Goal: Task Accomplishment & Management: Complete application form

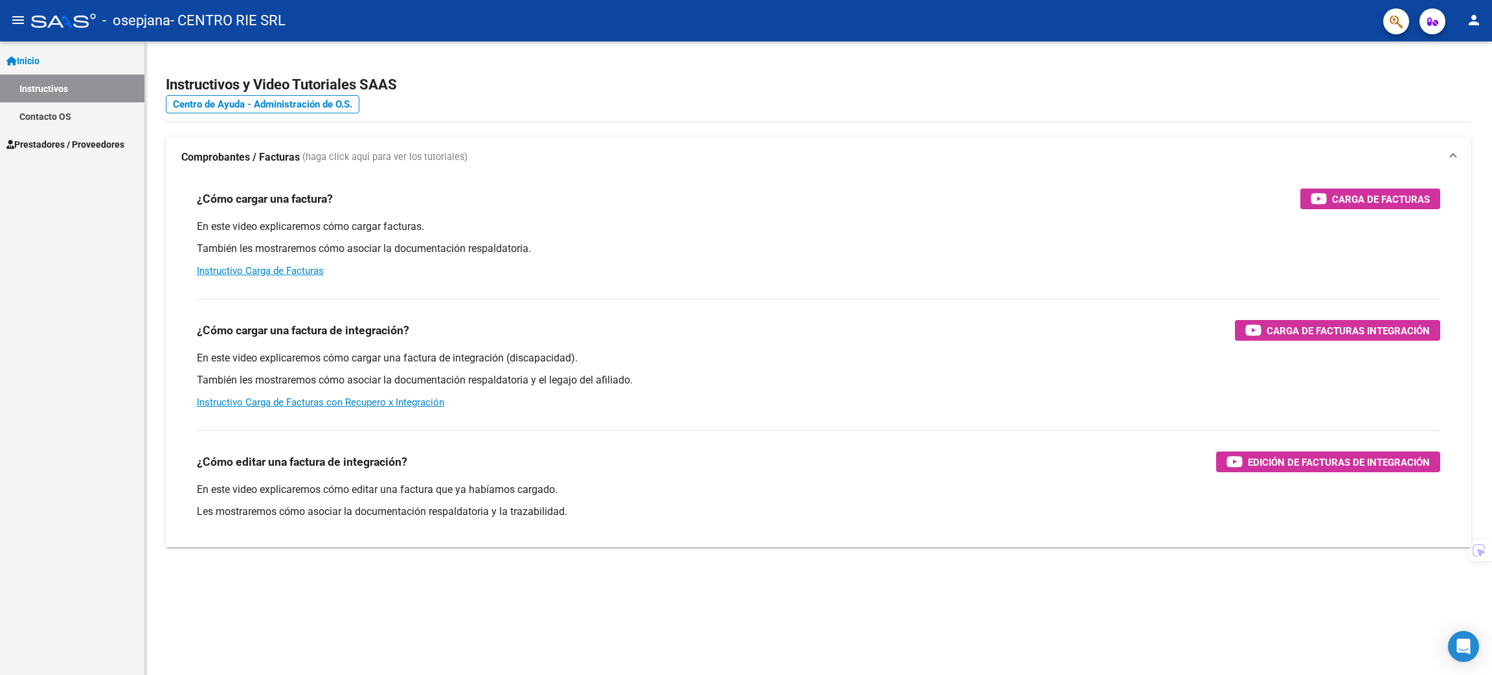
click at [74, 146] on span "Prestadores / Proveedores" at bounding box center [65, 144] width 118 height 14
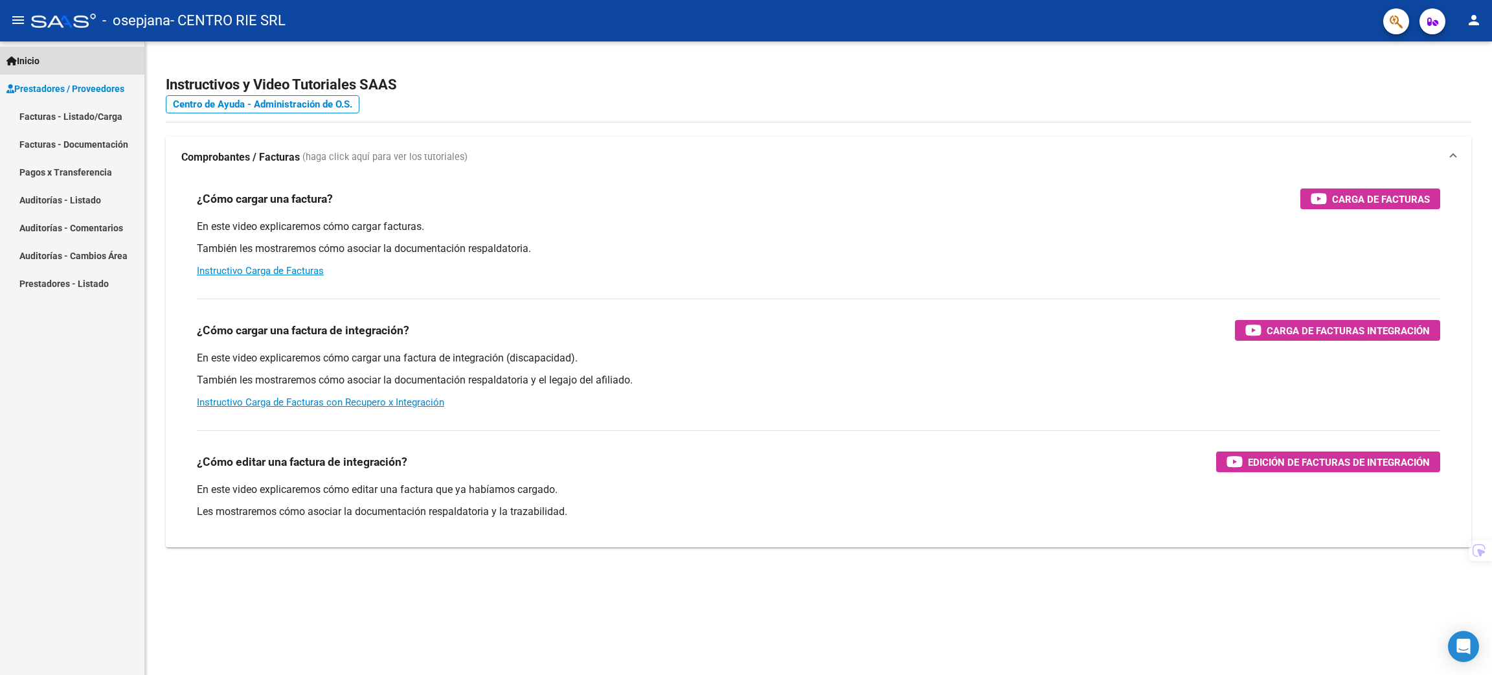
click at [83, 56] on link "Inicio" at bounding box center [72, 61] width 144 height 28
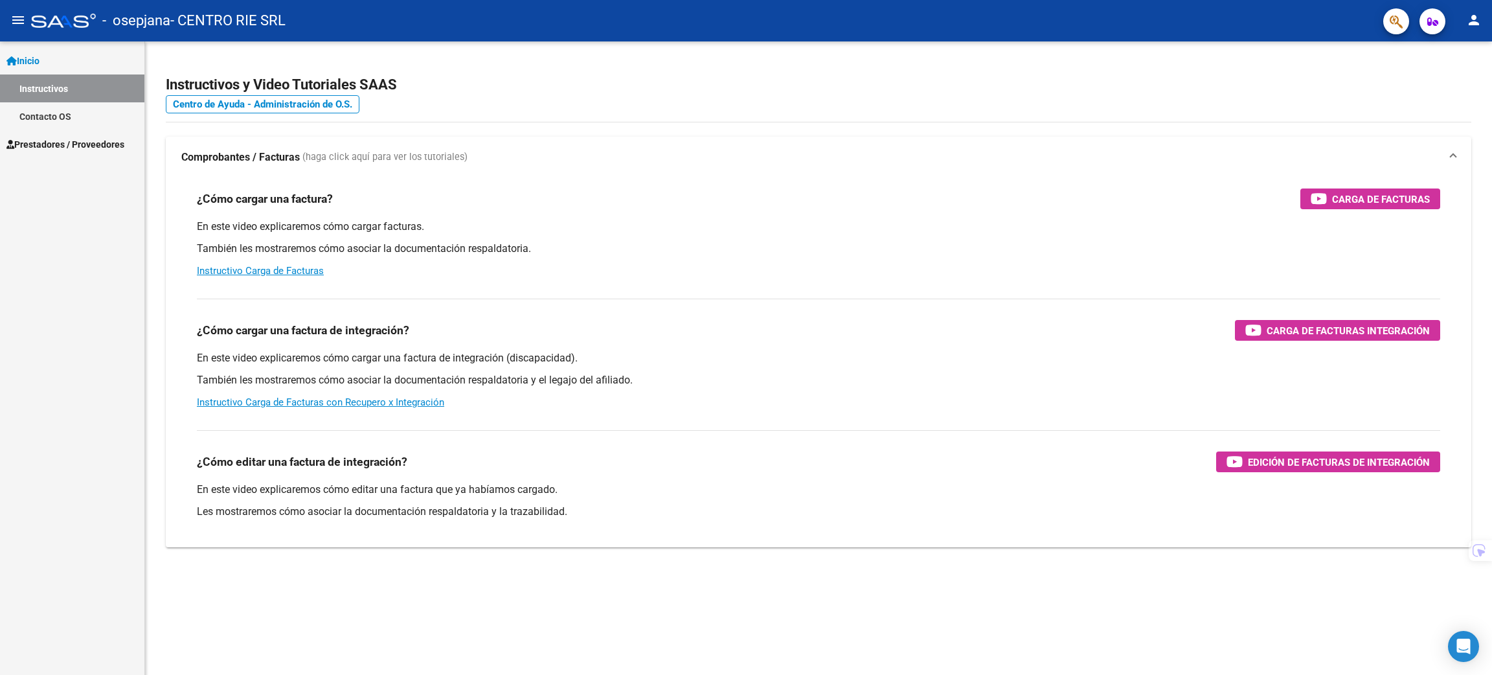
click at [71, 142] on span "Prestadores / Proveedores" at bounding box center [65, 144] width 118 height 14
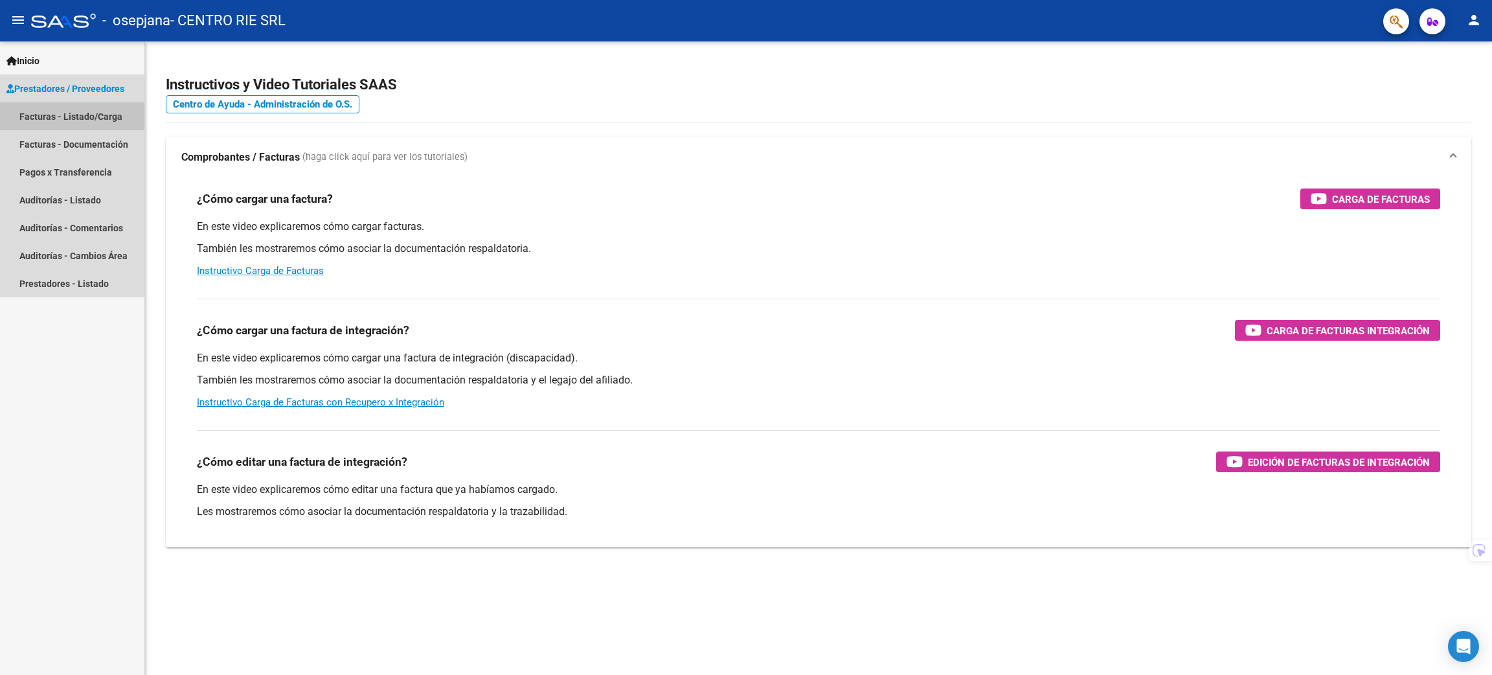
click at [85, 122] on link "Facturas - Listado/Carga" at bounding box center [72, 116] width 144 height 28
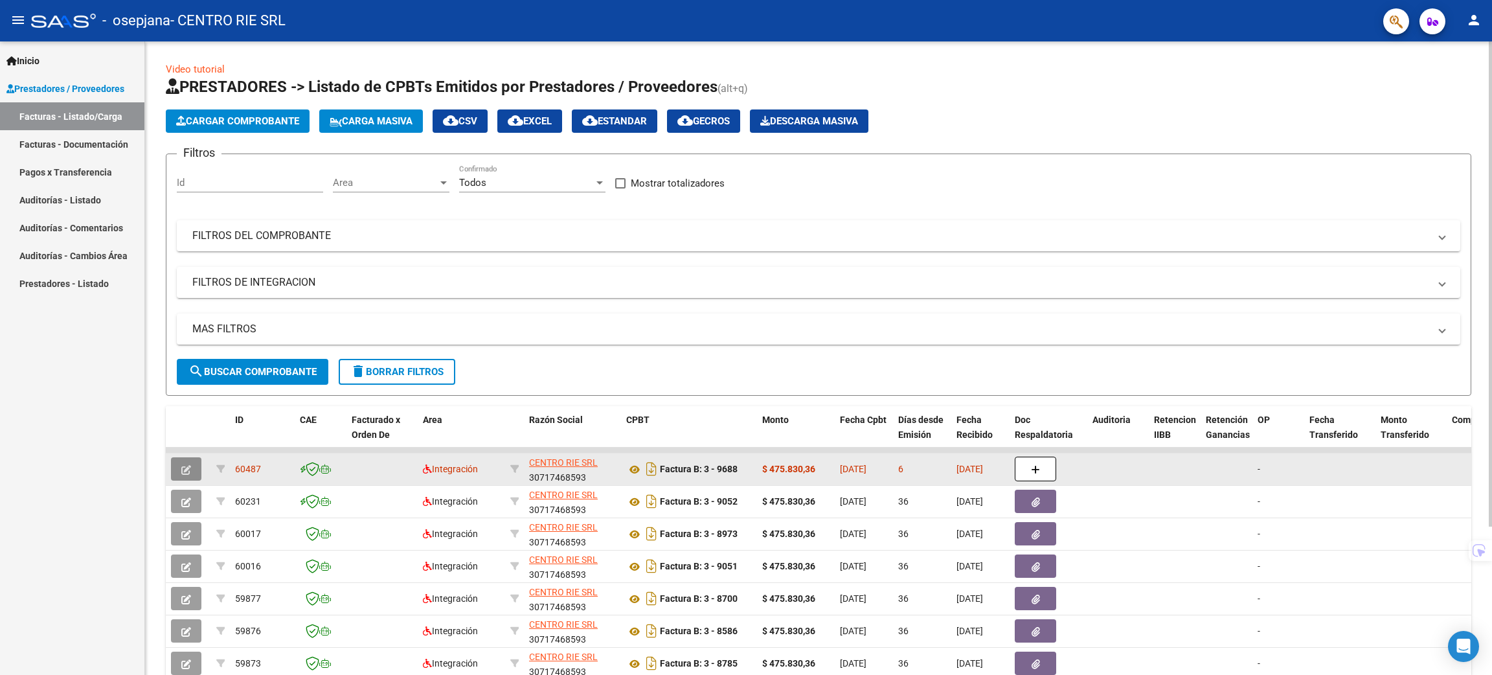
click at [186, 472] on icon "button" at bounding box center [186, 470] width 10 height 10
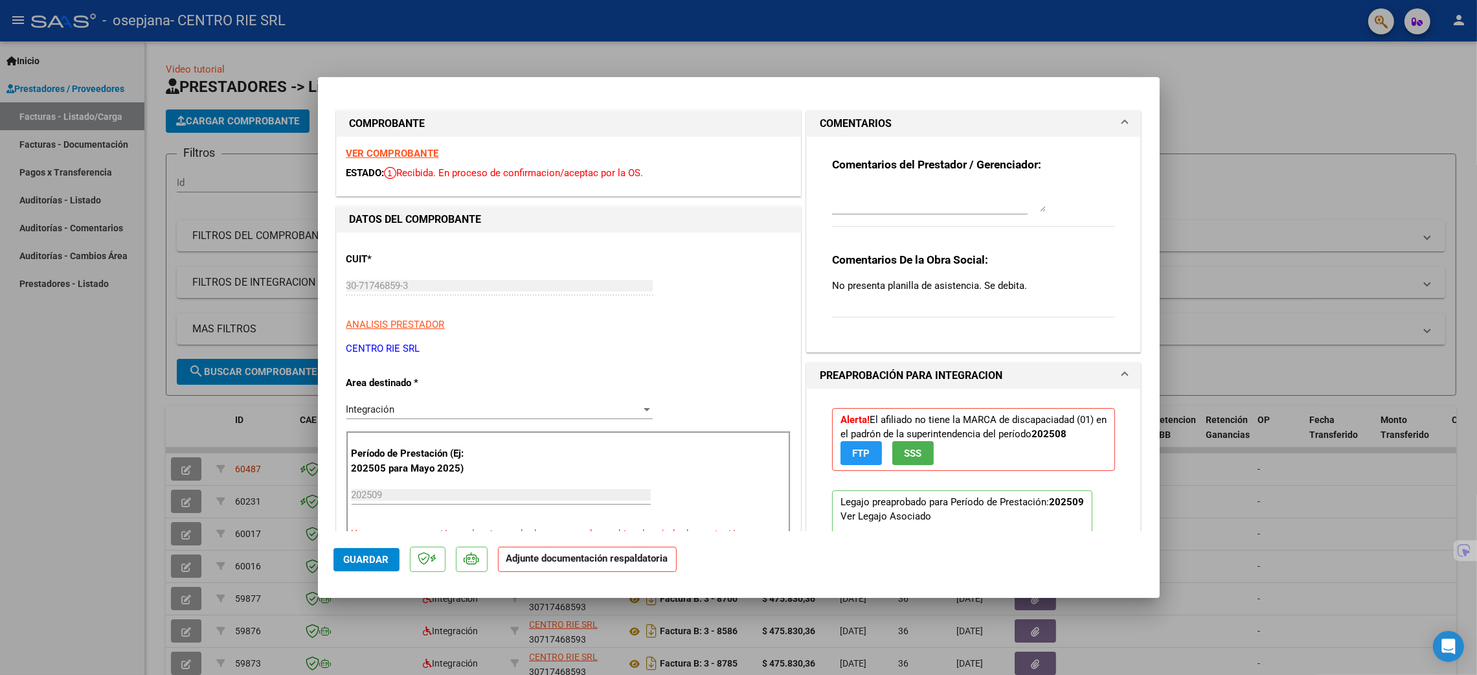
click at [1309, 260] on div at bounding box center [738, 337] width 1477 height 675
type input "$ 0,00"
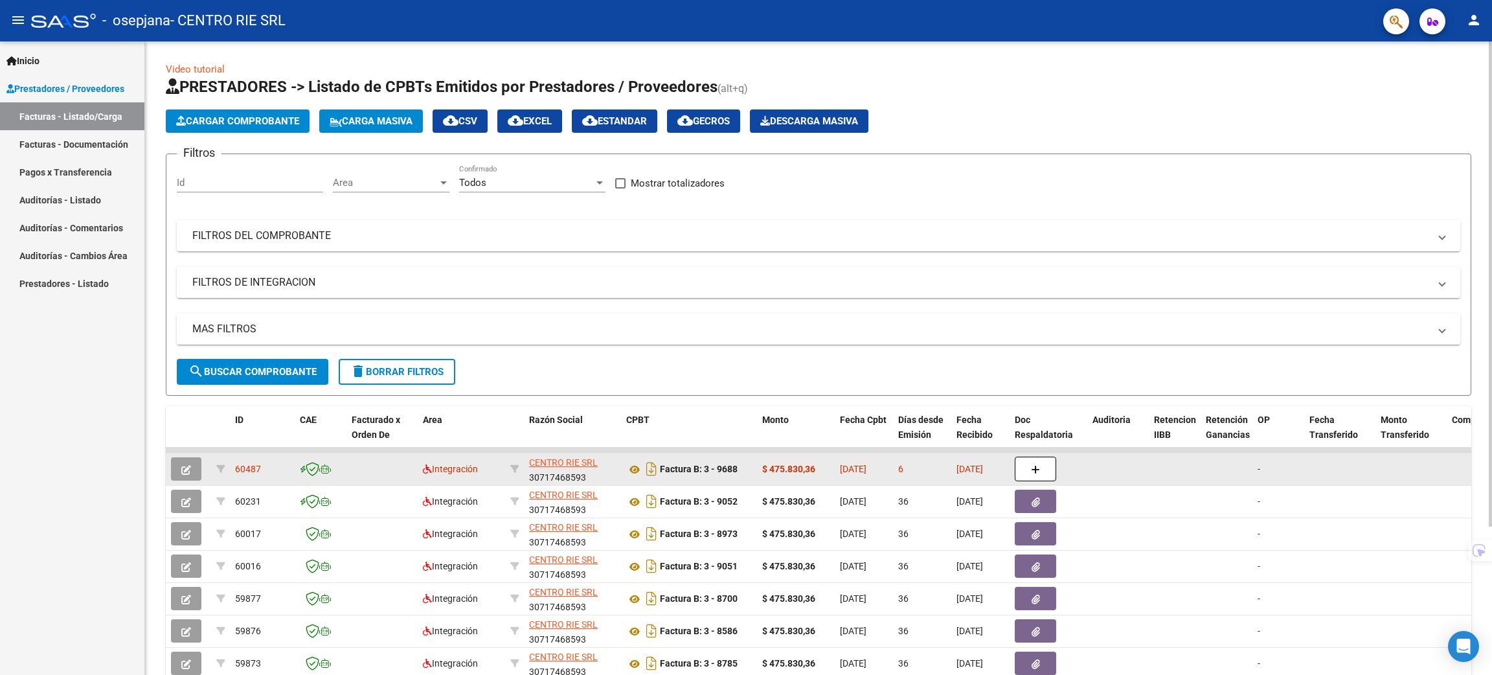
click at [188, 460] on button "button" at bounding box center [186, 468] width 30 height 23
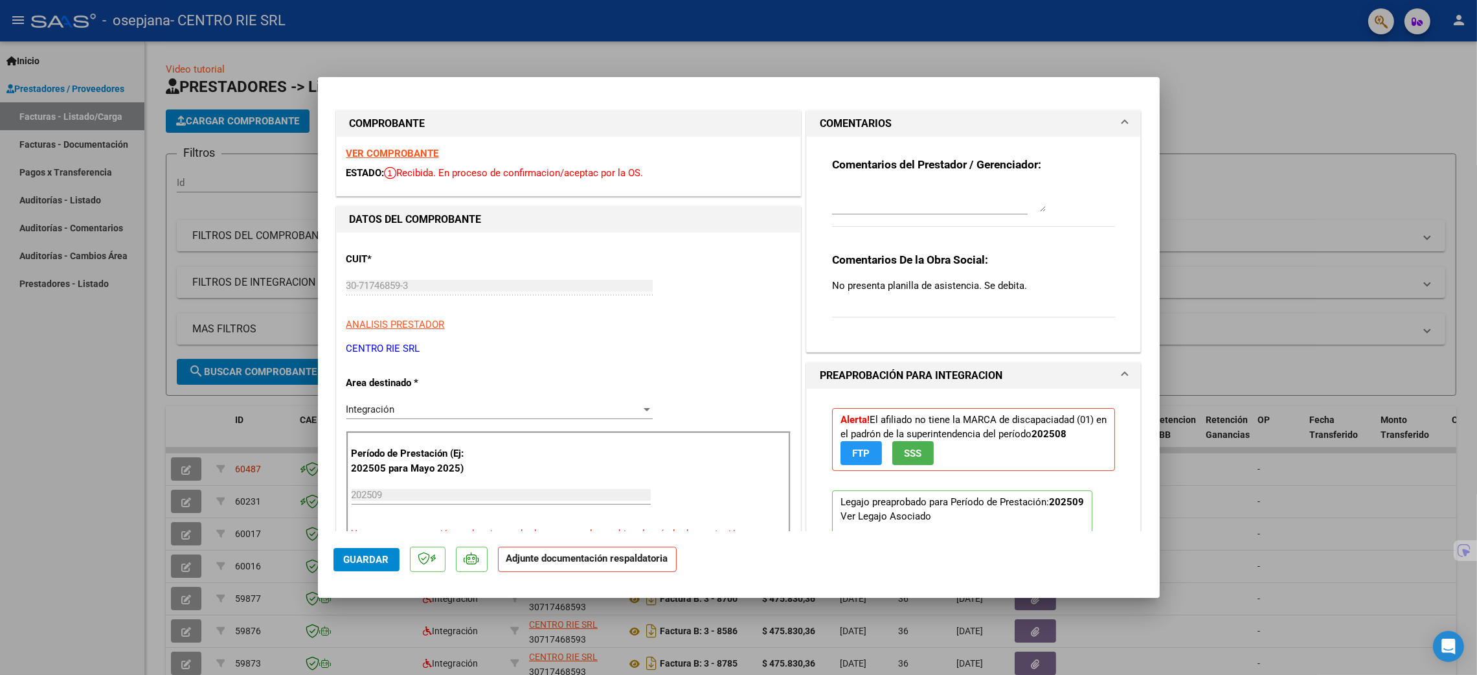
click at [912, 444] on button "SSS" at bounding box center [912, 453] width 41 height 24
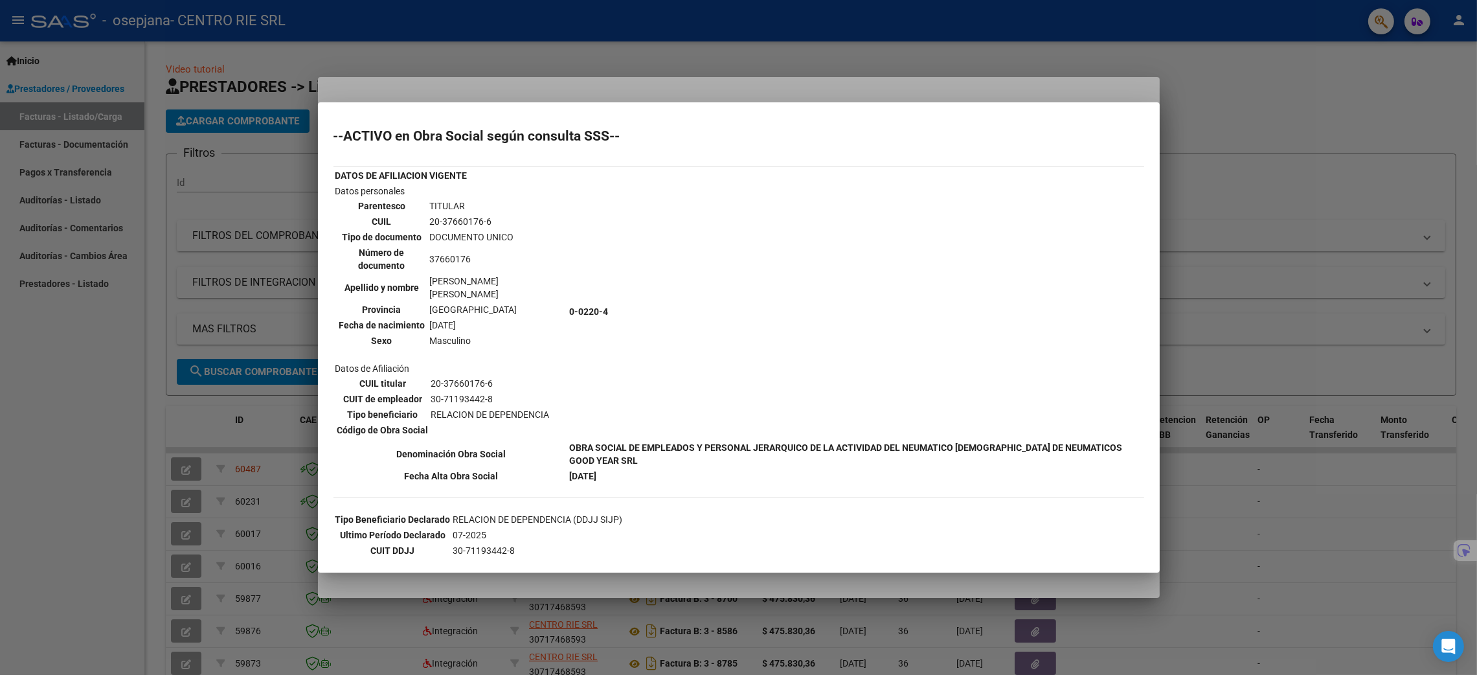
click at [1280, 324] on div at bounding box center [738, 337] width 1477 height 675
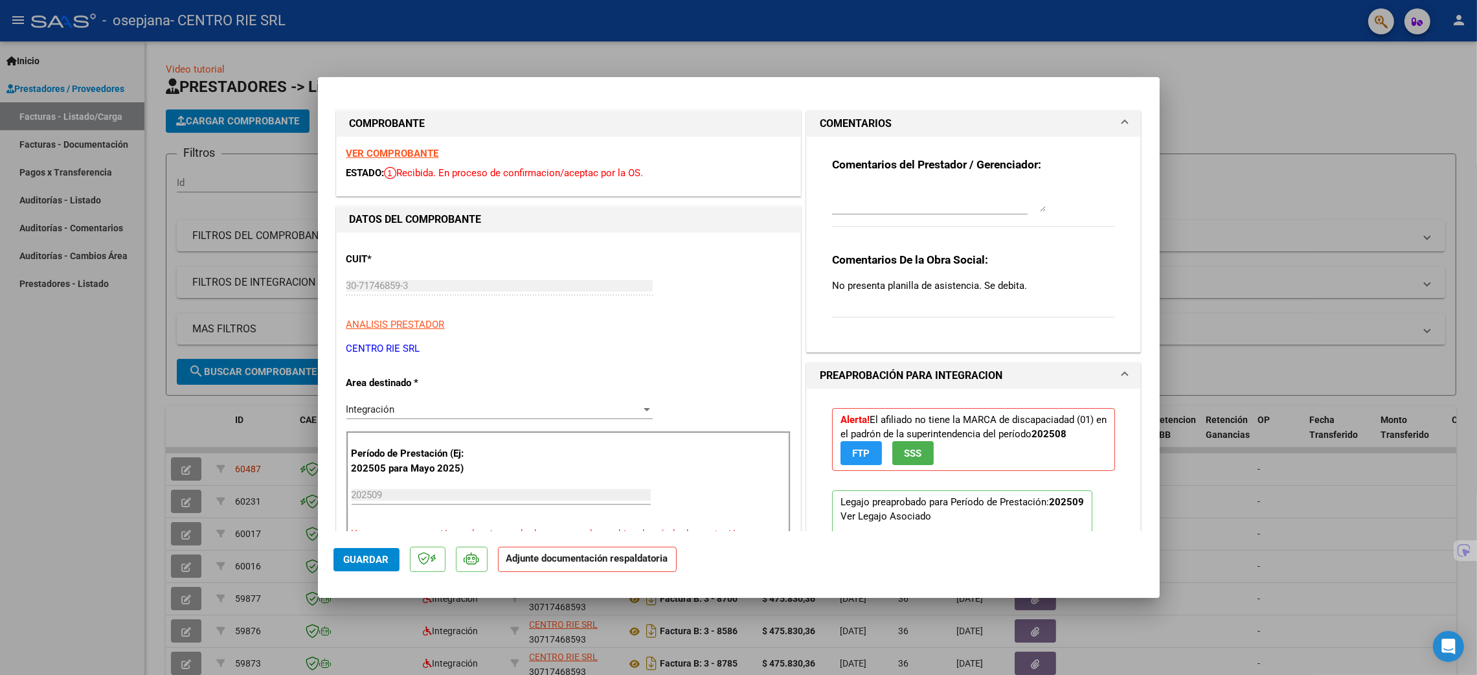
click at [852, 445] on button "FTP" at bounding box center [861, 453] width 41 height 24
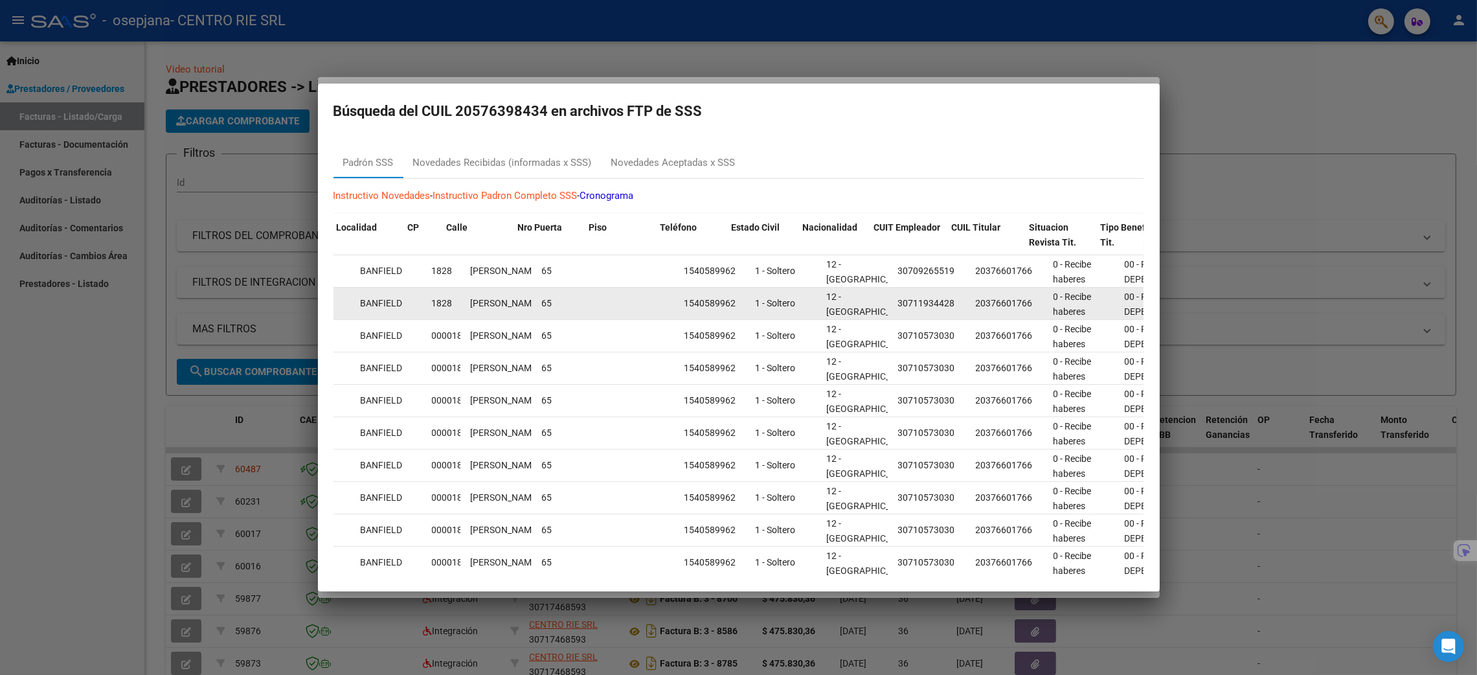
scroll to position [0, 923]
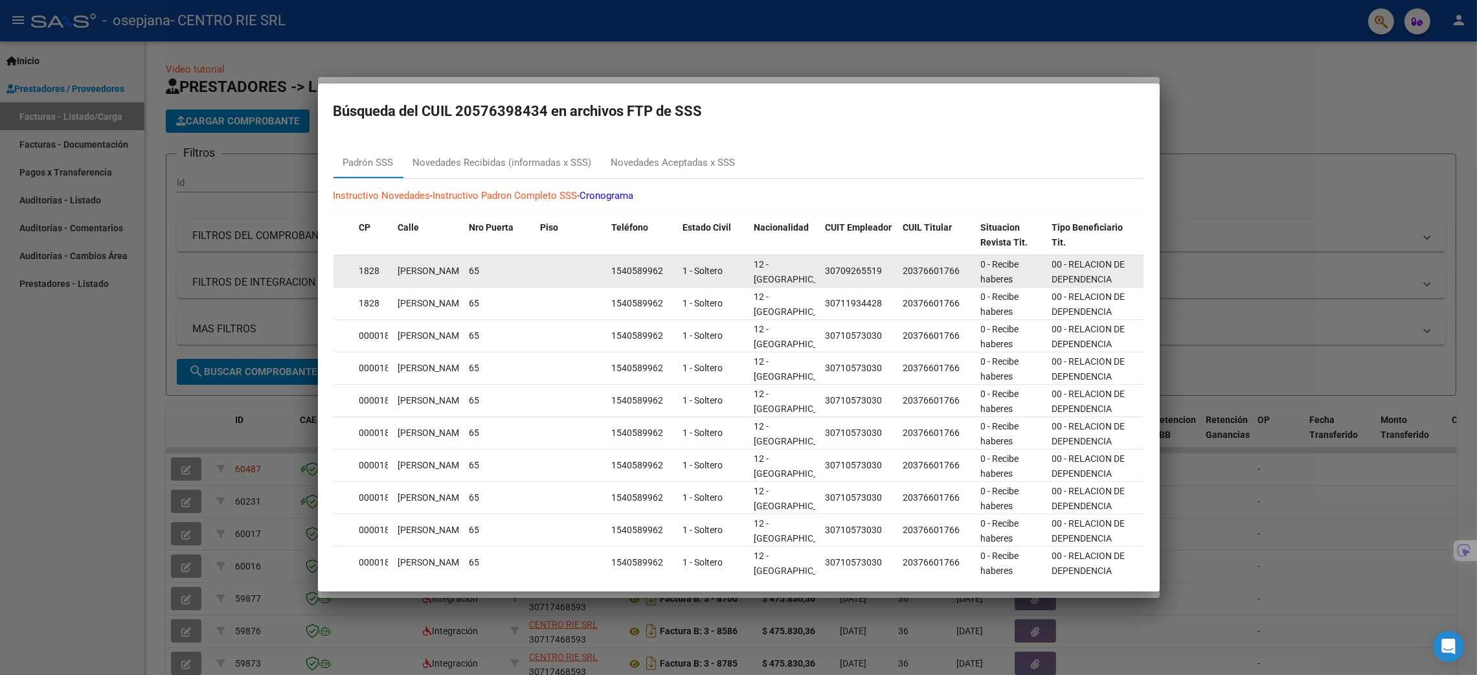
drag, startPoint x: 549, startPoint y: 313, endPoint x: 1094, endPoint y: 271, distance: 546.3
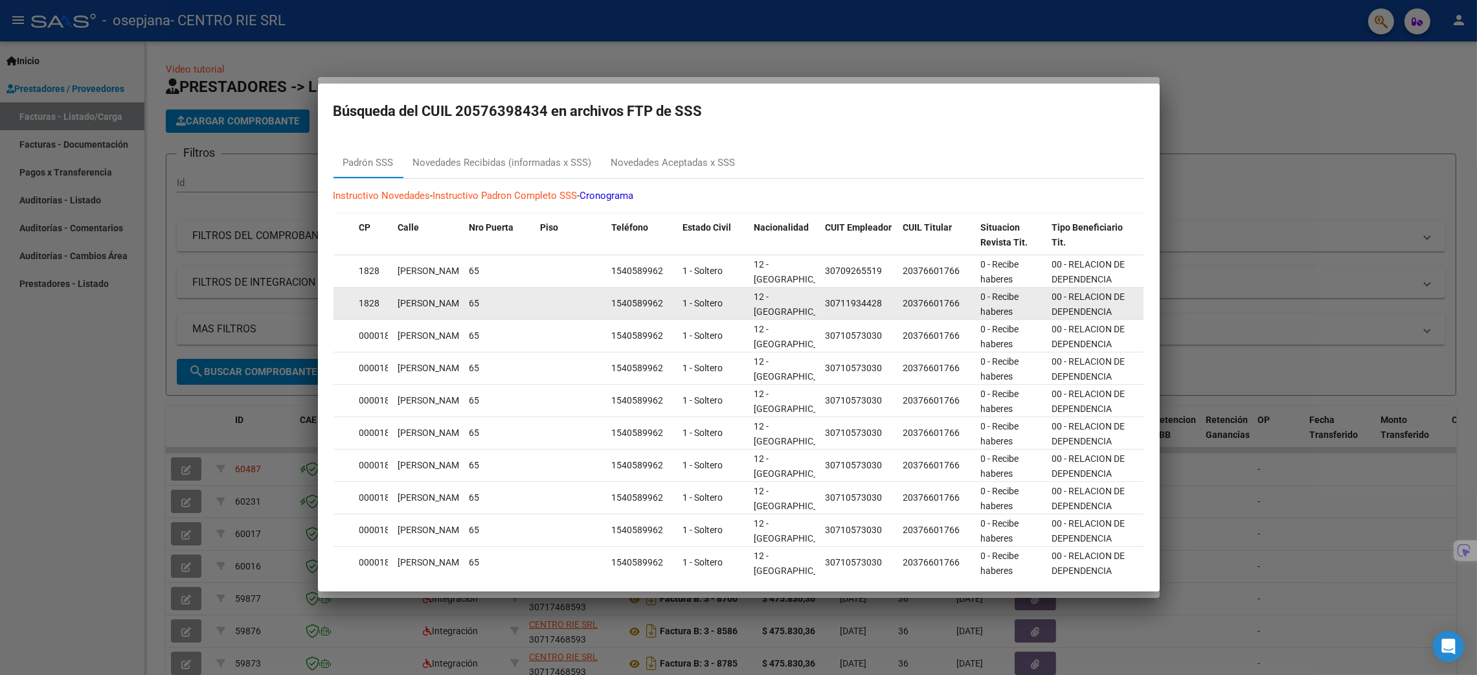
drag, startPoint x: 1075, startPoint y: 291, endPoint x: 718, endPoint y: 298, distance: 357.6
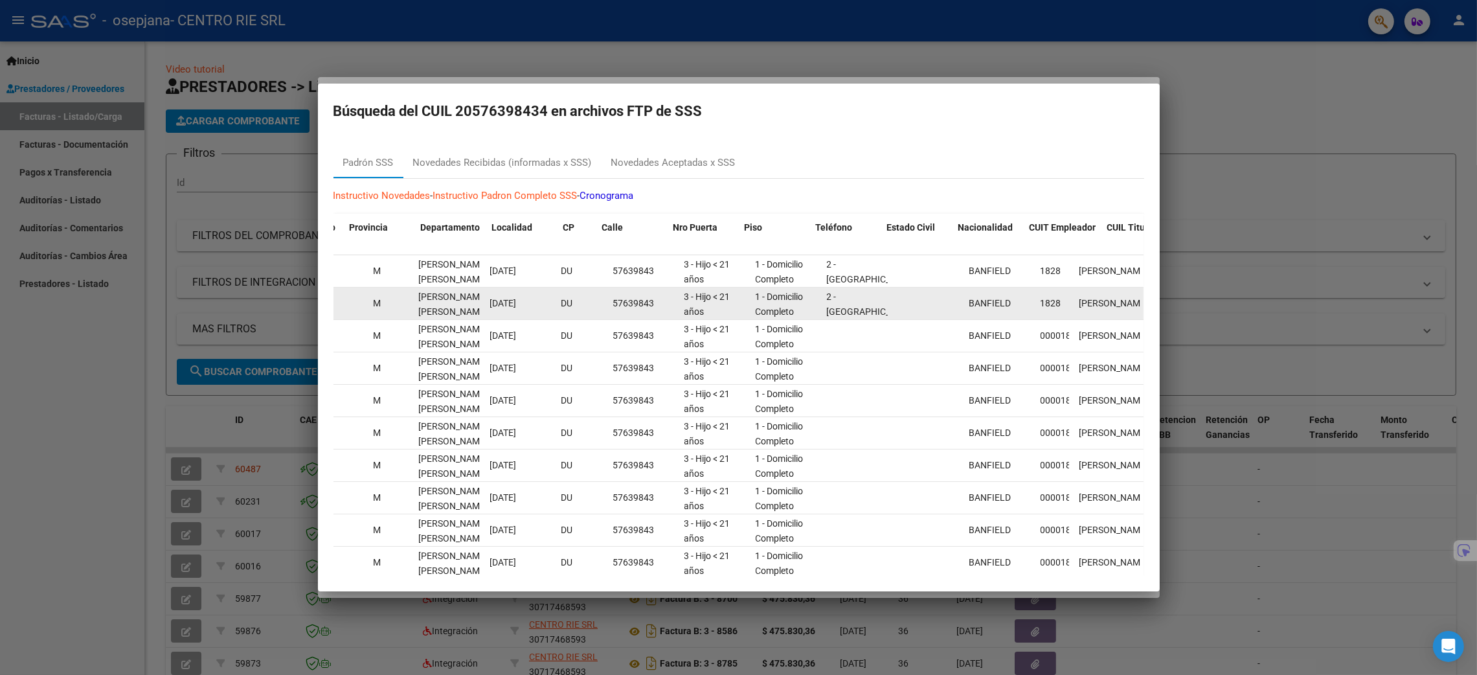
scroll to position [0, 0]
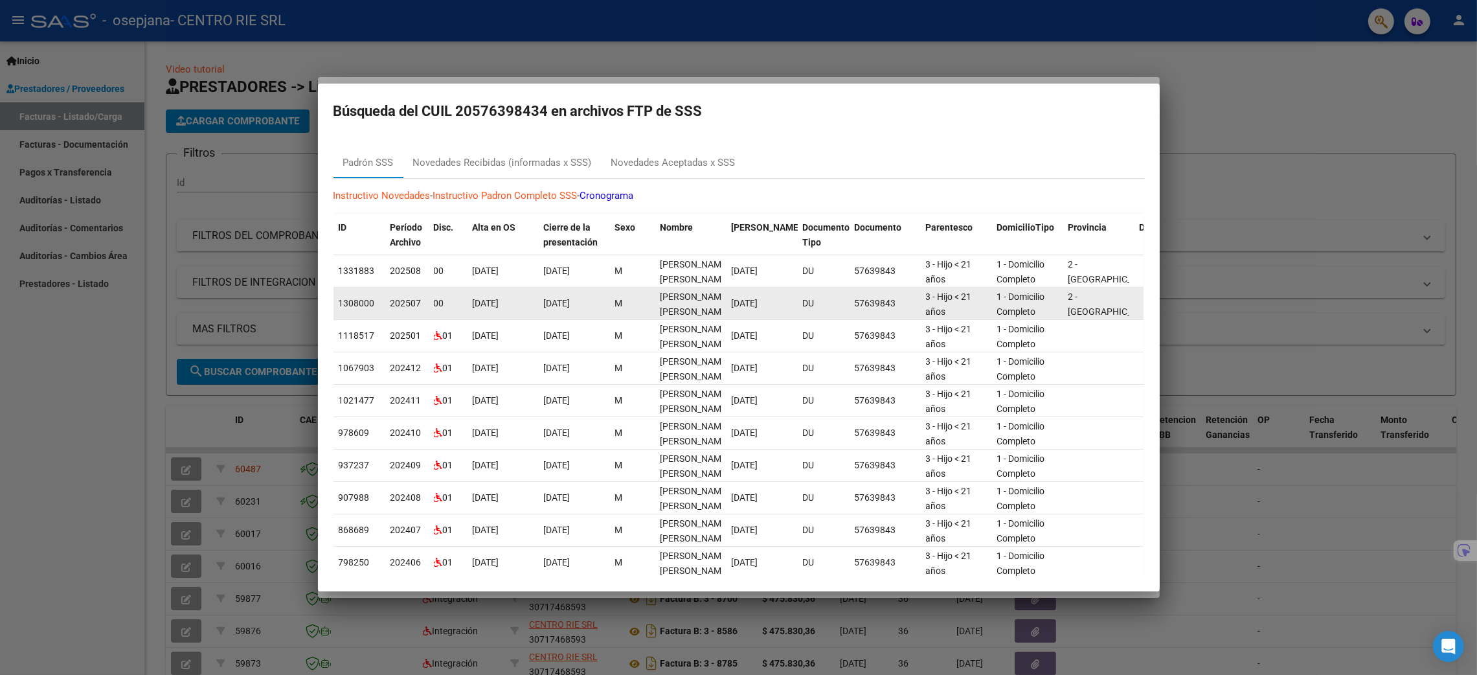
drag, startPoint x: 584, startPoint y: 291, endPoint x: 471, endPoint y: 306, distance: 114.4
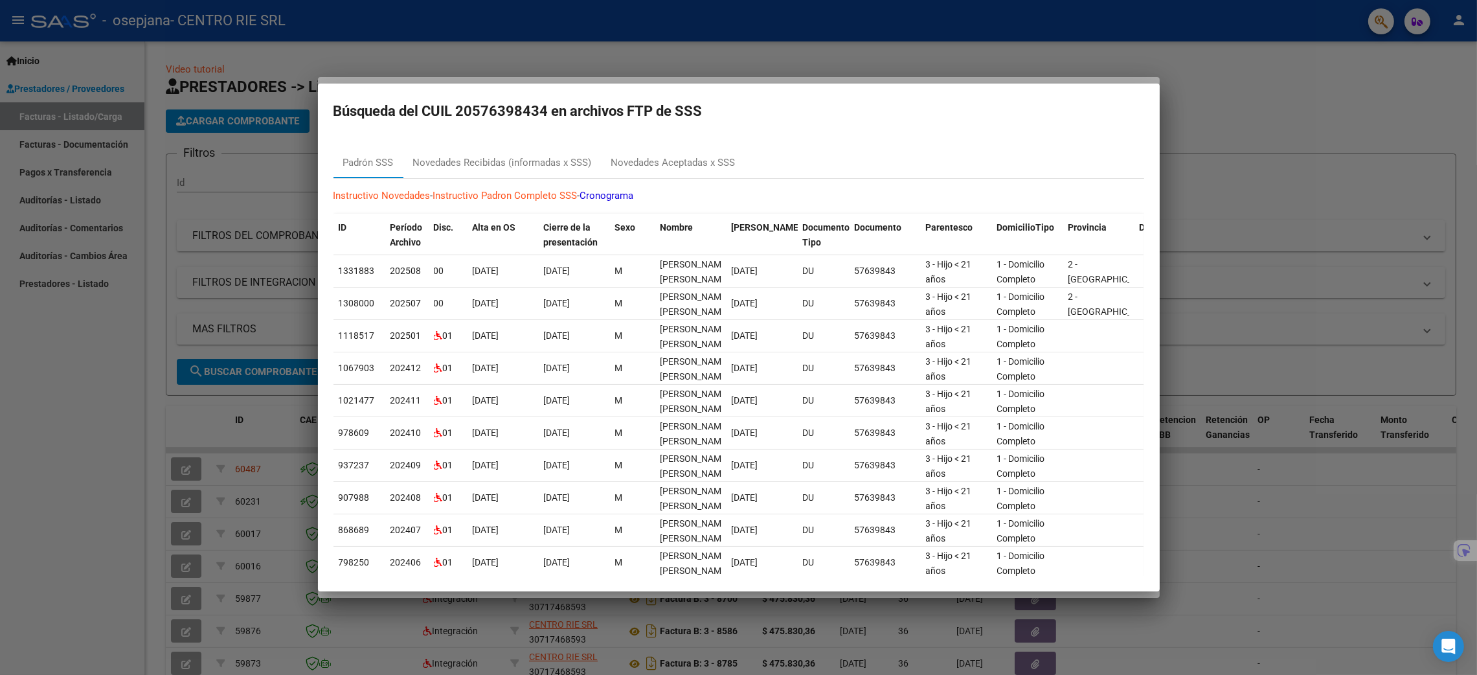
click at [1375, 290] on div at bounding box center [738, 337] width 1477 height 675
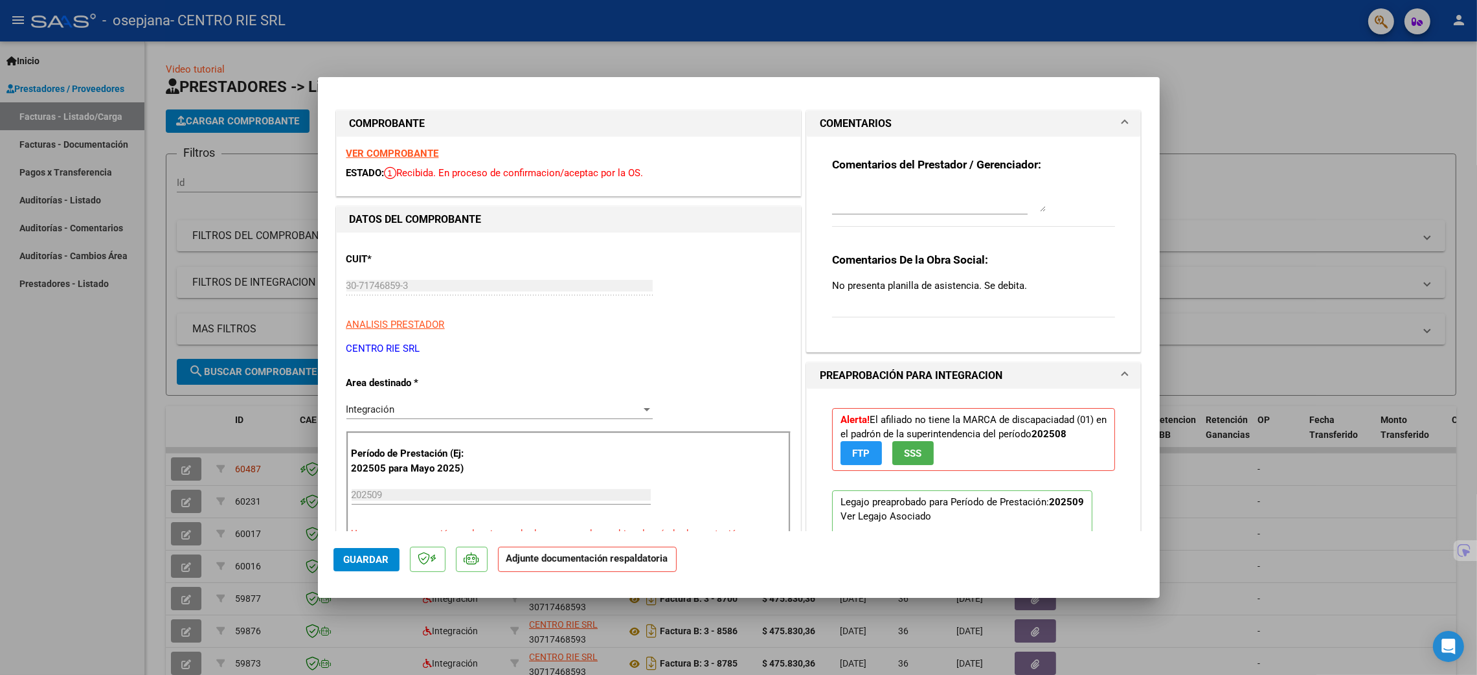
click at [1296, 341] on div at bounding box center [738, 337] width 1477 height 675
type input "$ 0,00"
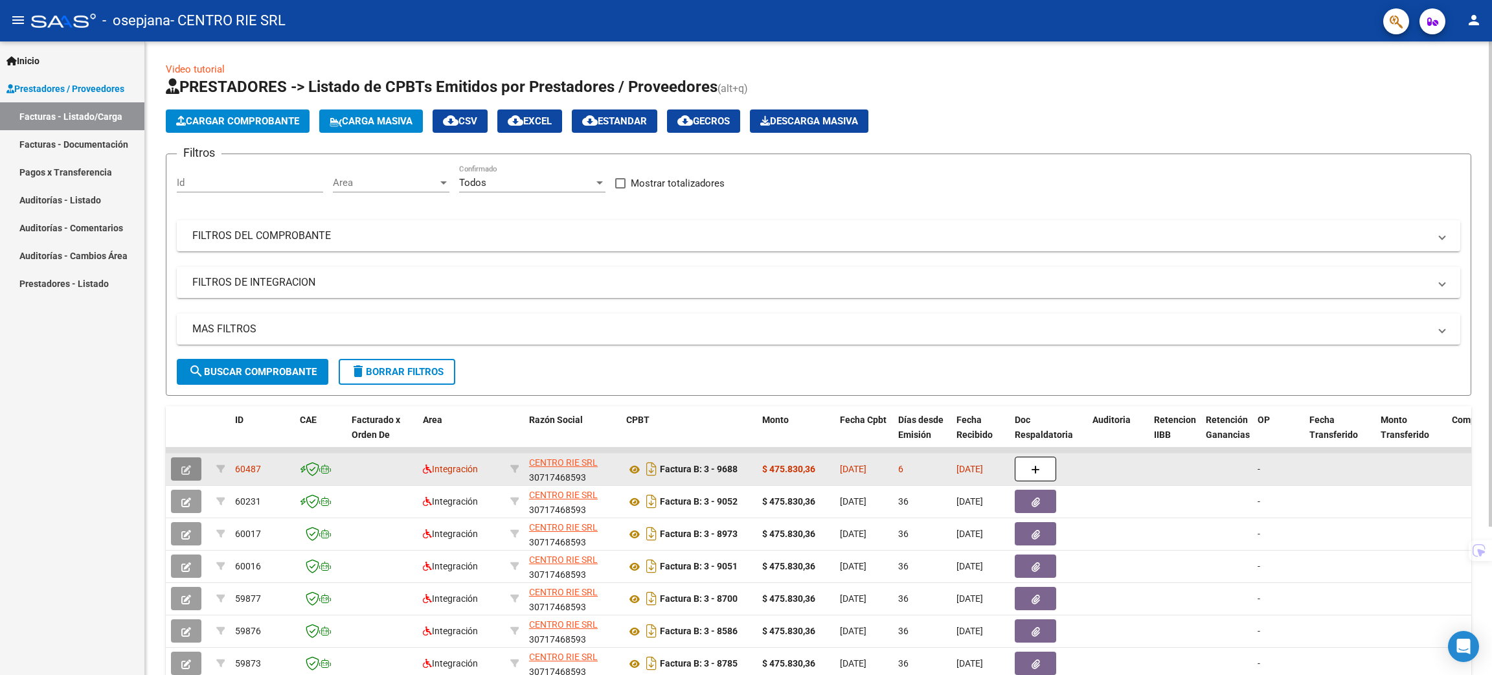
click at [176, 461] on button "button" at bounding box center [186, 468] width 30 height 23
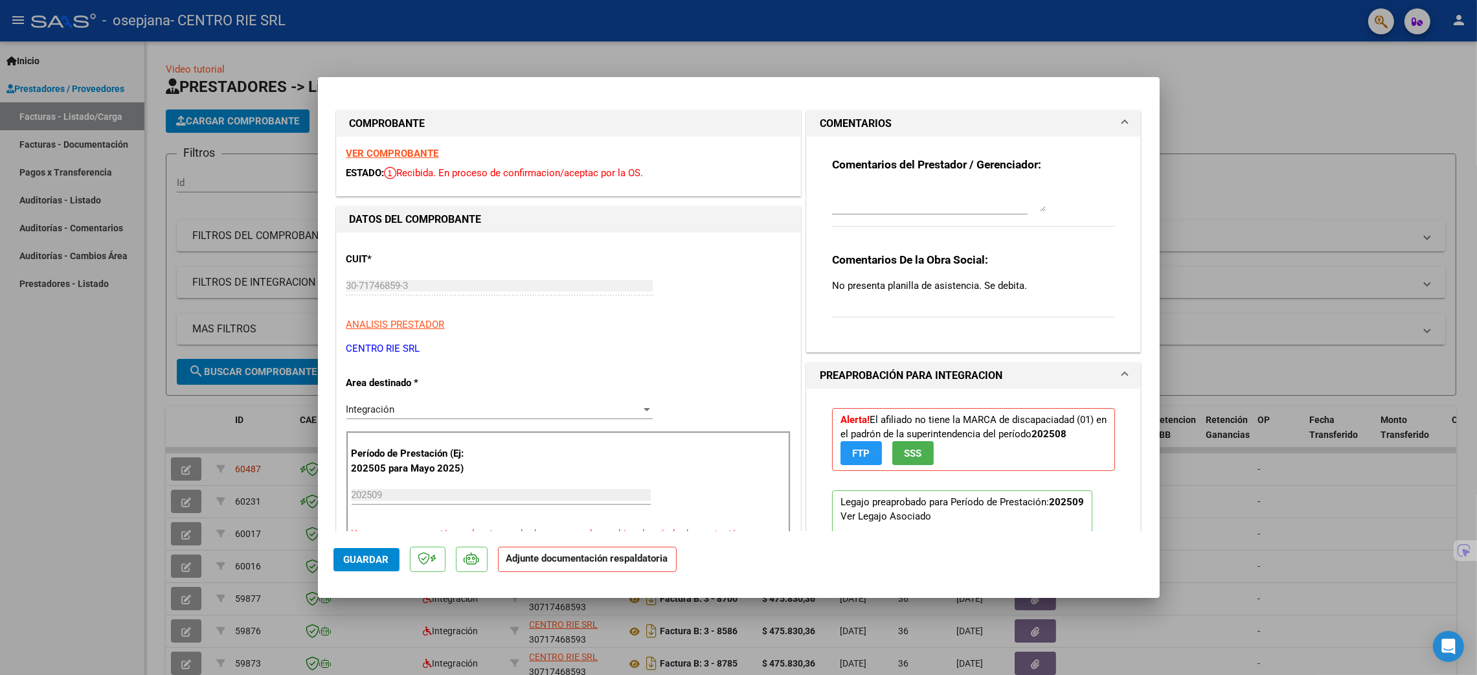
click at [955, 205] on textarea at bounding box center [939, 199] width 214 height 26
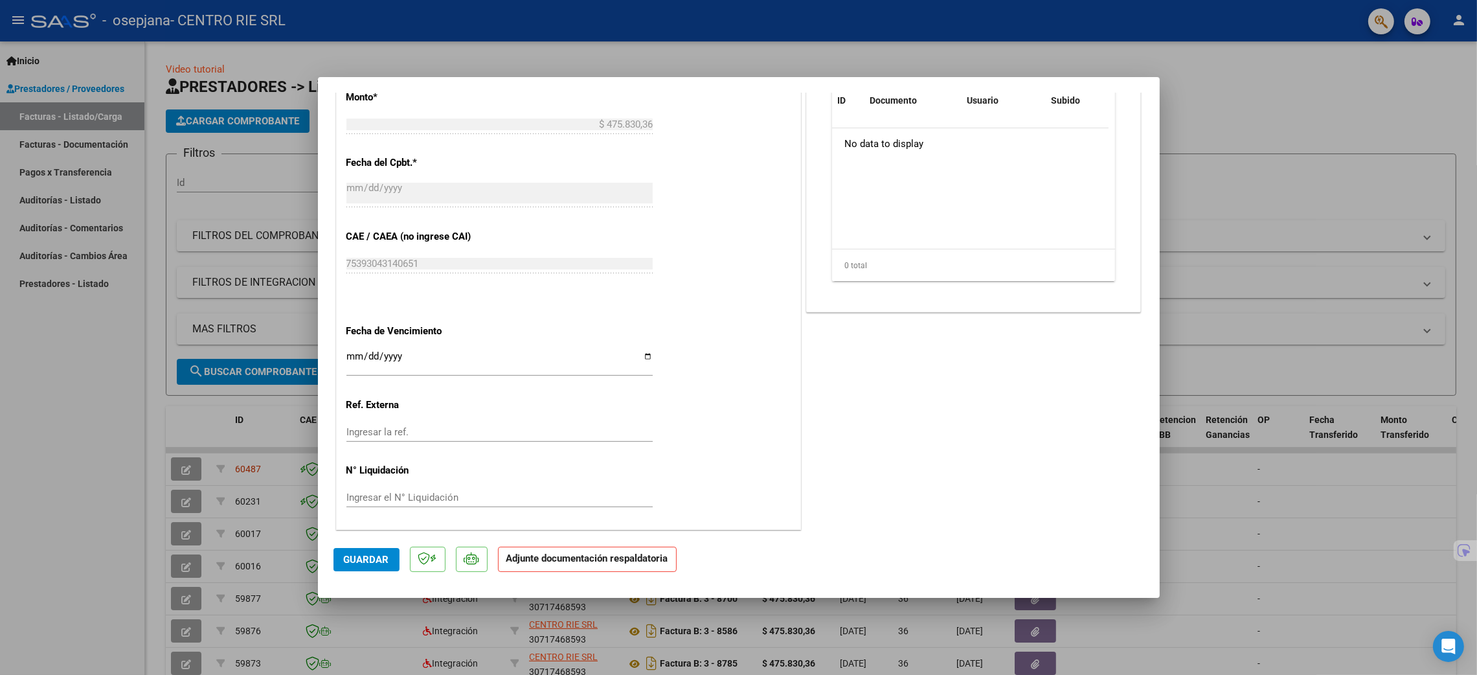
scroll to position [674, 0]
click at [1254, 168] on div at bounding box center [738, 337] width 1477 height 675
type input "$ 0,00"
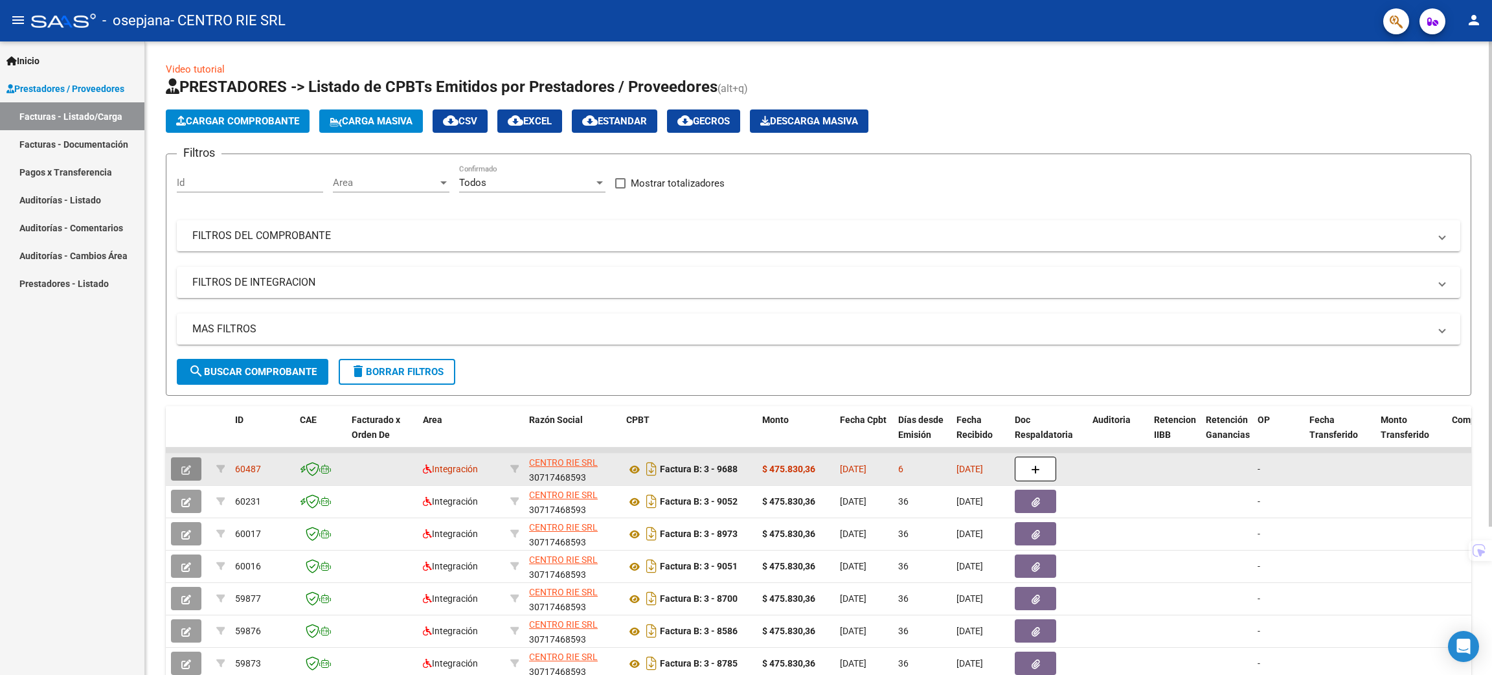
click at [183, 465] on icon "button" at bounding box center [186, 470] width 10 height 10
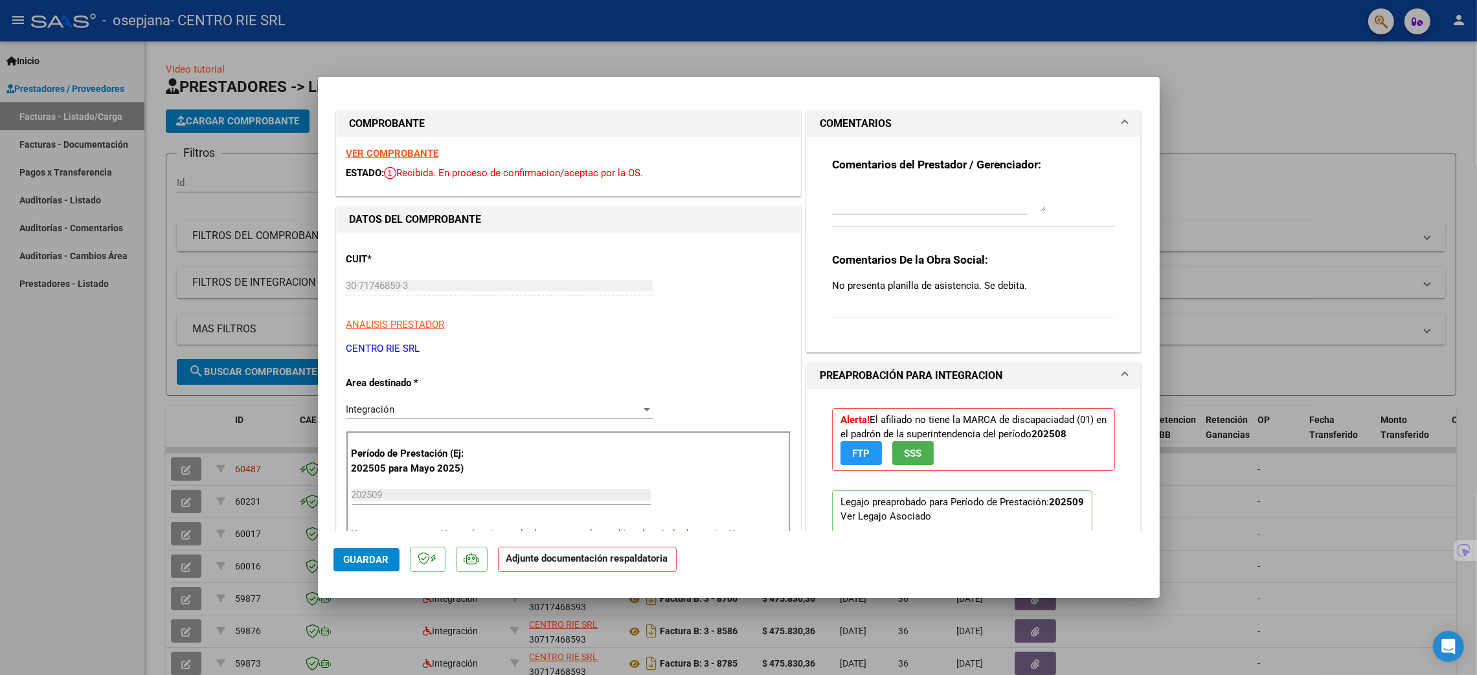
click at [1264, 188] on div at bounding box center [738, 337] width 1477 height 675
type input "$ 0,00"
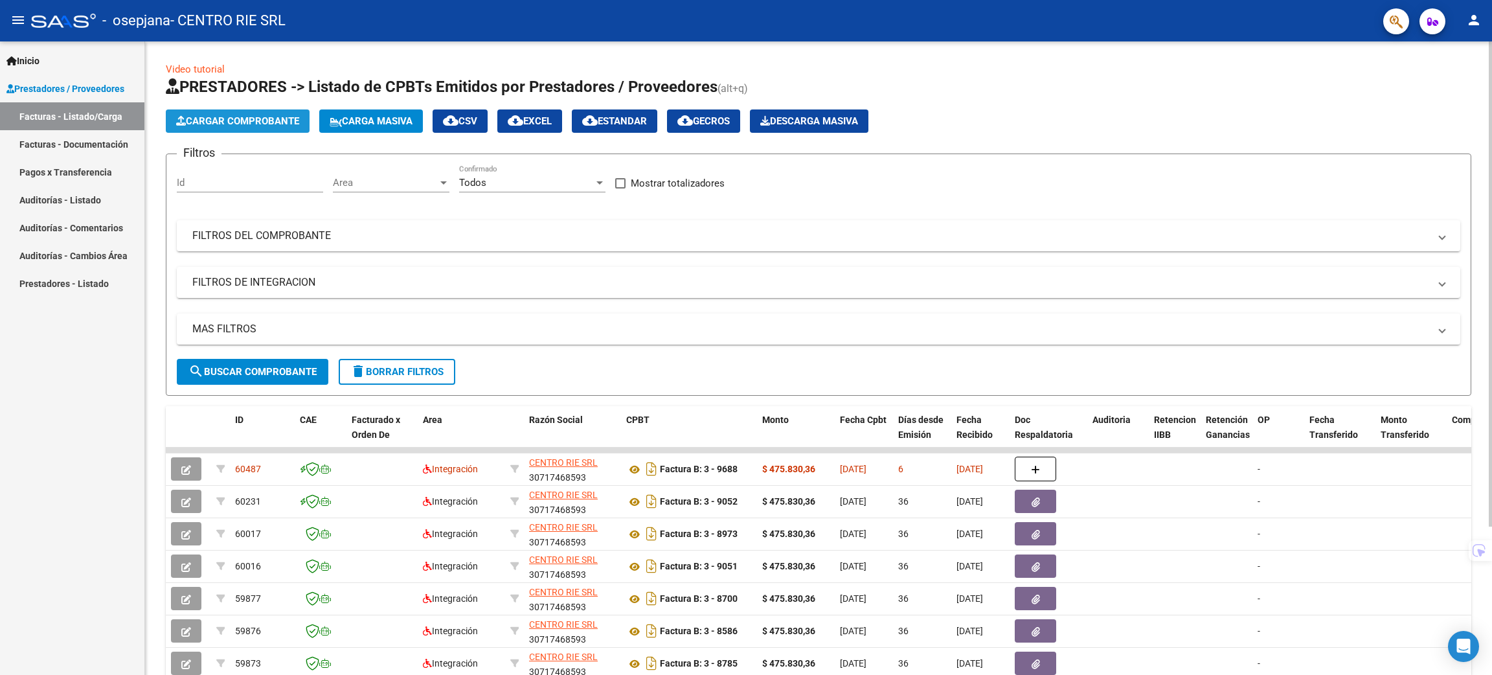
click at [284, 118] on span "Cargar Comprobante" at bounding box center [237, 121] width 123 height 12
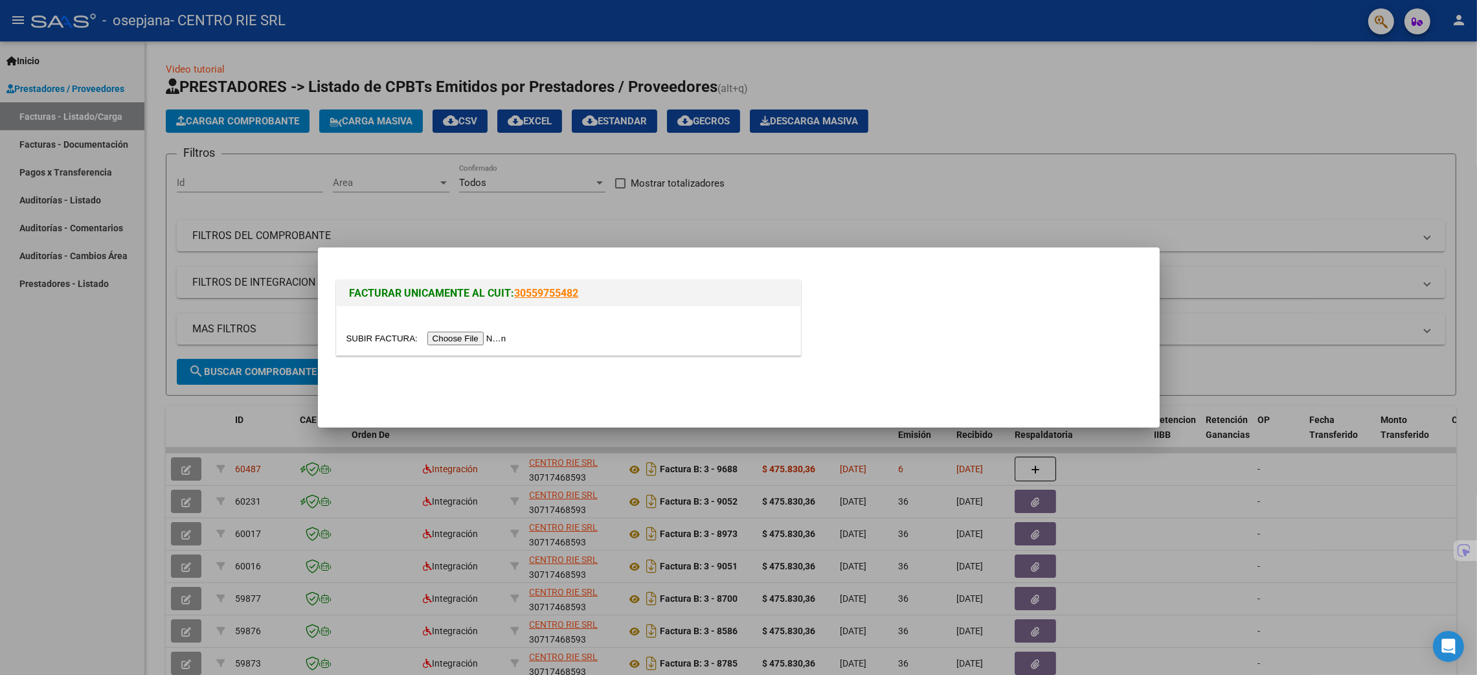
click at [460, 331] on div at bounding box center [569, 338] width 444 height 15
click at [460, 337] on input "file" at bounding box center [429, 339] width 164 height 14
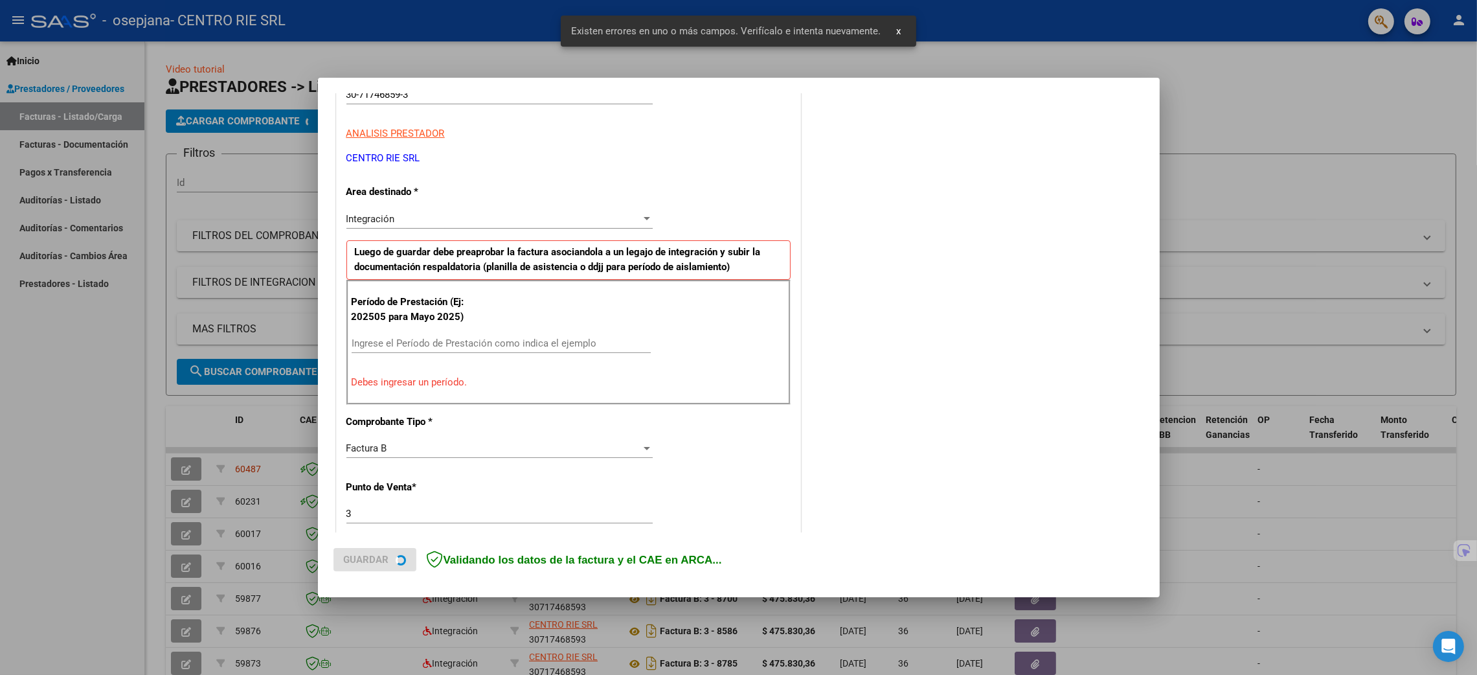
scroll to position [232, 0]
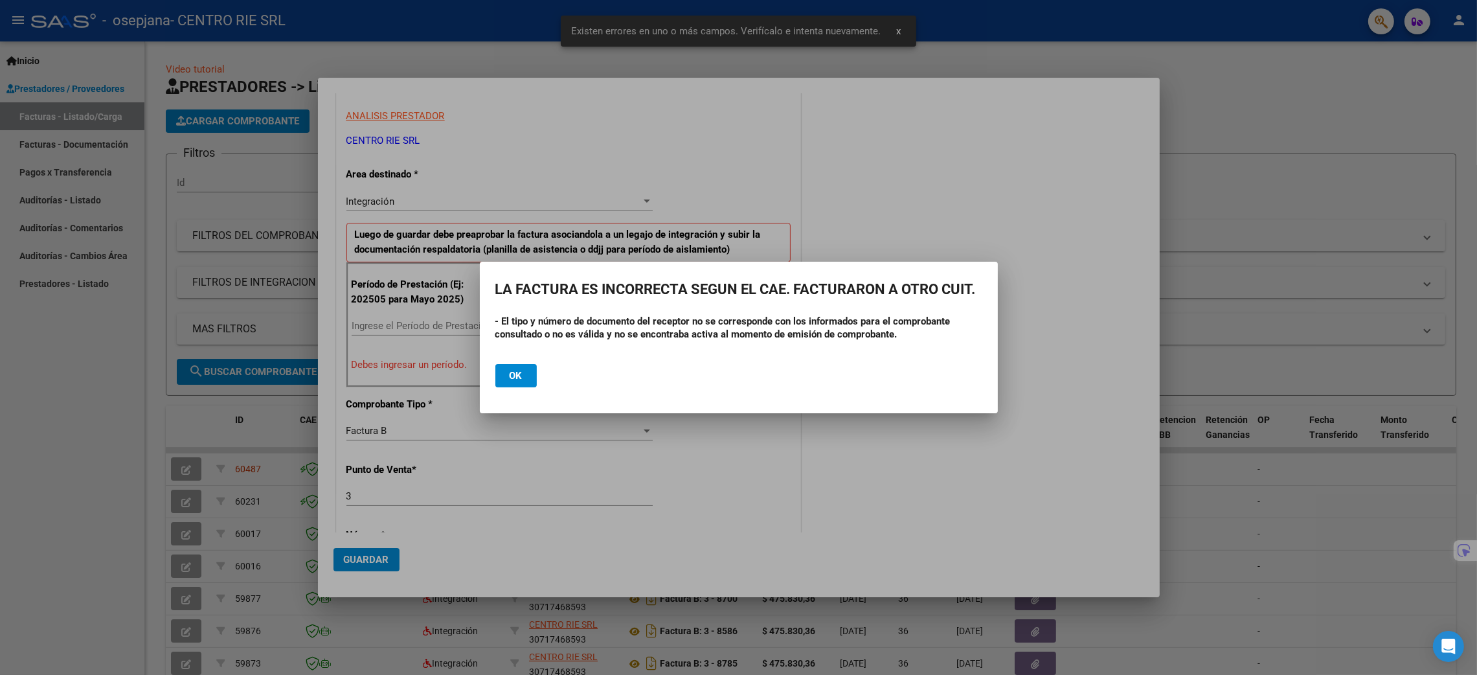
click at [476, 323] on div at bounding box center [738, 337] width 1477 height 675
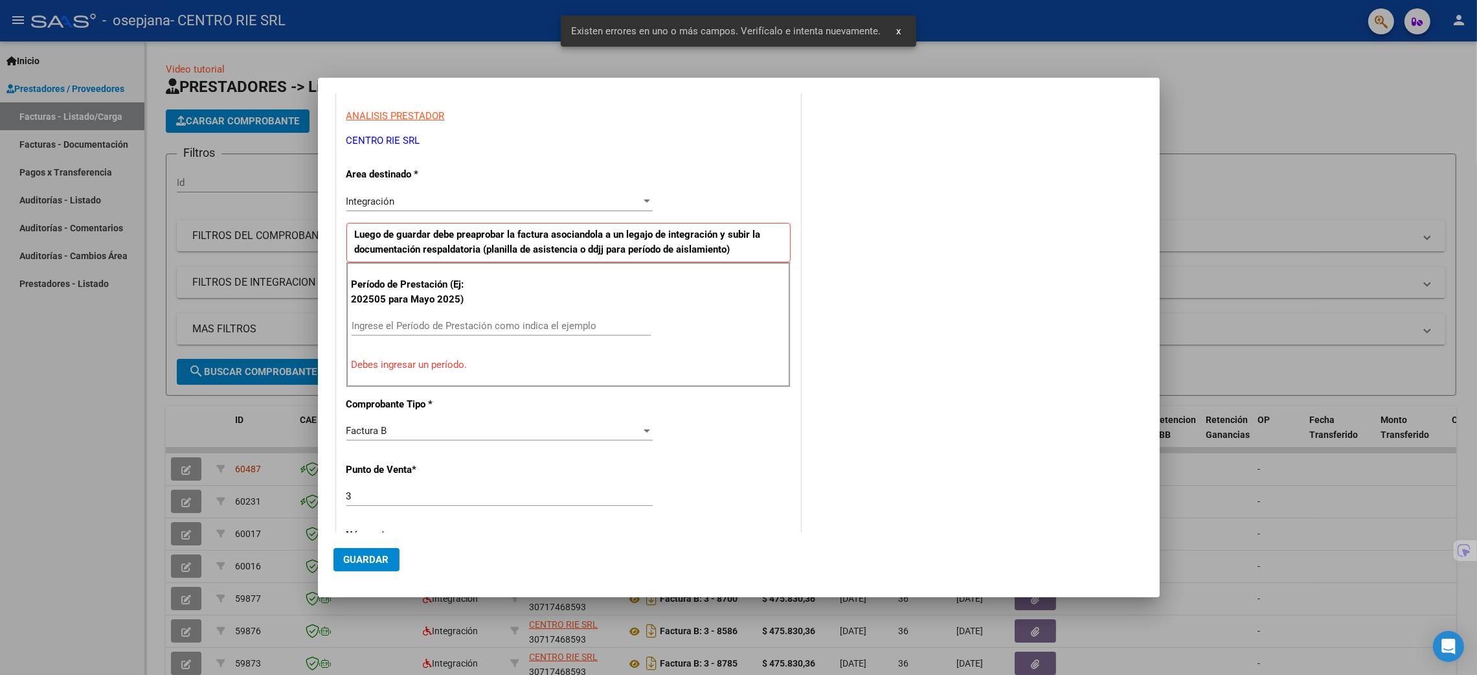
click at [512, 322] on input "Ingrese el Período de Prestación como indica el ejemplo" at bounding box center [501, 326] width 299 height 12
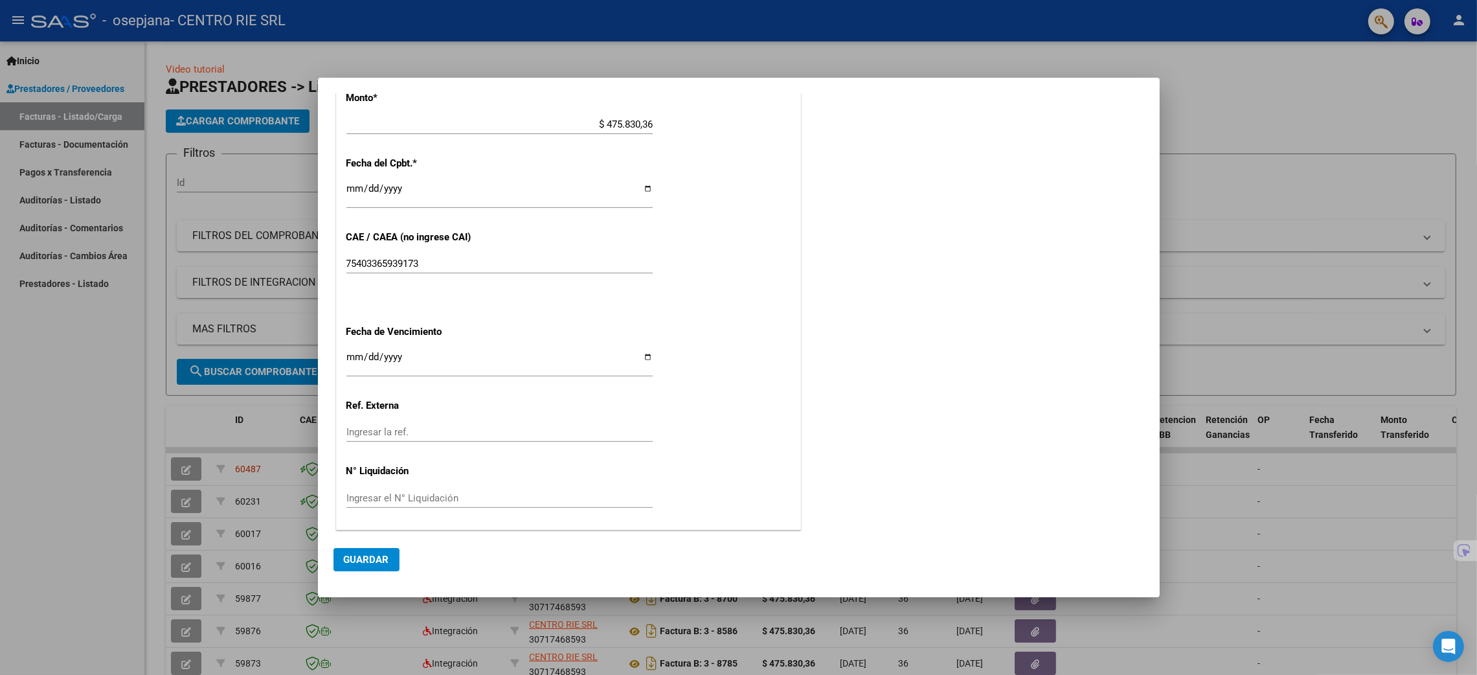
scroll to position [702, 0]
type input "202507"
click at [363, 562] on span "Guardar" at bounding box center [366, 560] width 45 height 12
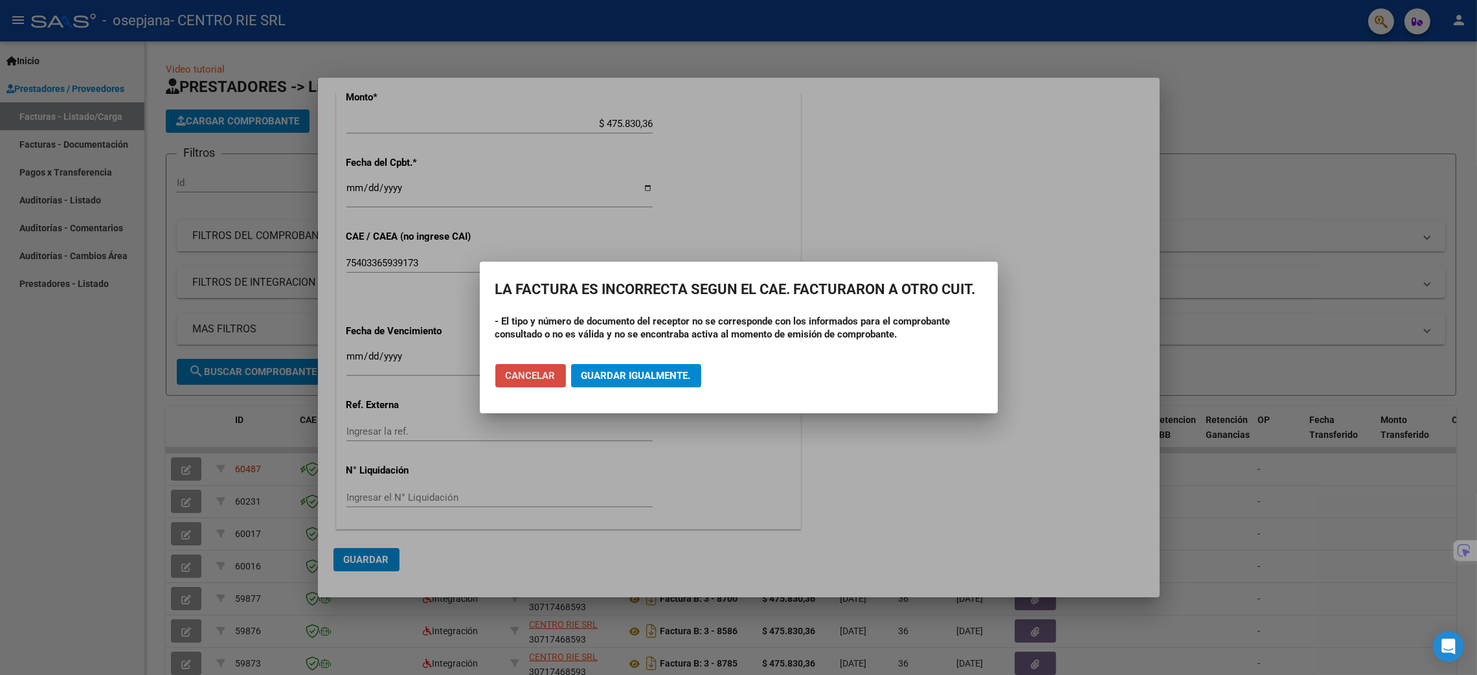
click at [529, 372] on span "Cancelar" at bounding box center [531, 376] width 50 height 12
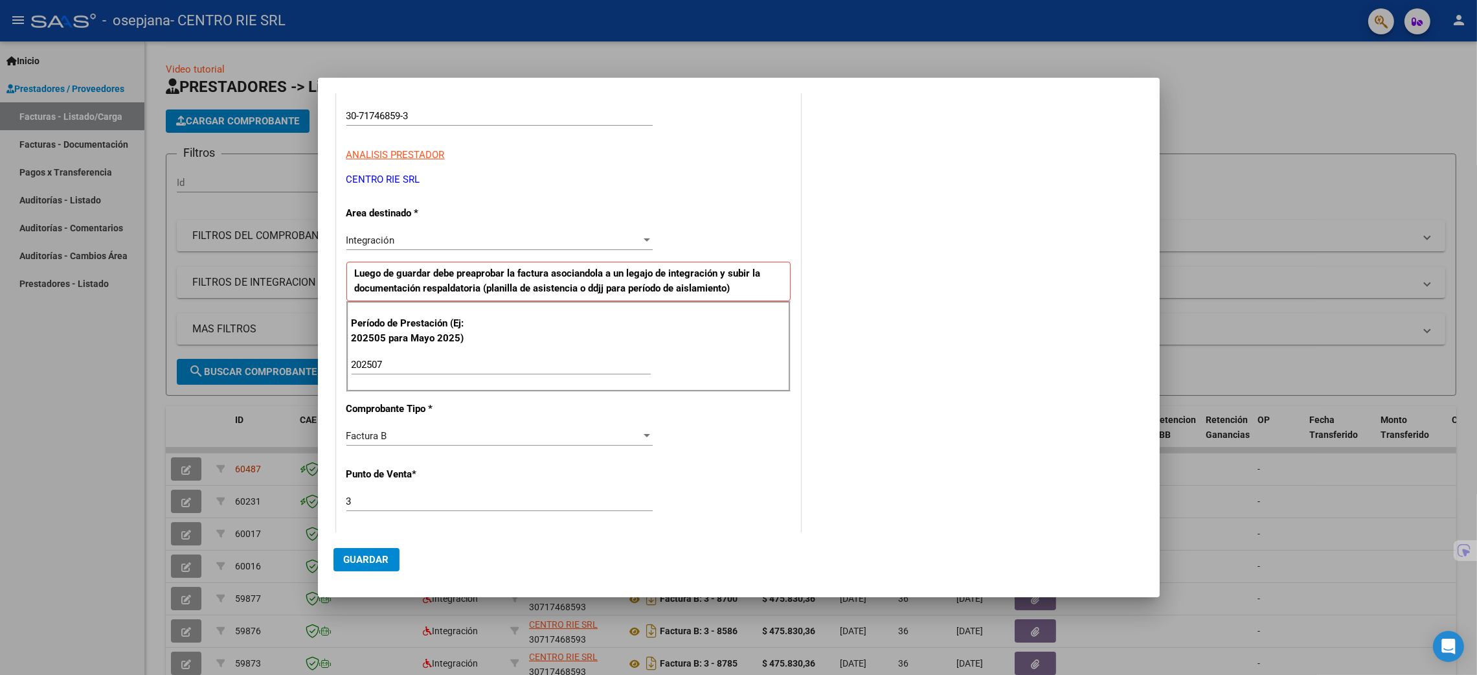
scroll to position [194, 0]
click at [1243, 186] on div at bounding box center [738, 337] width 1477 height 675
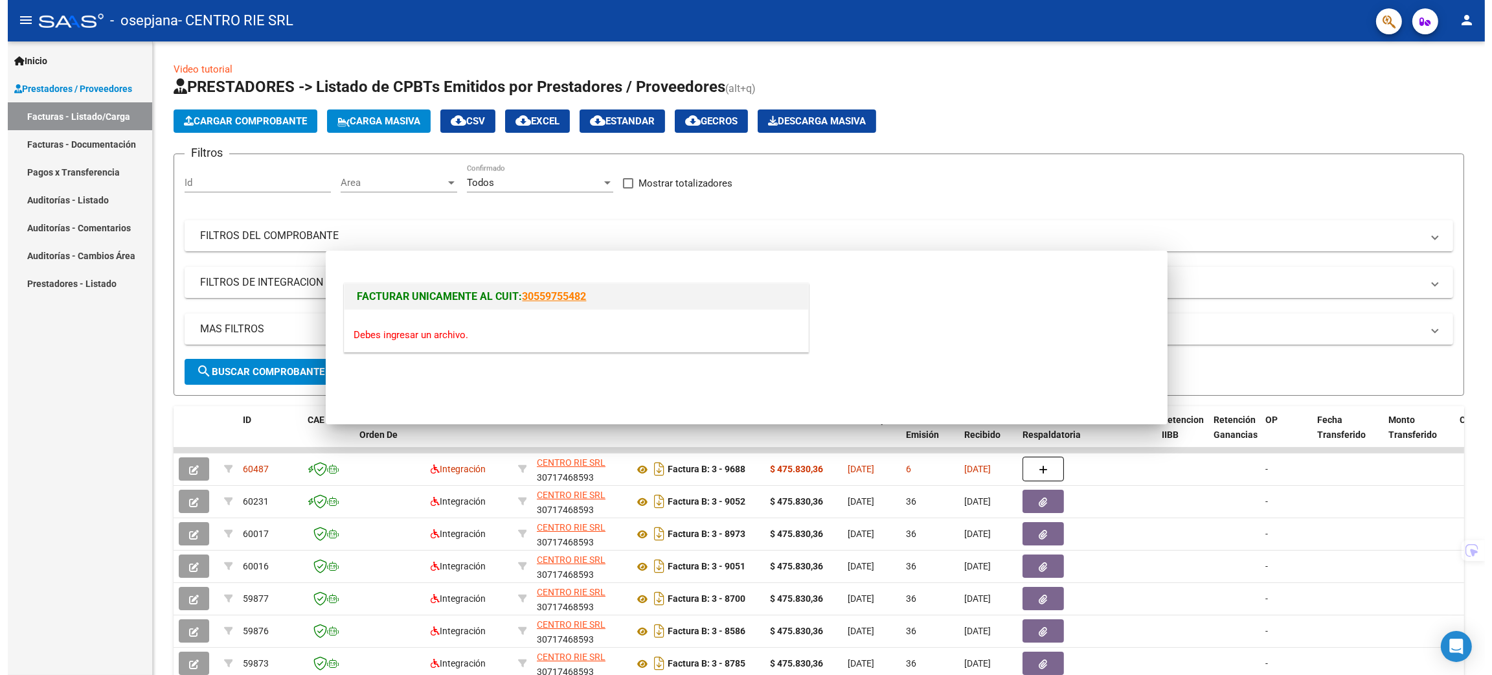
scroll to position [0, 0]
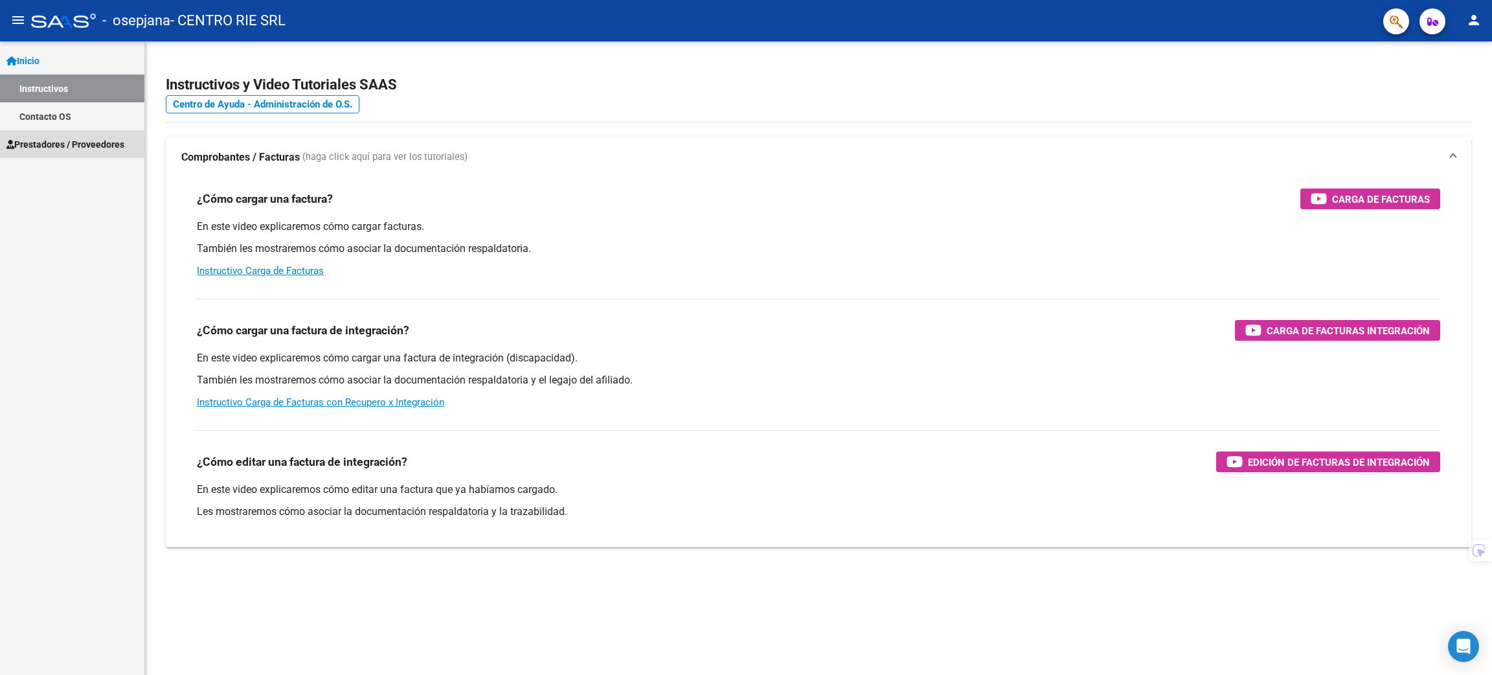
click at [49, 147] on span "Prestadores / Proveedores" at bounding box center [65, 144] width 118 height 14
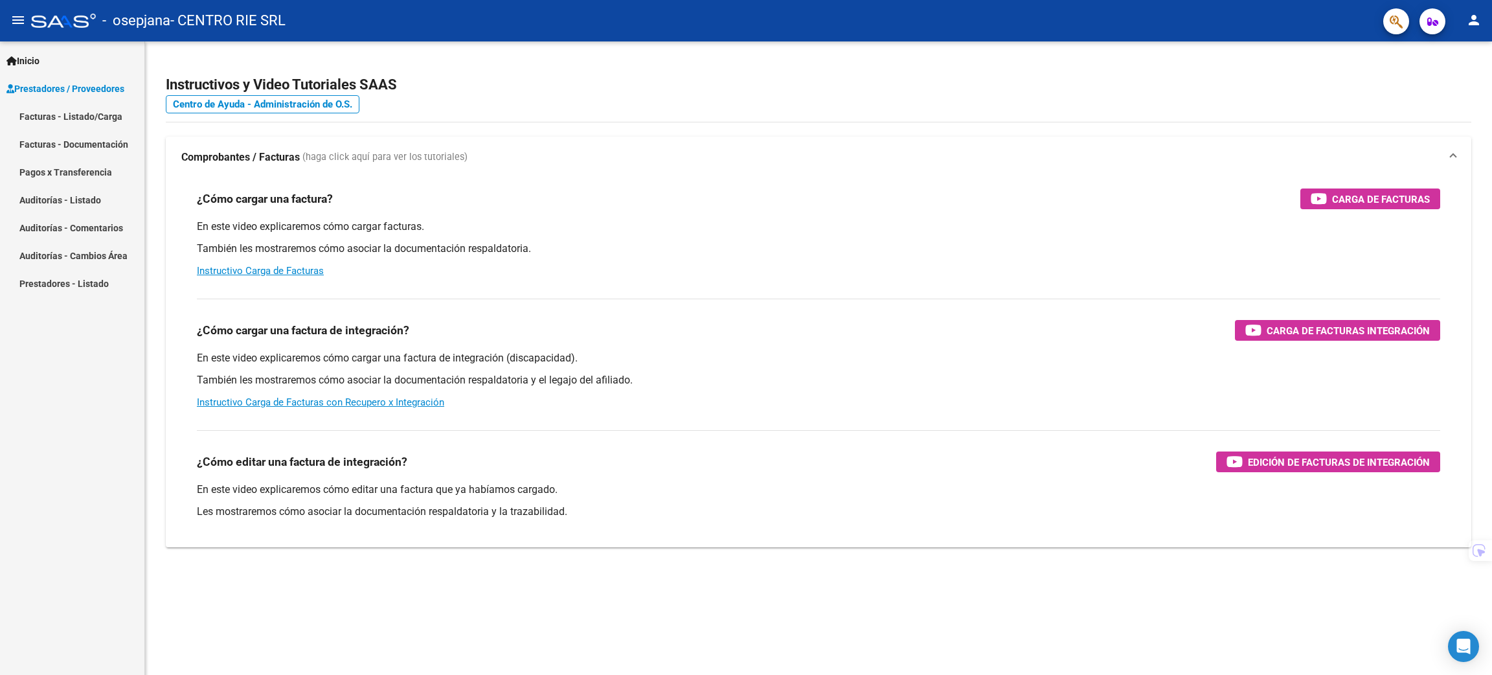
click at [53, 166] on mat-nav-list "Facturas - Listado/Carga Facturas - Documentación Pagos x Transferencia Auditor…" at bounding box center [72, 199] width 144 height 195
click at [67, 123] on link "Facturas - Listado/Carga" at bounding box center [72, 116] width 144 height 28
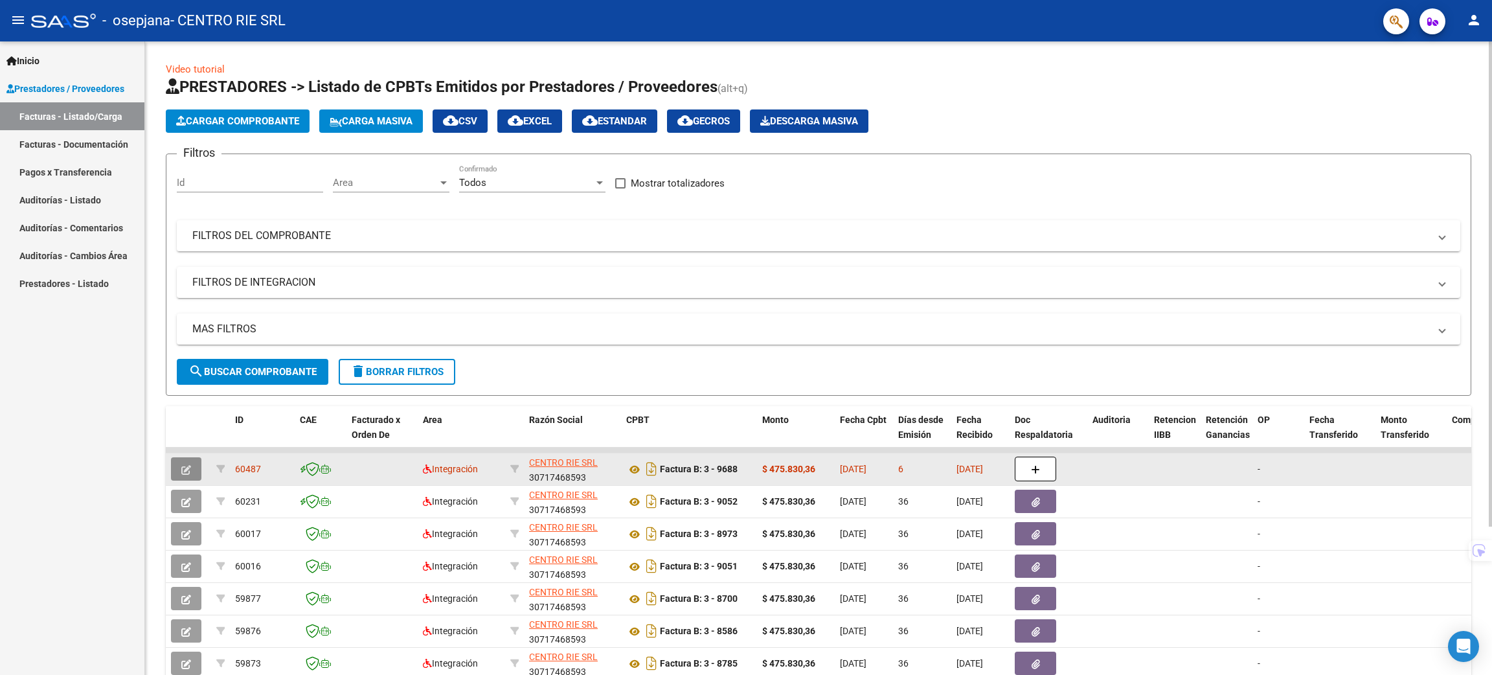
click at [186, 470] on icon "button" at bounding box center [186, 470] width 10 height 10
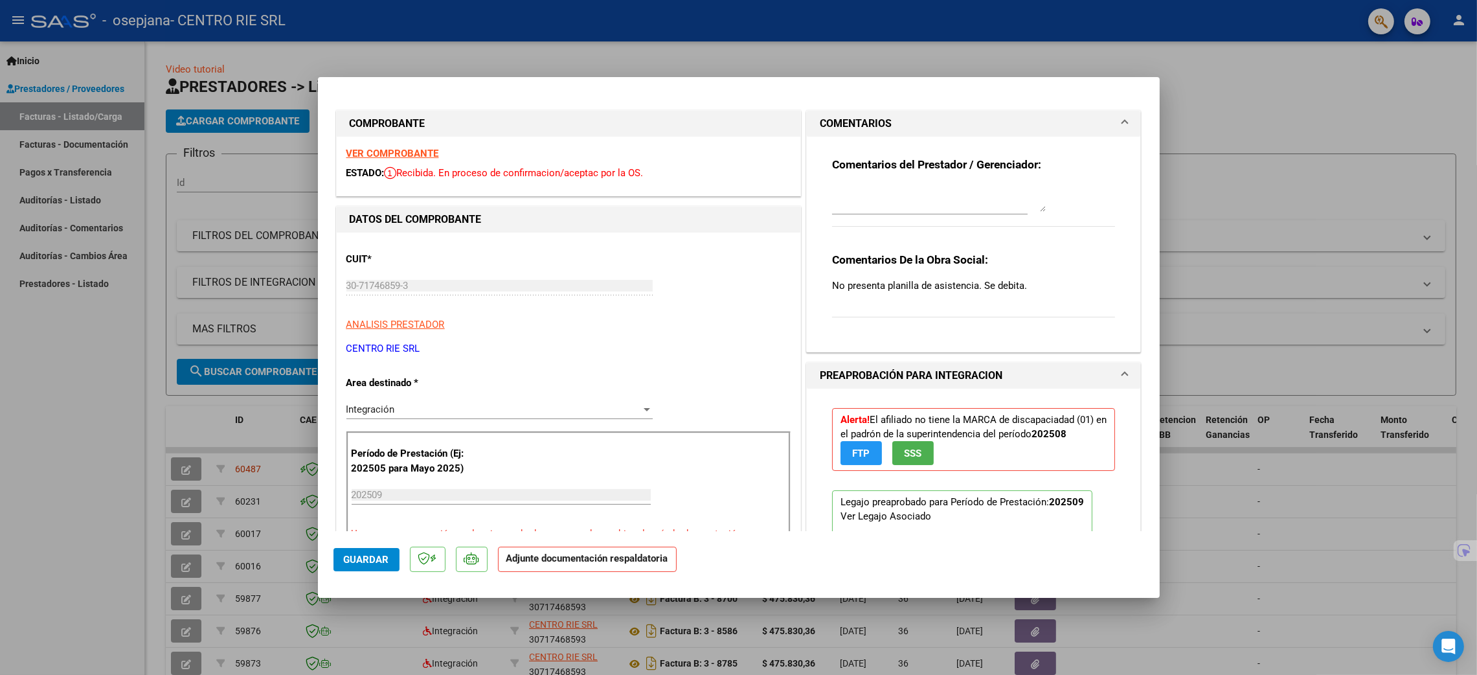
click at [1260, 178] on div at bounding box center [738, 337] width 1477 height 675
type input "$ 0,00"
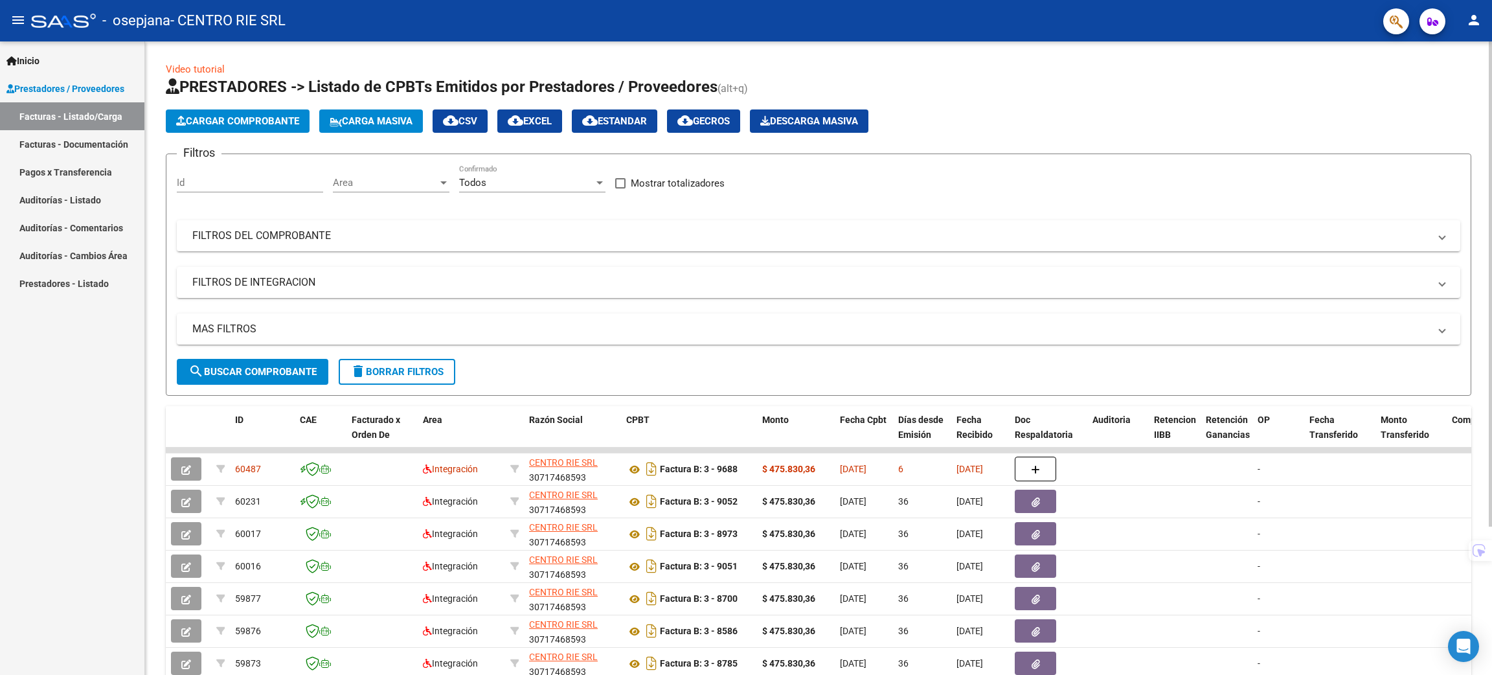
click at [251, 115] on span "Cargar Comprobante" at bounding box center [237, 121] width 123 height 12
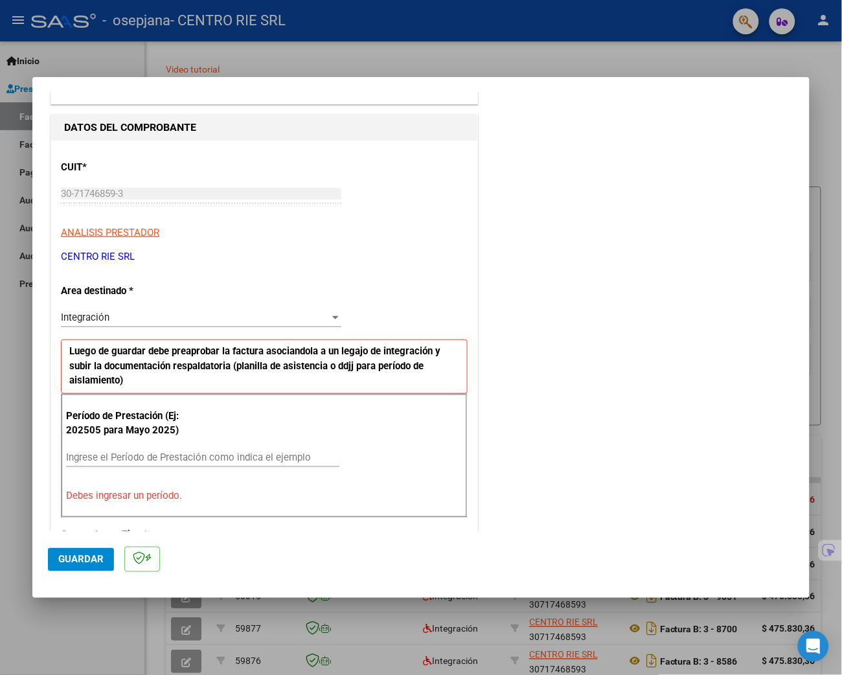
scroll to position [111, 0]
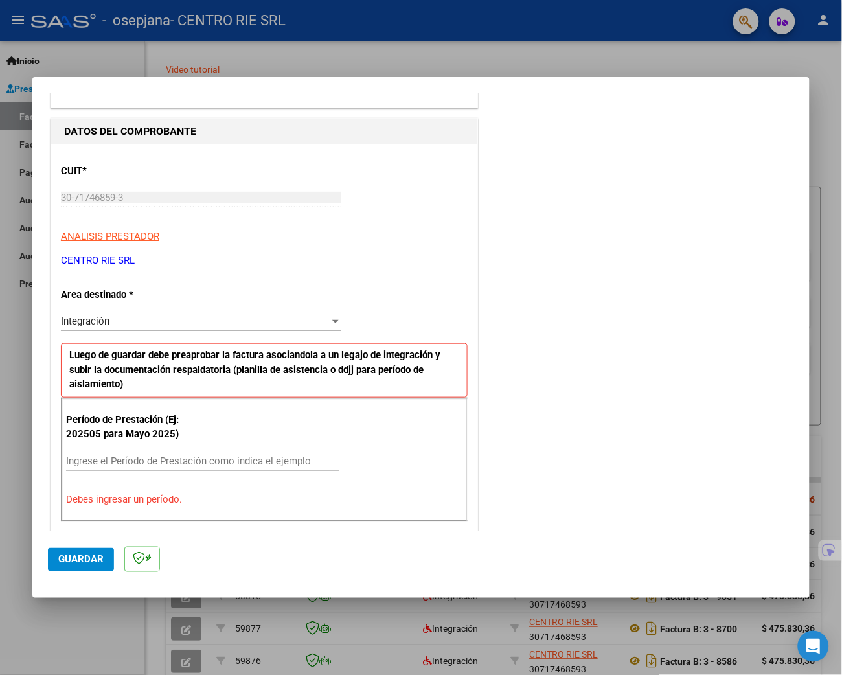
click at [93, 429] on div "Período de Prestación (Ej: 202505 para Mayo 2025) Ingrese el Período de Prestac…" at bounding box center [264, 460] width 407 height 124
click at [90, 455] on input "Ingrese el Período de Prestación como indica el ejemplo" at bounding box center [202, 461] width 273 height 12
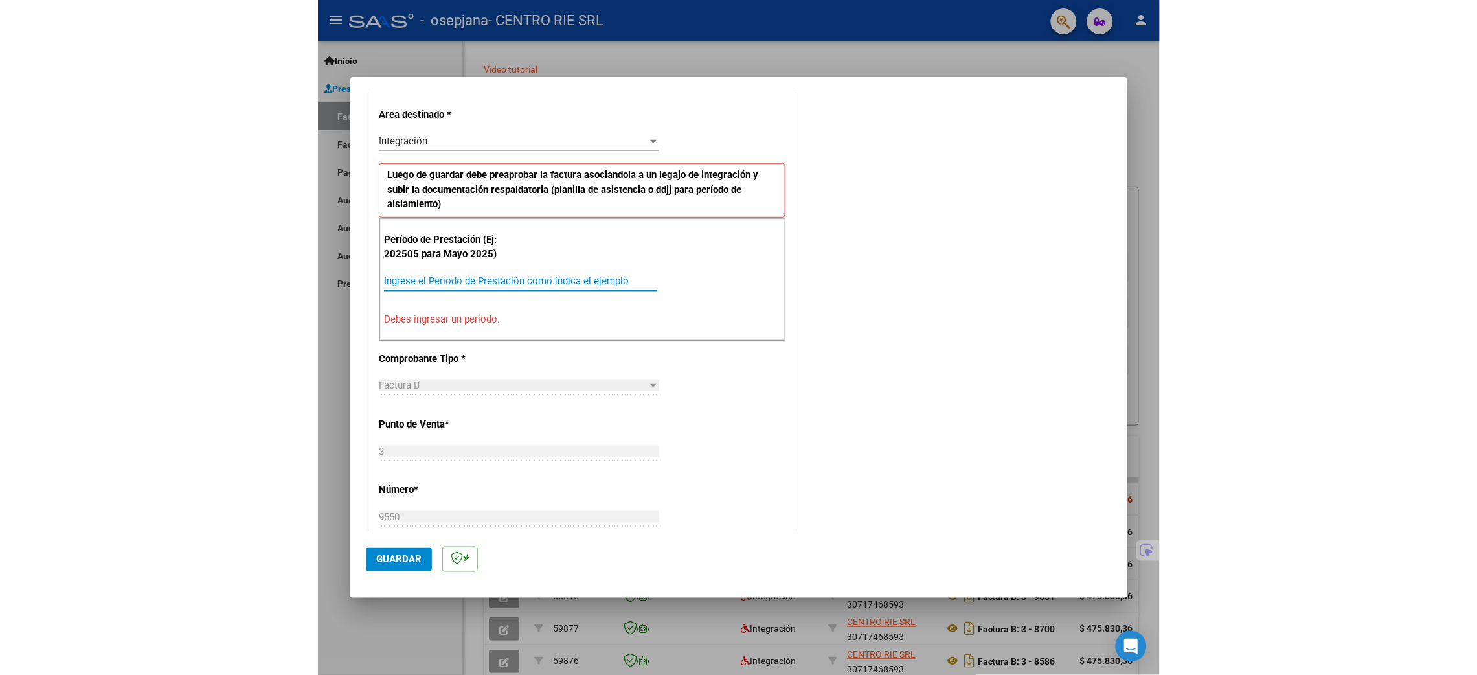
scroll to position [305, 0]
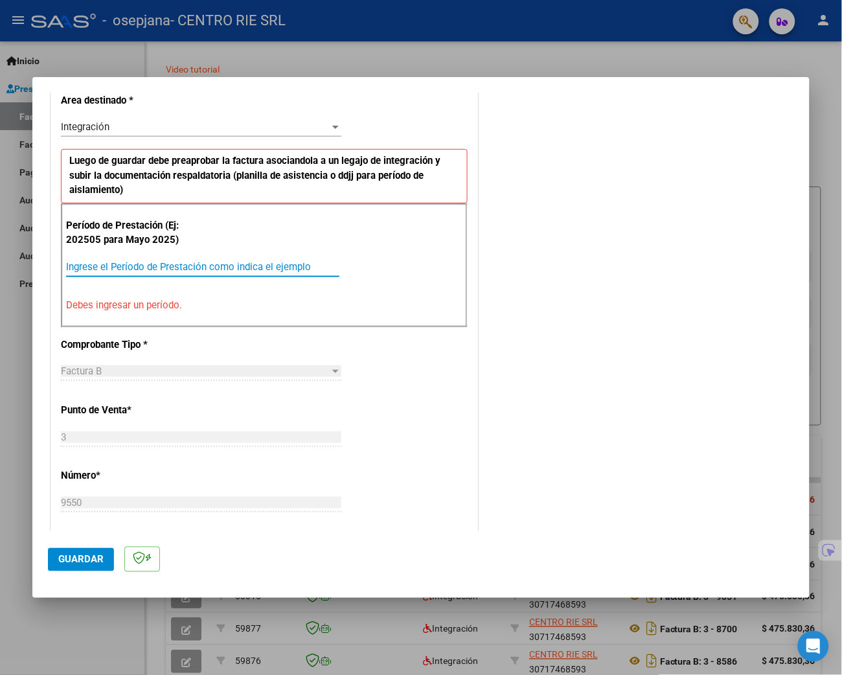
click at [166, 261] on input "Ingrese el Período de Prestación como indica el ejemplo" at bounding box center [202, 267] width 273 height 12
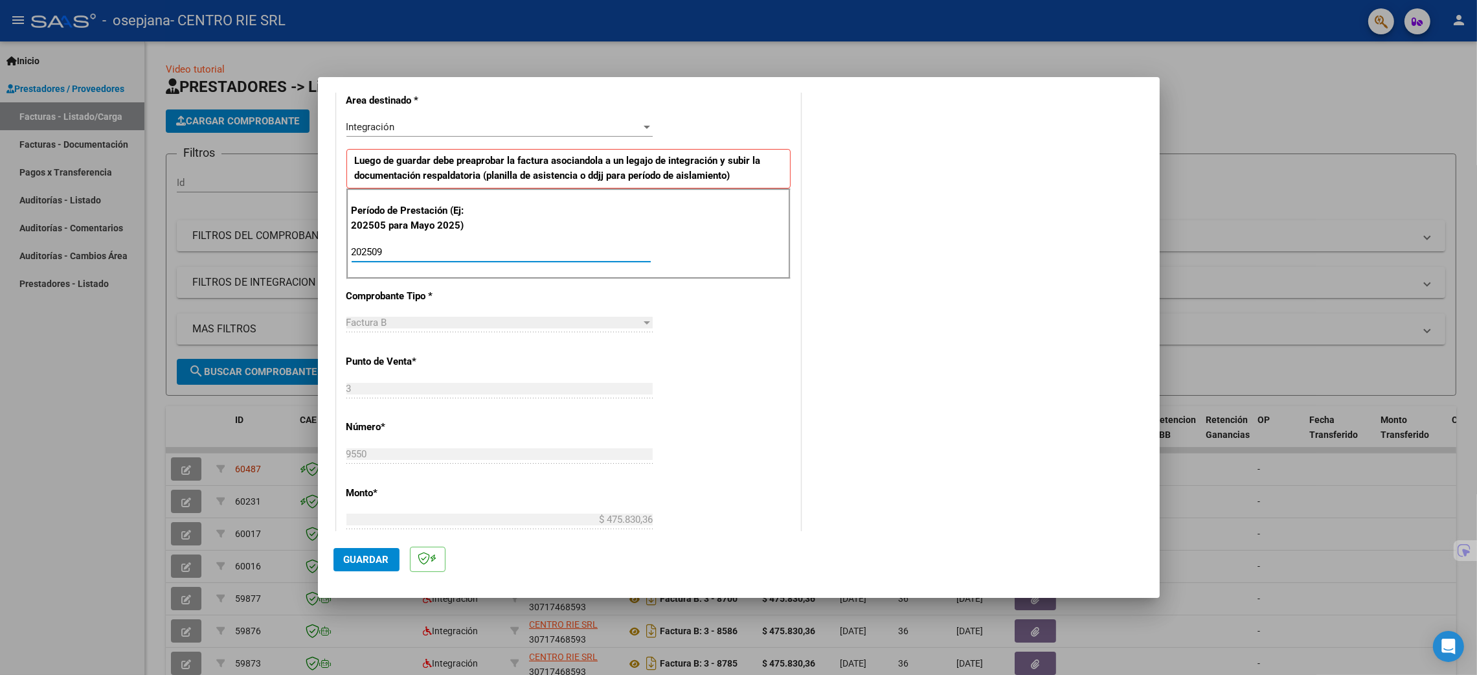
click at [535, 258] on input "202509" at bounding box center [501, 252] width 299 height 12
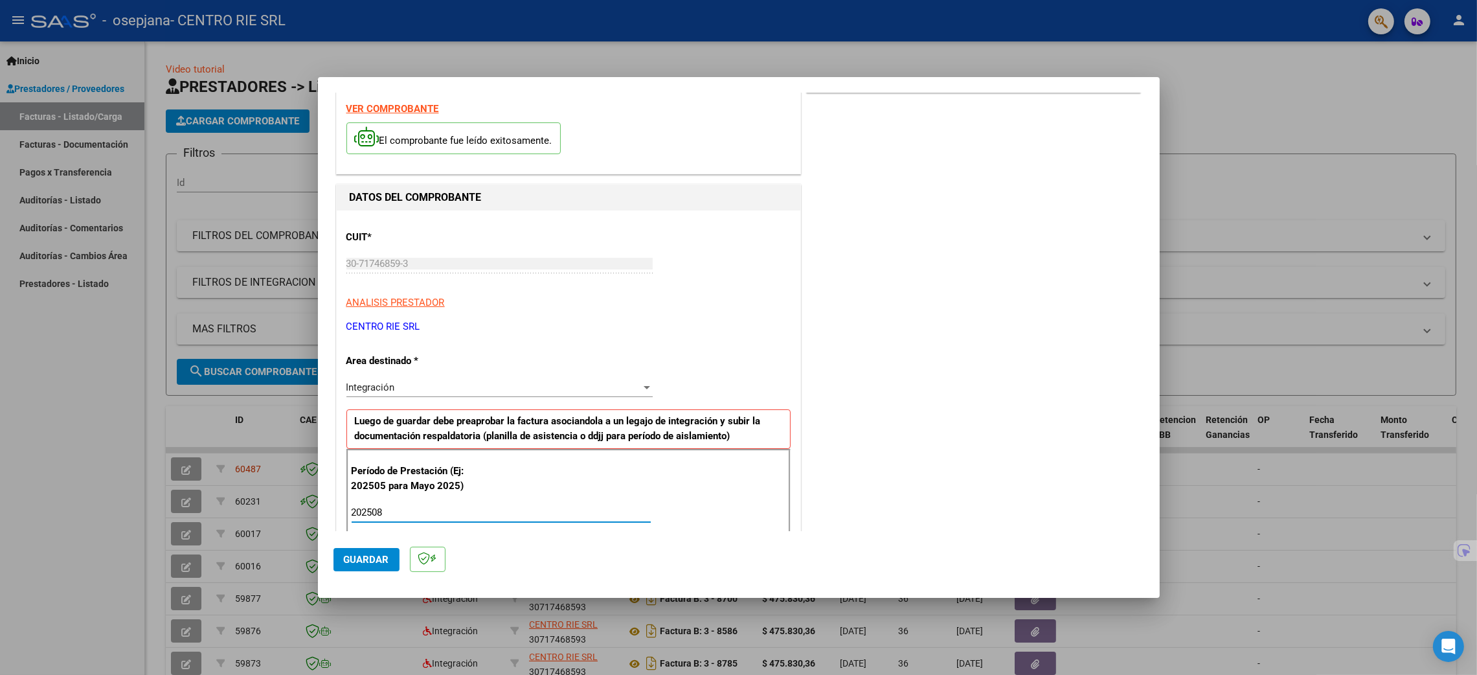
scroll to position [194, 0]
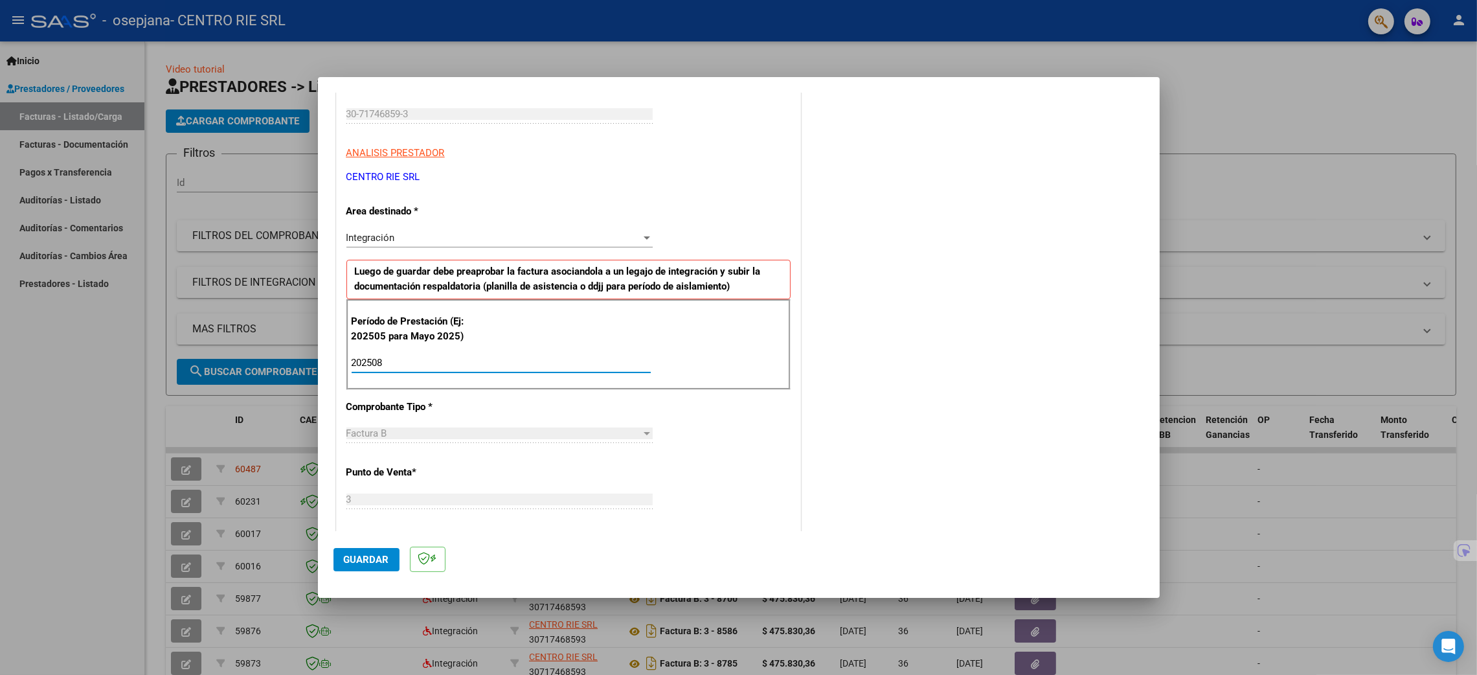
type input "202508"
click at [348, 554] on span "Guardar" at bounding box center [366, 560] width 45 height 12
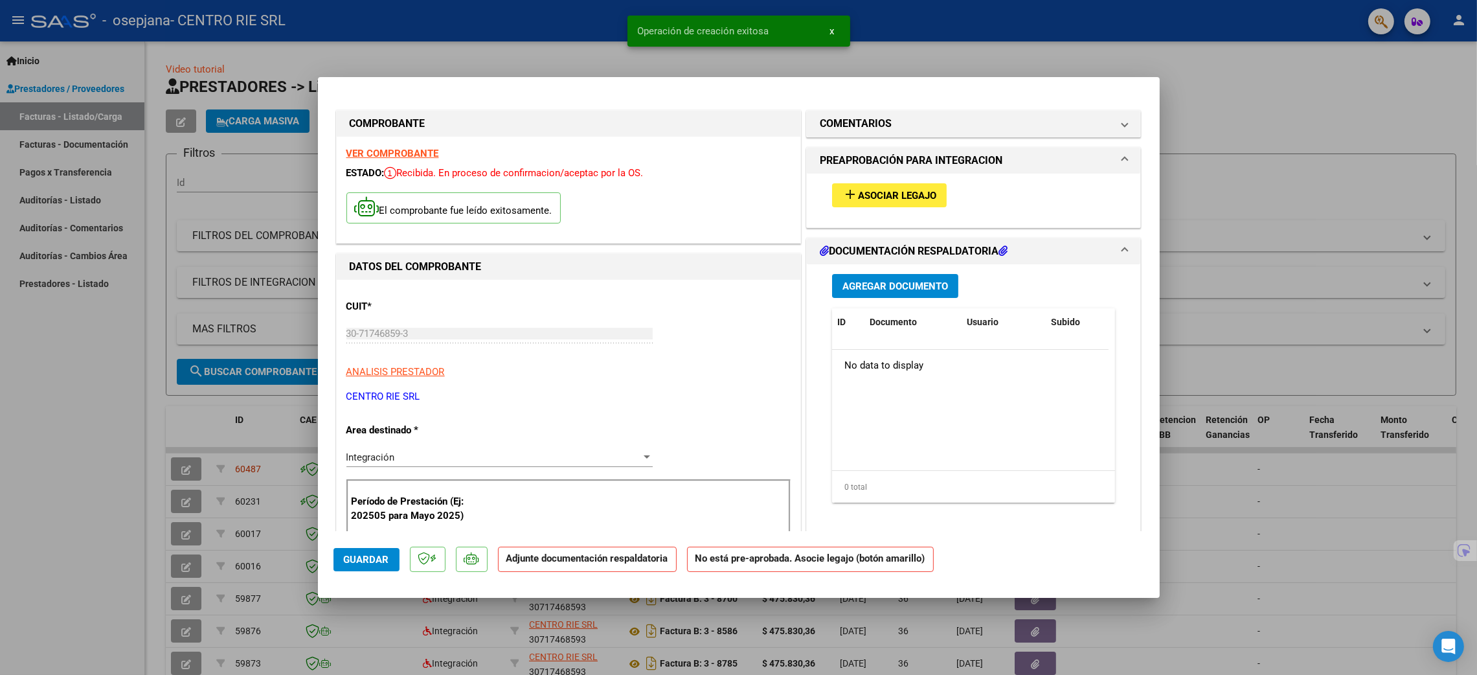
click at [876, 193] on span "Asociar Legajo" at bounding box center [897, 196] width 78 height 12
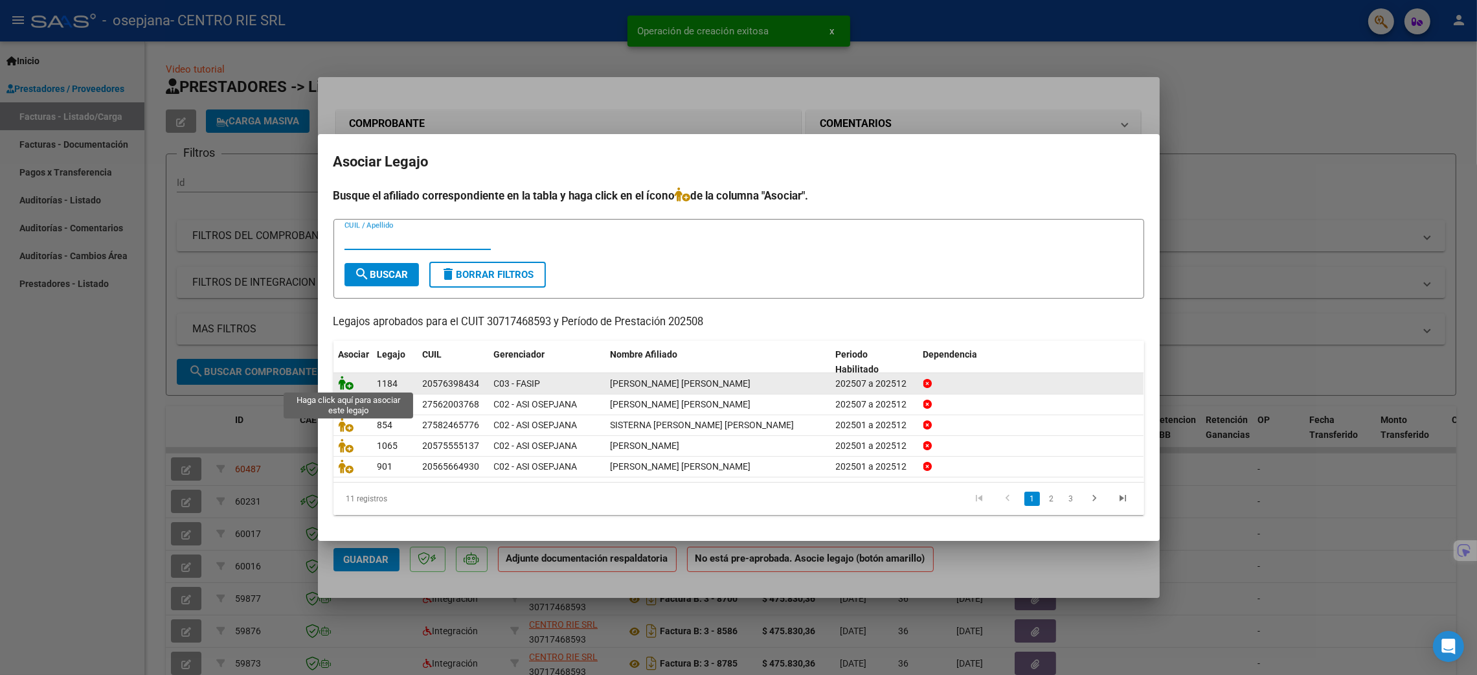
click at [339, 381] on icon at bounding box center [347, 383] width 16 height 14
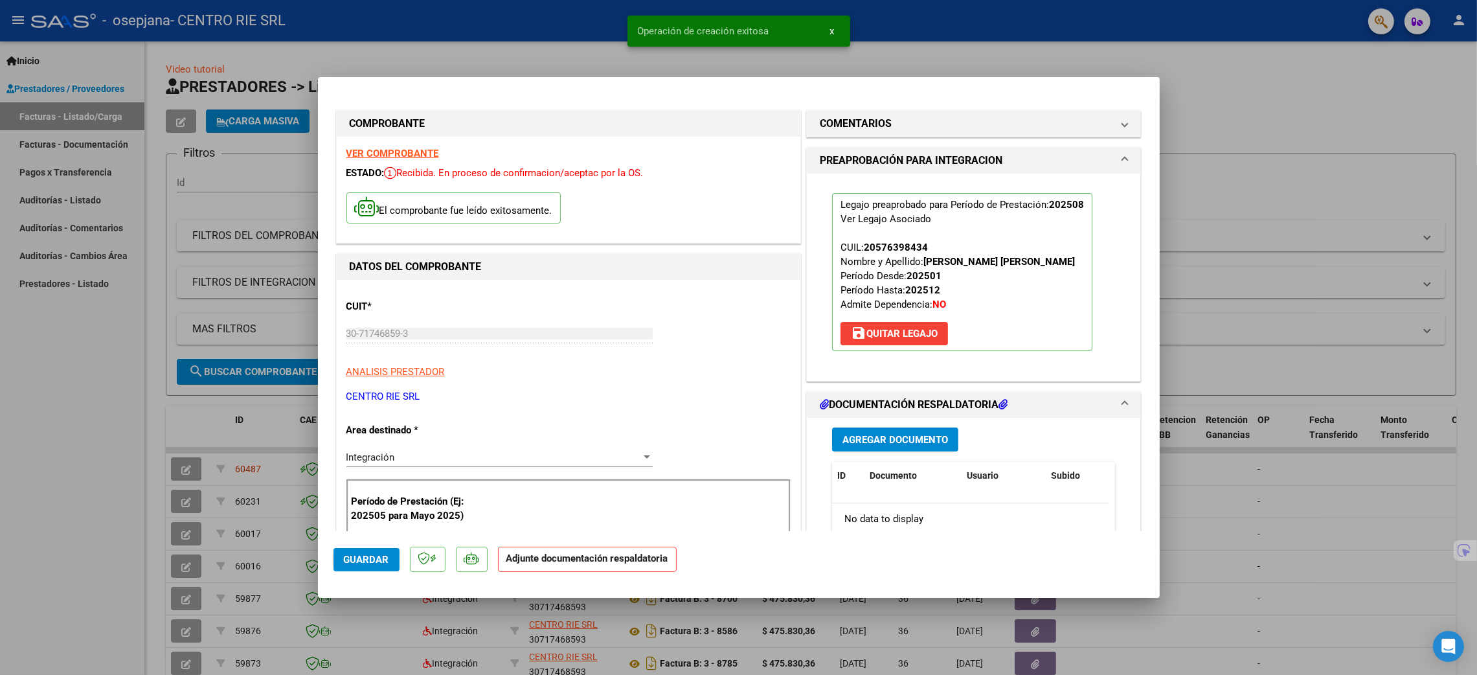
click at [862, 445] on span "Agregar Documento" at bounding box center [896, 440] width 106 height 12
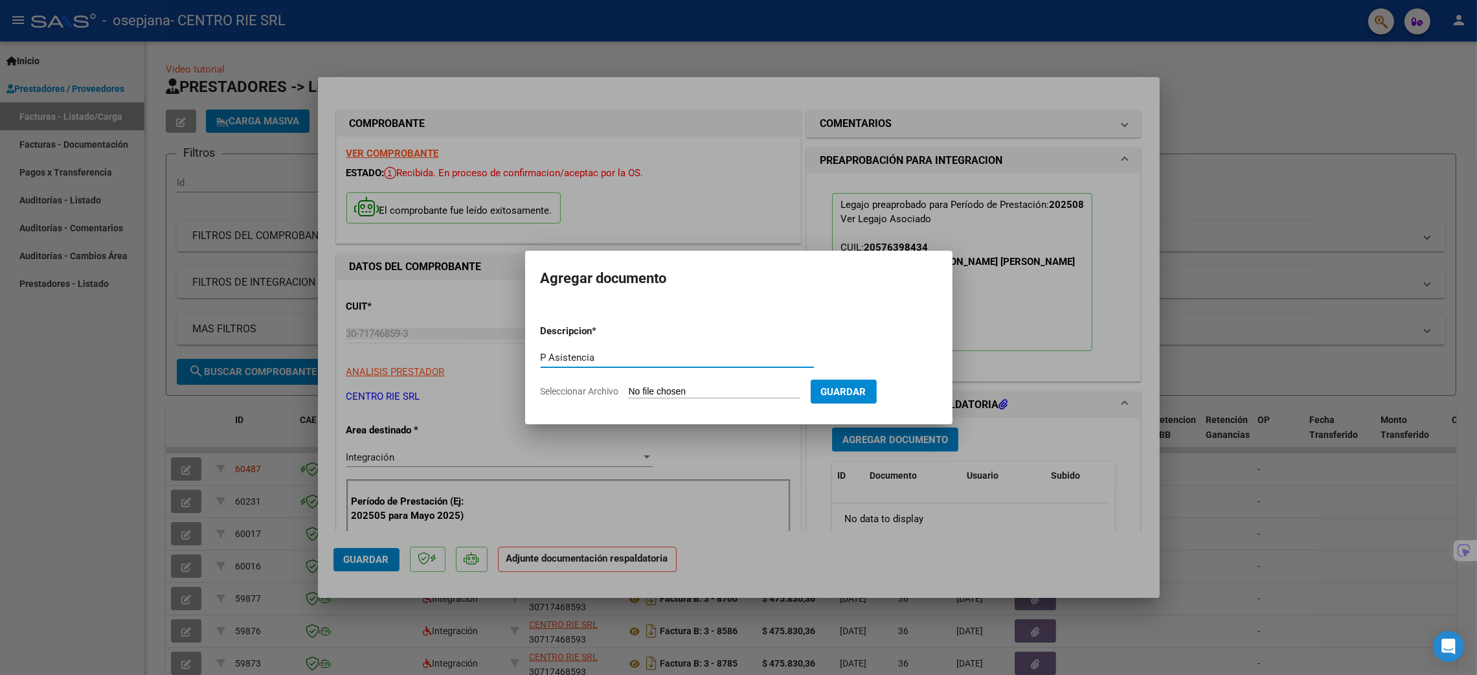
type input "P Asistencia"
click at [648, 399] on form "Descripcion * P Asistencia Escriba aquí una descripcion Seleccionar Archivo Gua…" at bounding box center [739, 361] width 396 height 95
click at [652, 395] on input "Seleccionar Archivo" at bounding box center [715, 392] width 172 height 12
type input "C:\fakepath\3012 - [PERSON_NAME] [PERSON_NAME].pdf"
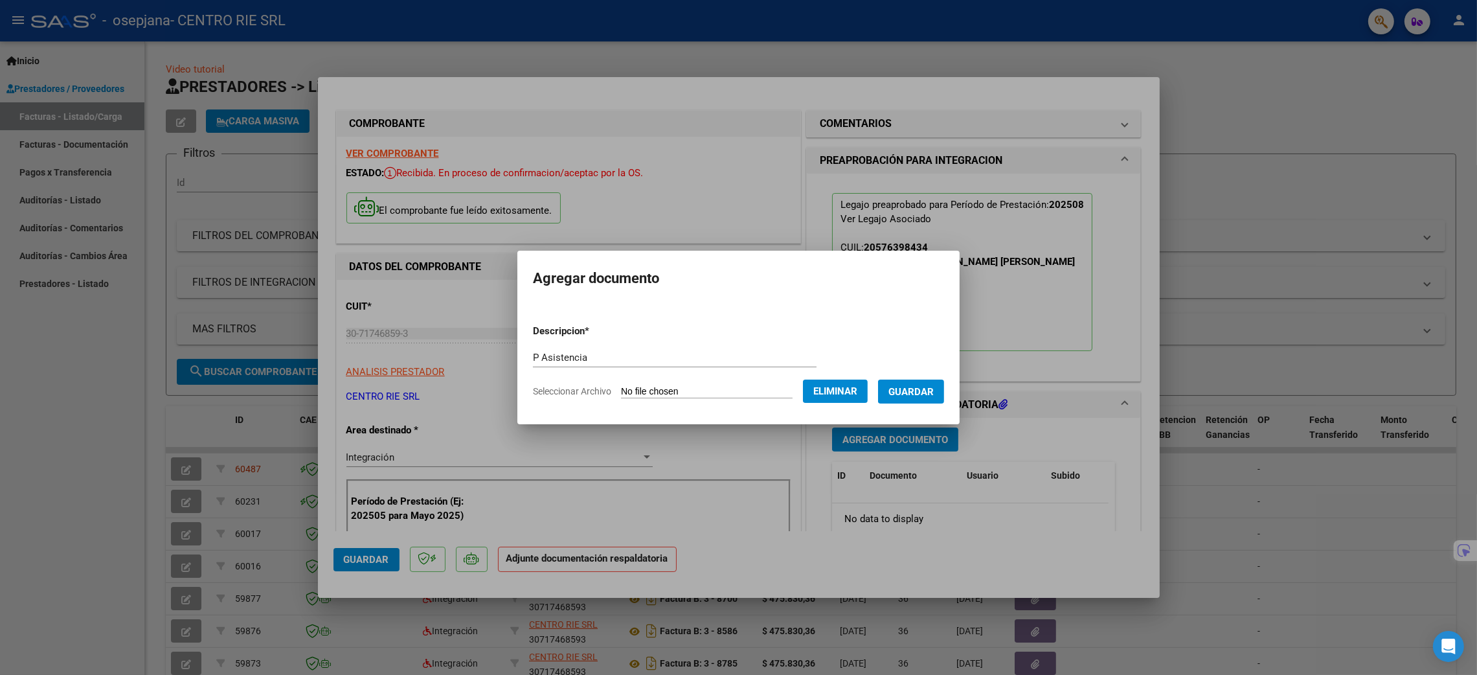
click at [915, 386] on span "Guardar" at bounding box center [911, 392] width 45 height 12
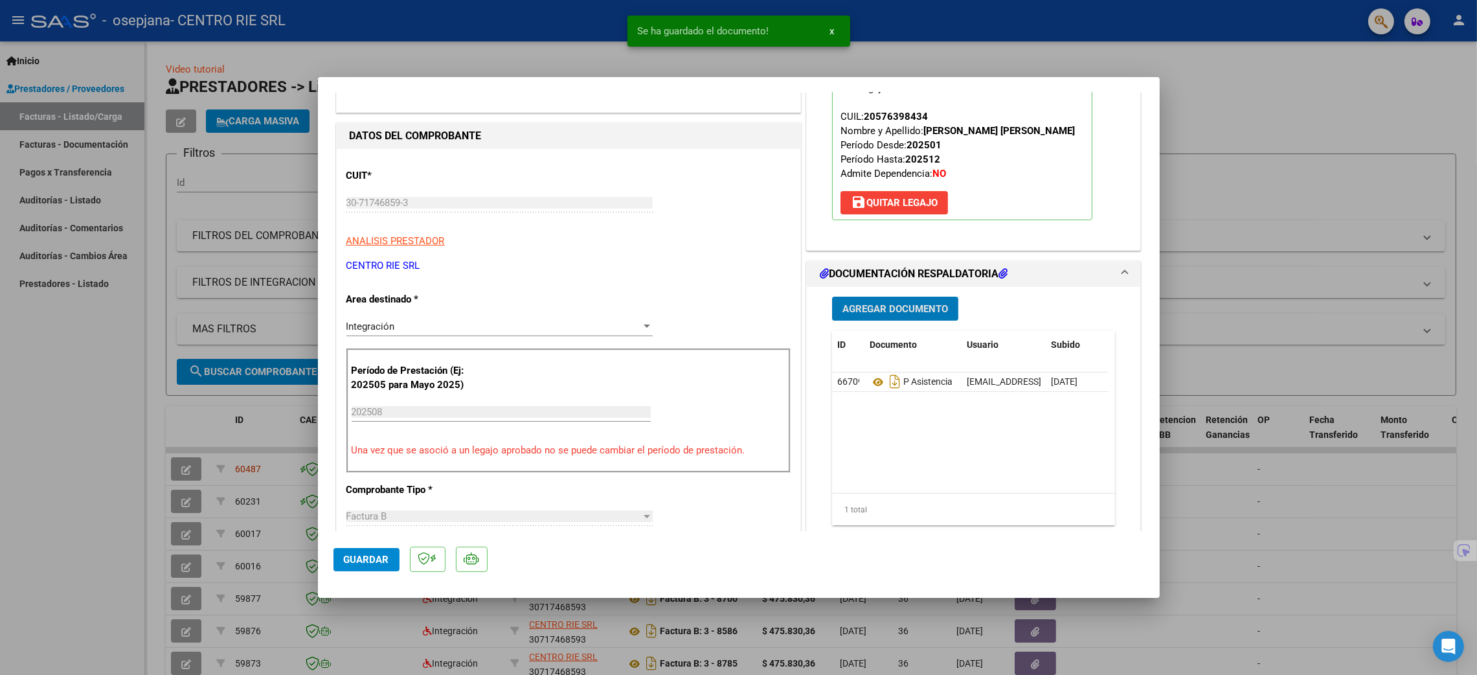
scroll to position [194, 0]
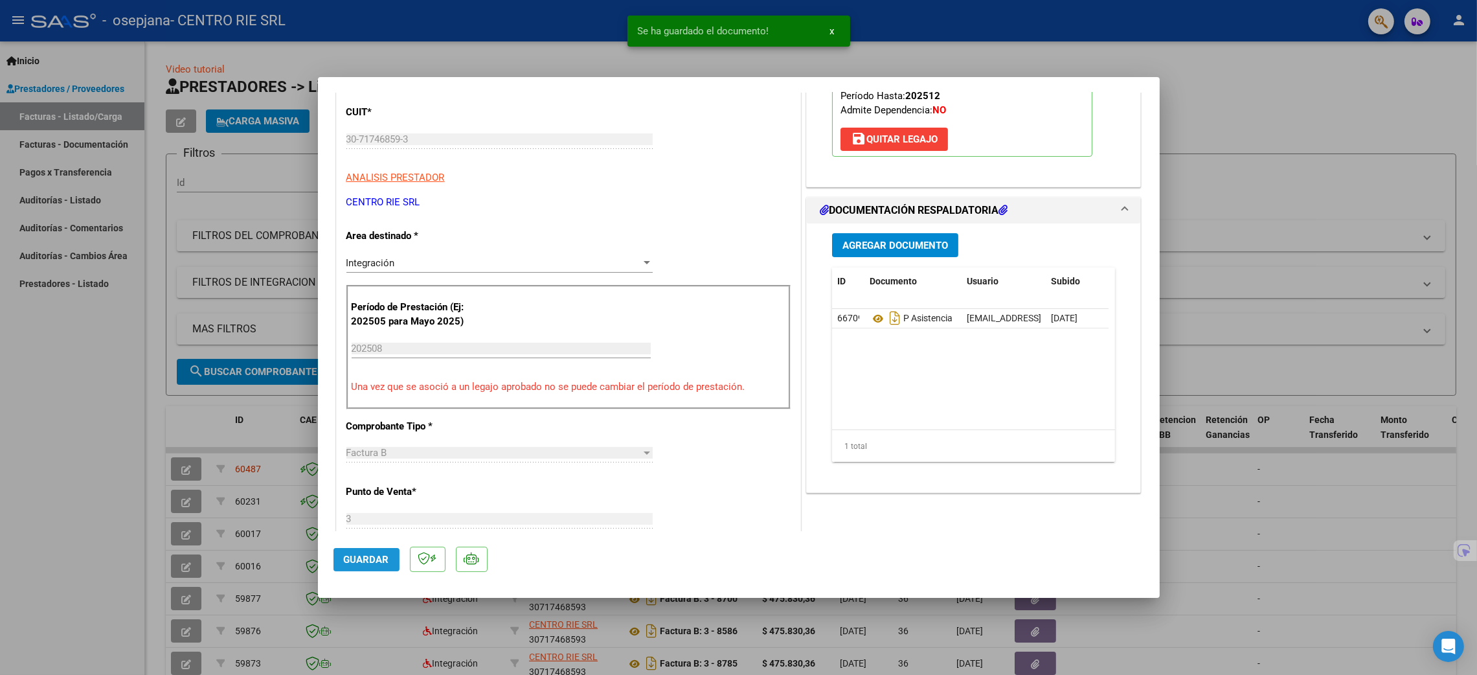
click at [381, 565] on span "Guardar" at bounding box center [366, 560] width 45 height 12
click at [1319, 178] on div at bounding box center [738, 337] width 1477 height 675
type input "$ 0,00"
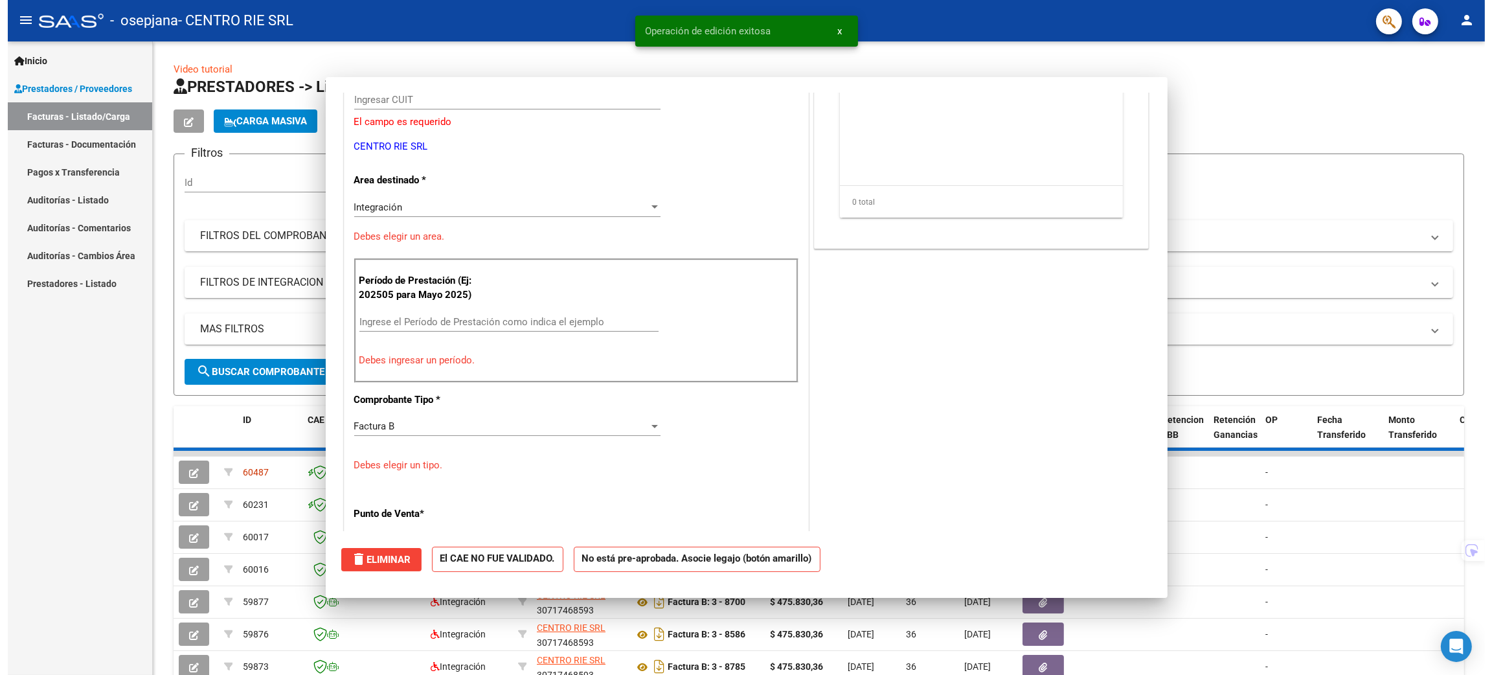
scroll to position [154, 0]
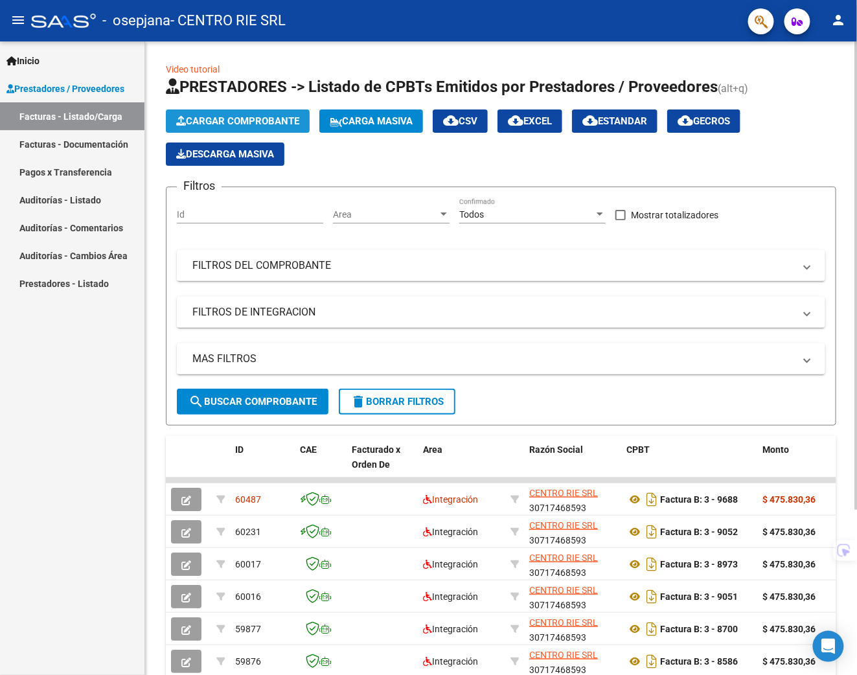
click at [253, 122] on span "Cargar Comprobante" at bounding box center [237, 121] width 123 height 12
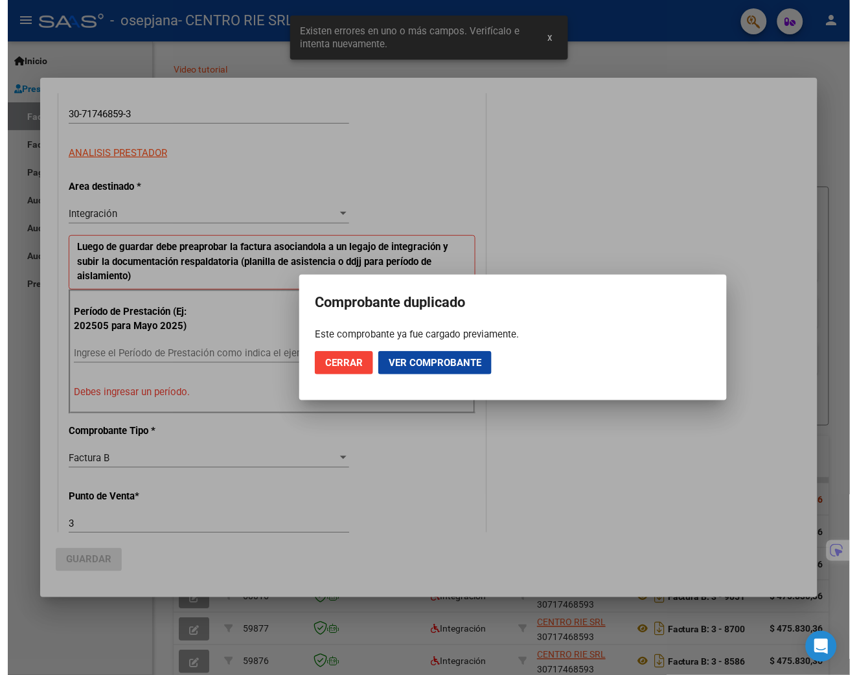
scroll to position [208, 0]
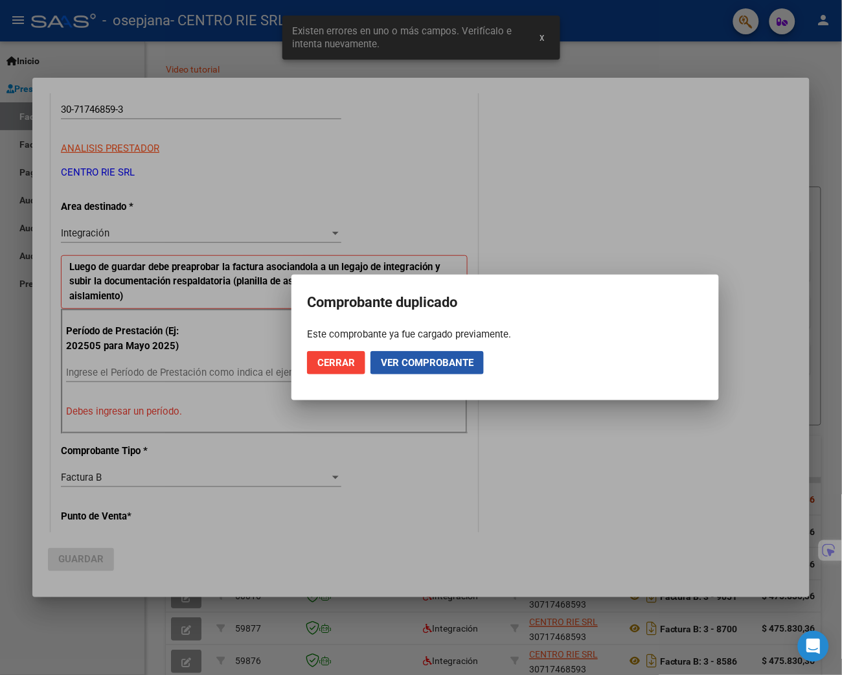
click at [461, 367] on span "Ver comprobante" at bounding box center [427, 363] width 93 height 12
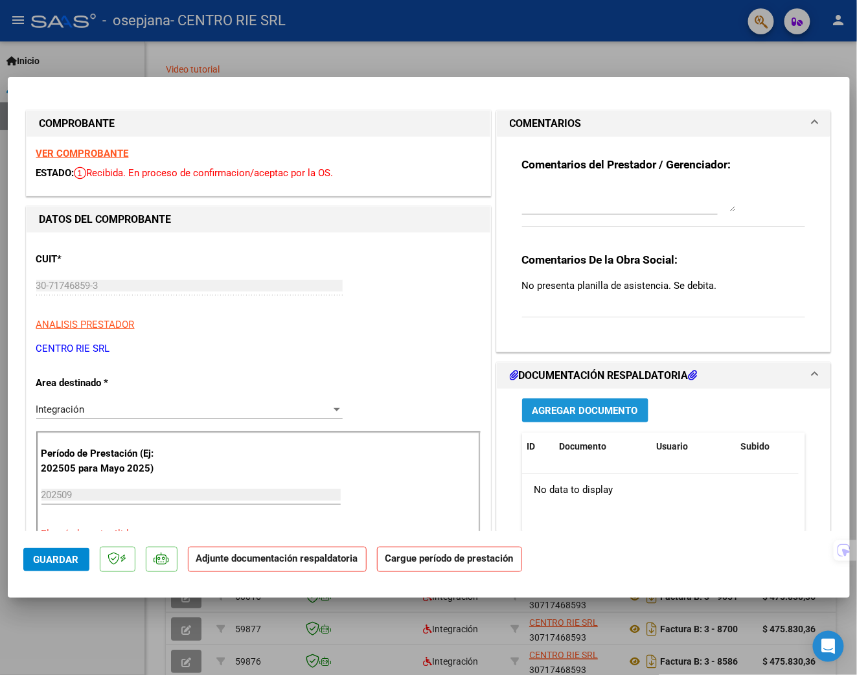
click at [555, 416] on span "Agregar Documento" at bounding box center [585, 411] width 106 height 12
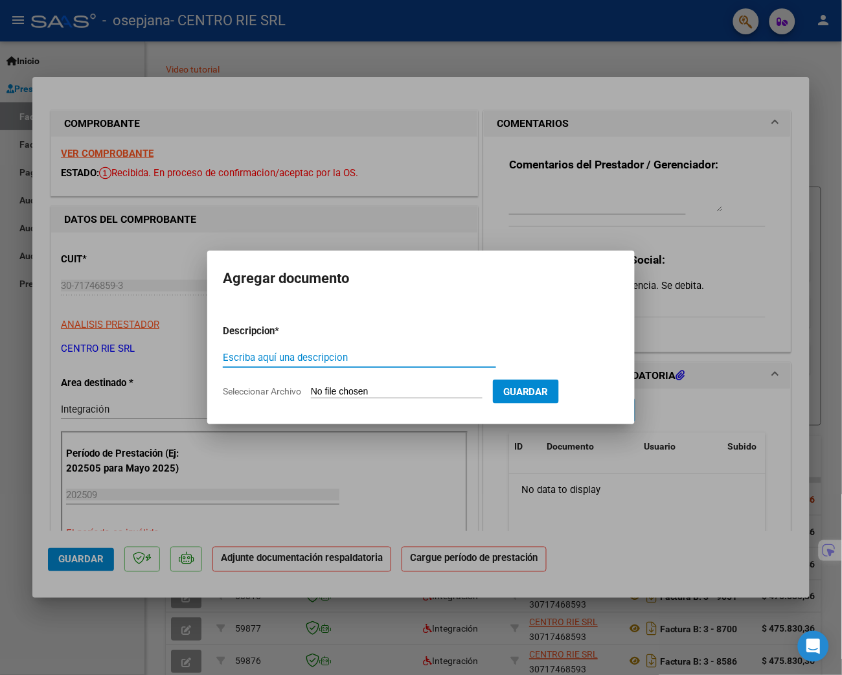
click at [319, 359] on input "Escriba aquí una descripcion" at bounding box center [359, 358] width 273 height 12
type input "Planilla de Asistencia"
click at [348, 387] on input "Seleccionar Archivo" at bounding box center [397, 392] width 172 height 12
type input "C:\fakepath\3012 - [PERSON_NAME] [PERSON_NAME].pdf"
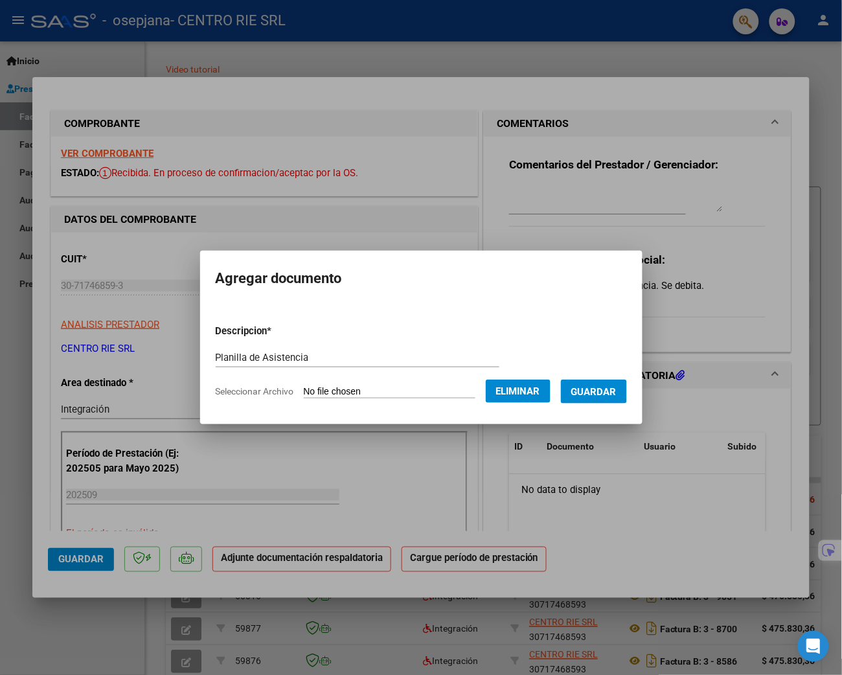
click at [518, 391] on span "Eliminar" at bounding box center [518, 391] width 44 height 12
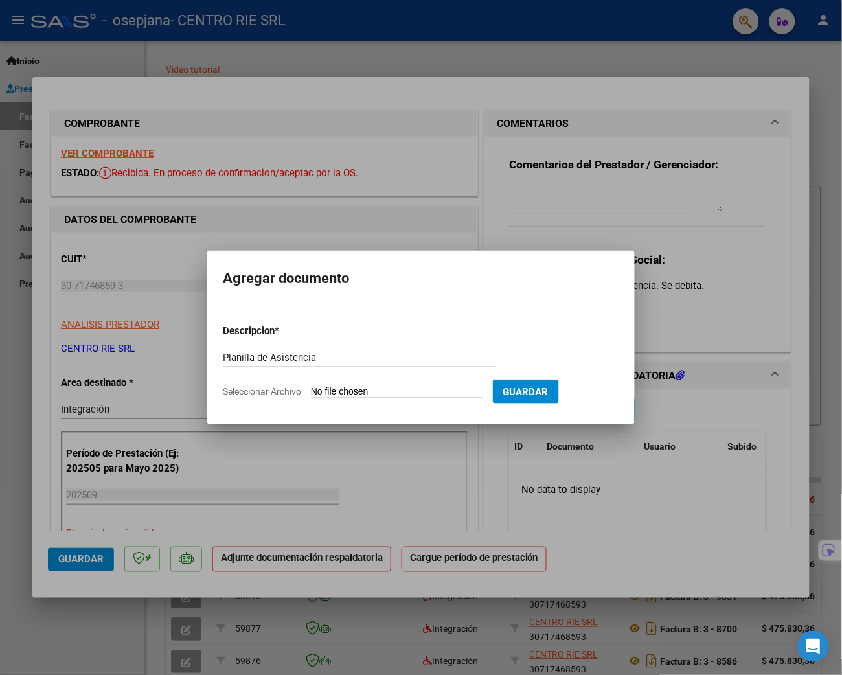
click at [502, 115] on div at bounding box center [421, 337] width 842 height 675
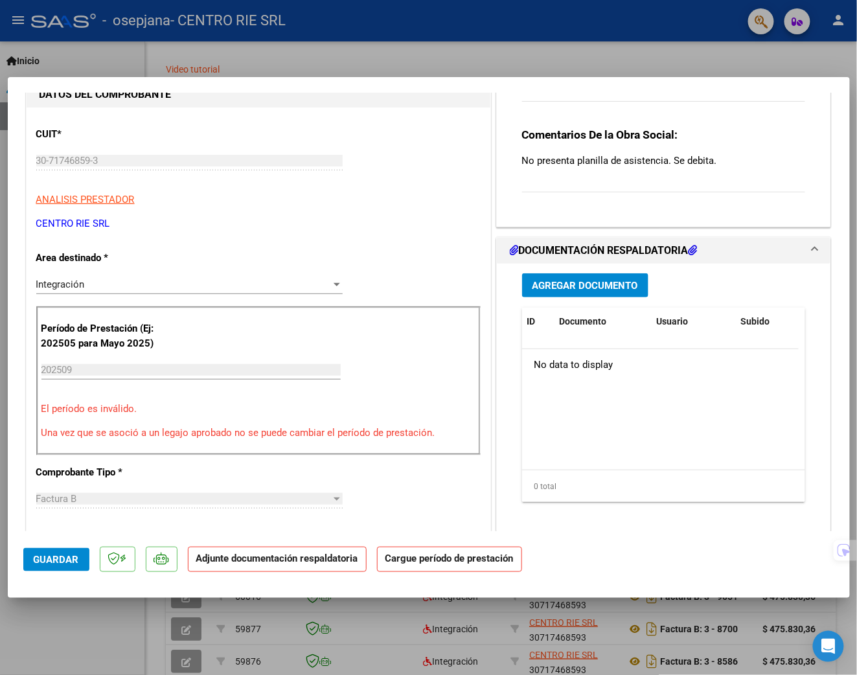
scroll to position [0, 0]
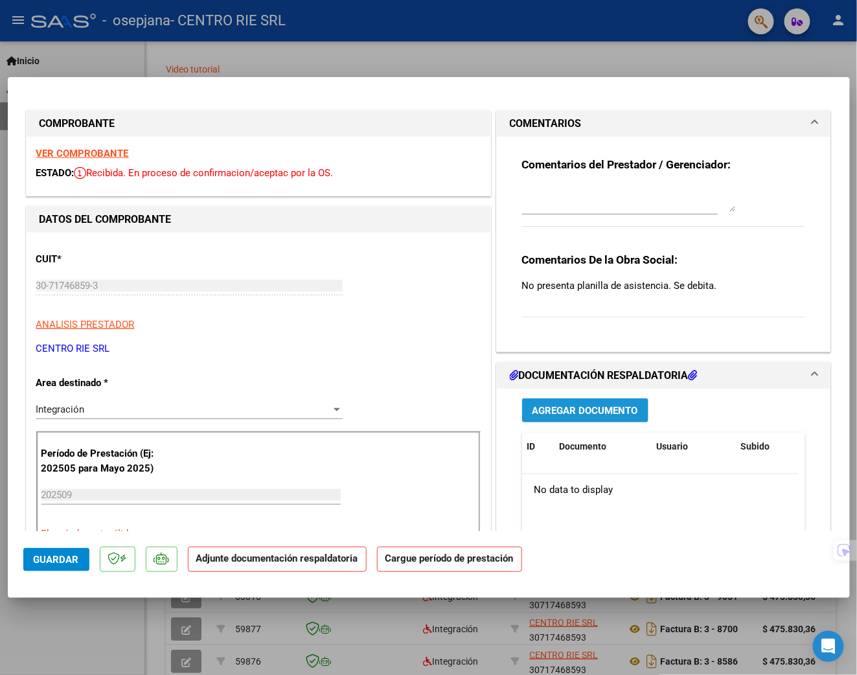
click at [557, 412] on span "Agregar Documento" at bounding box center [585, 411] width 106 height 12
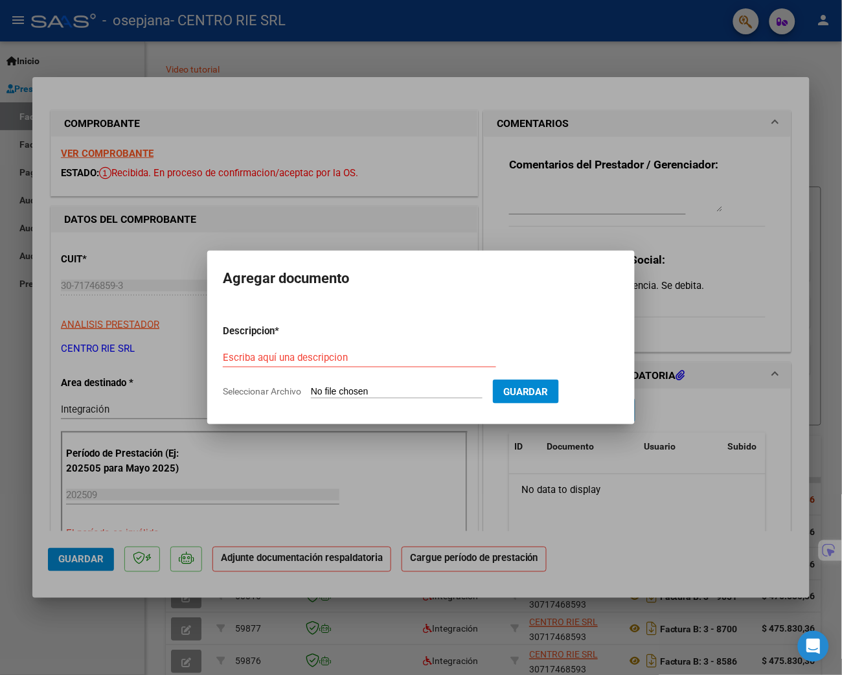
click at [365, 391] on input "Seleccionar Archivo" at bounding box center [397, 392] width 172 height 12
type input "C:\fakepath\3012 - [PERSON_NAME] [PERSON_NAME].pdf"
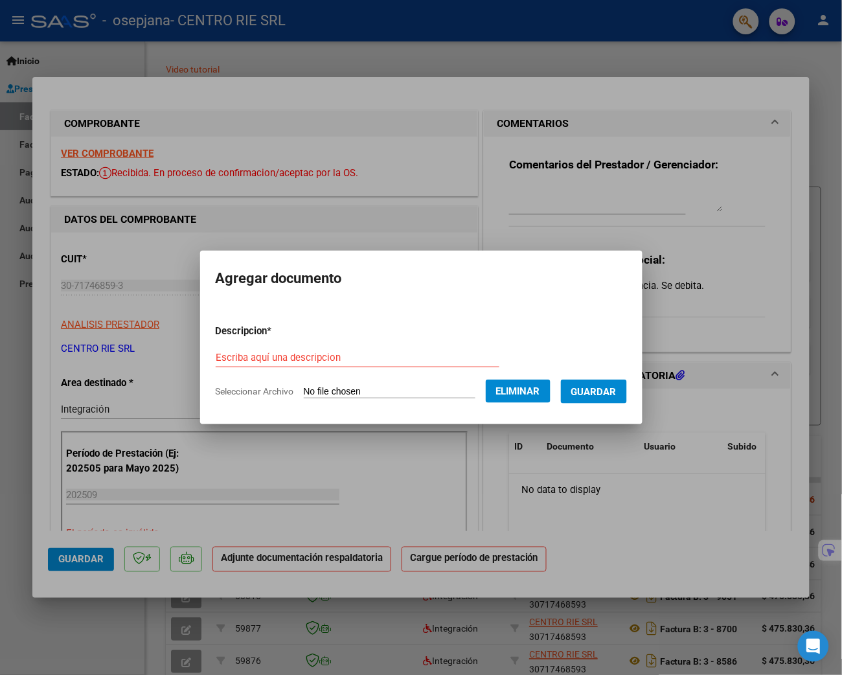
click at [351, 352] on input "Escriba aquí una descripcion" at bounding box center [358, 358] width 284 height 12
type input "Planilla de Asistencia"
click at [641, 390] on mat-dialog-content "Descripcion * Planilla de Asistencia Escriba aquí una descripcion Seleccionar A…" at bounding box center [421, 356] width 442 height 105
click at [627, 389] on button "Guardar" at bounding box center [594, 392] width 66 height 24
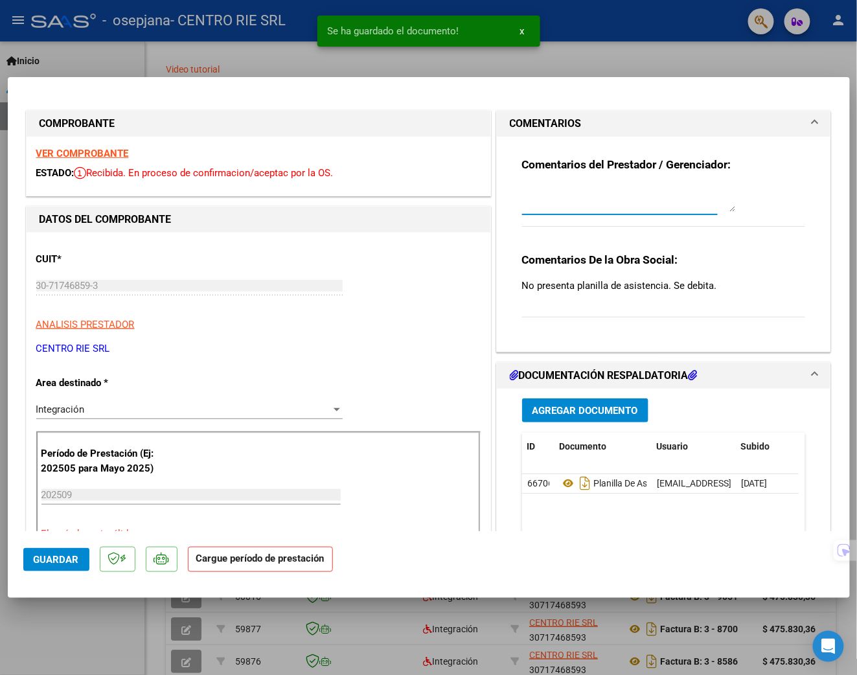
click at [562, 186] on textarea at bounding box center [629, 199] width 214 height 26
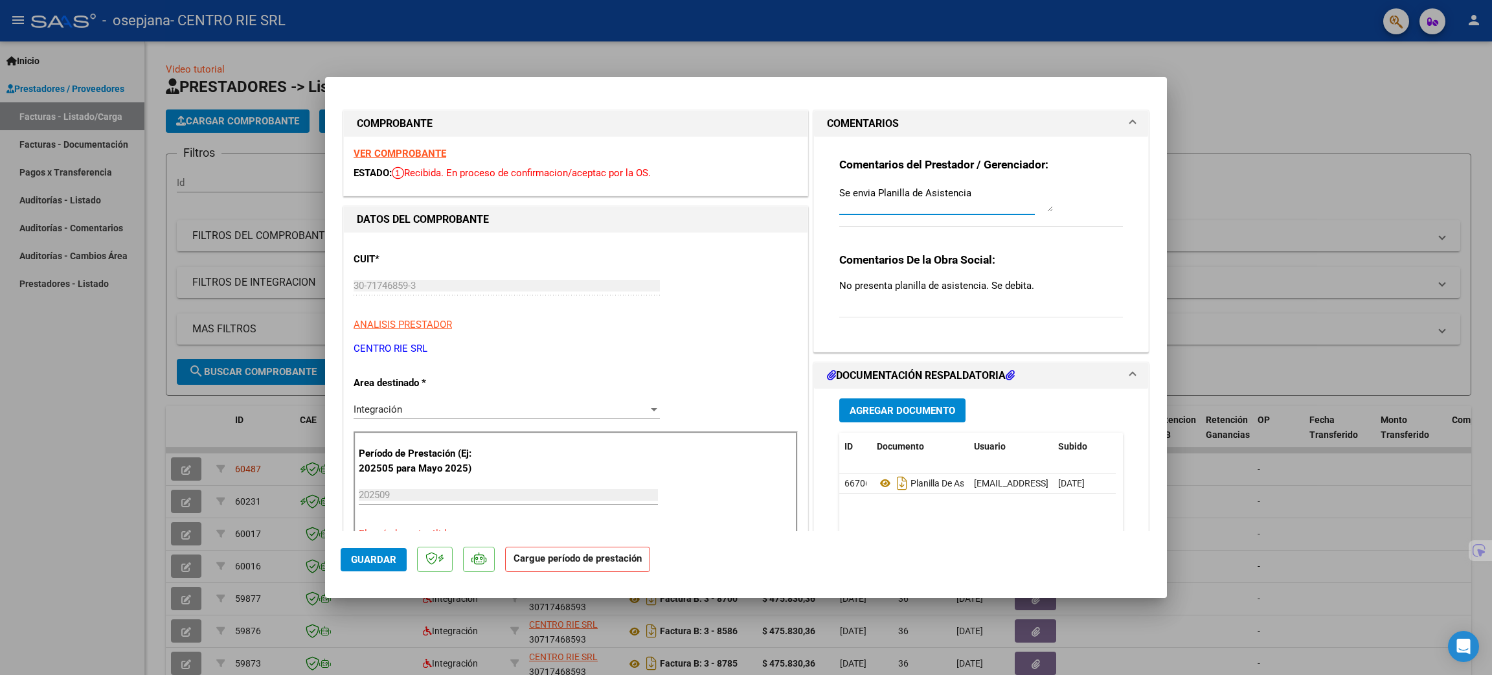
click at [989, 190] on textarea "Se envia Planilla de Asistencia" at bounding box center [946, 199] width 214 height 26
type textarea "Se envia Planilla de Asistencia"
click at [381, 561] on span "Guardar" at bounding box center [373, 560] width 45 height 12
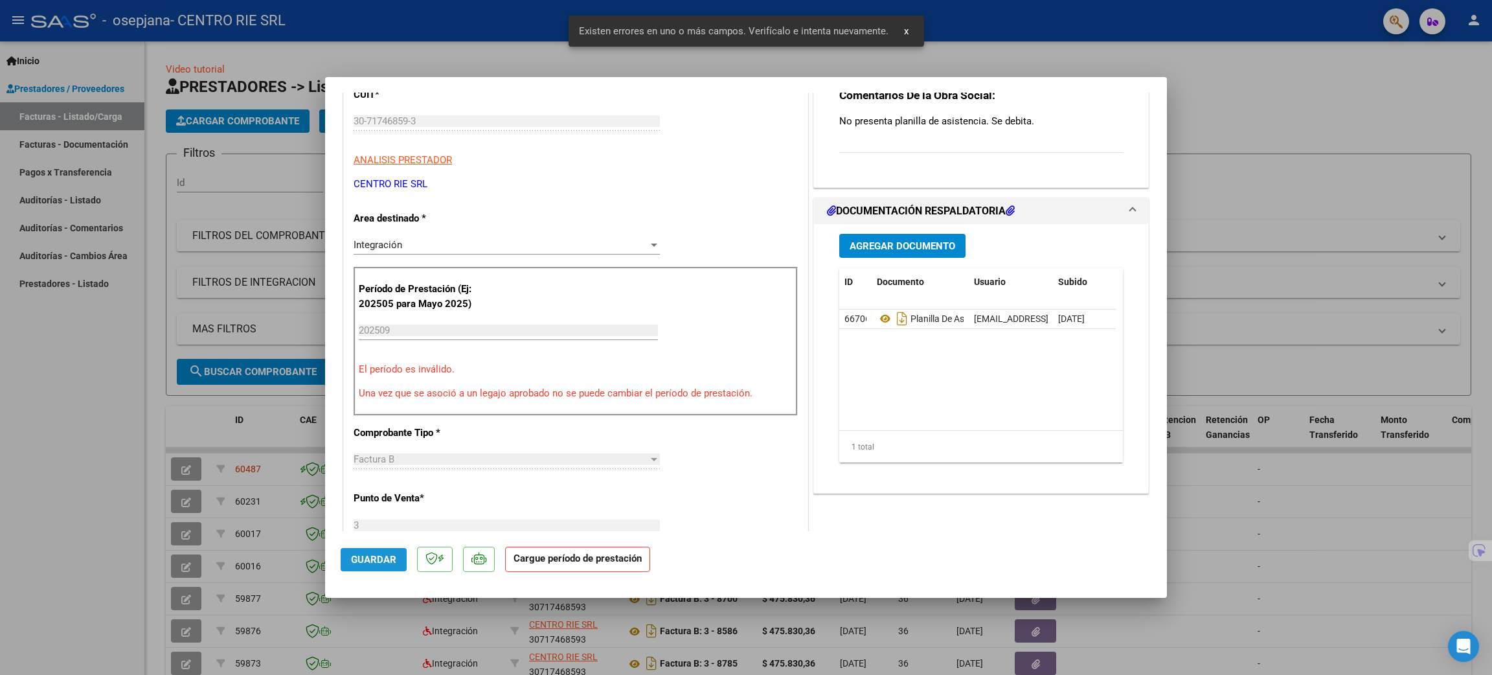
scroll to position [170, 0]
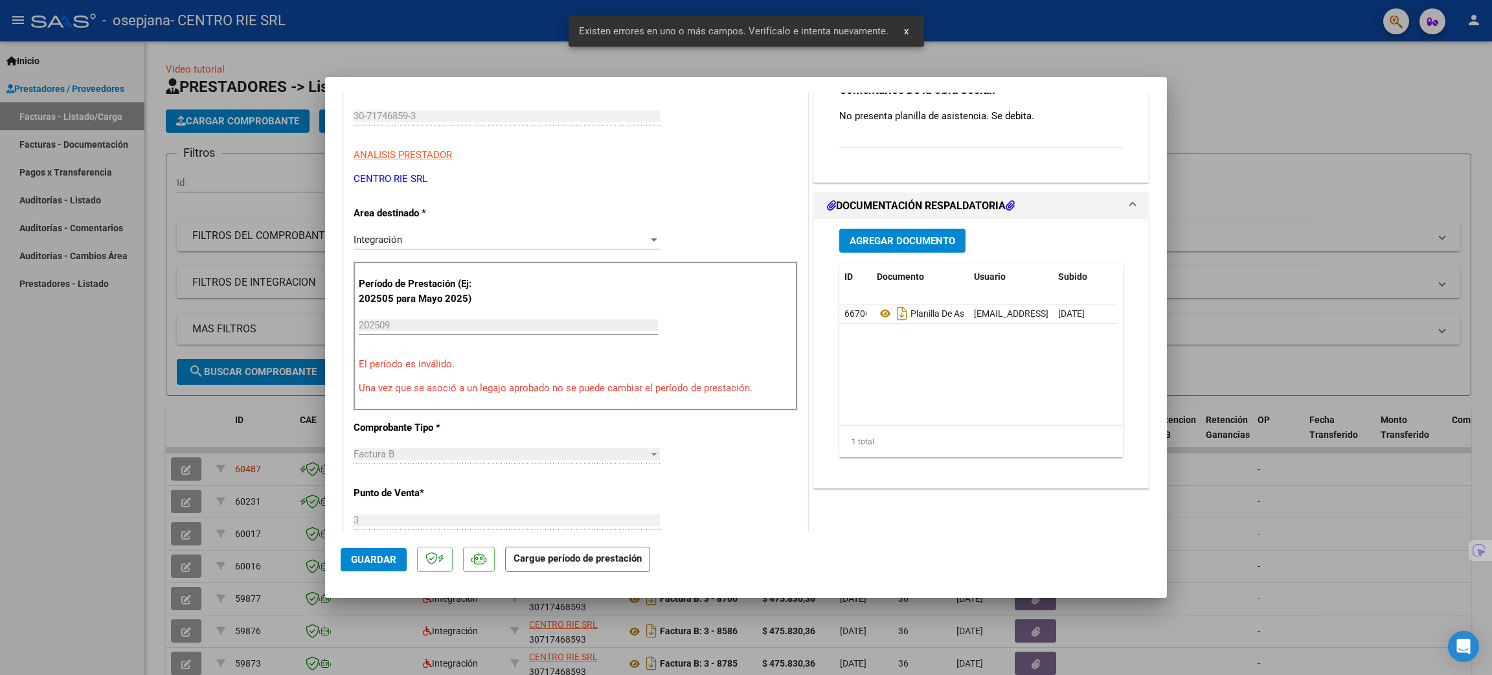
click at [454, 383] on p "Una vez que se asoció a un legajo aprobado no se puede cambiar el período de pr…" at bounding box center [576, 388] width 434 height 15
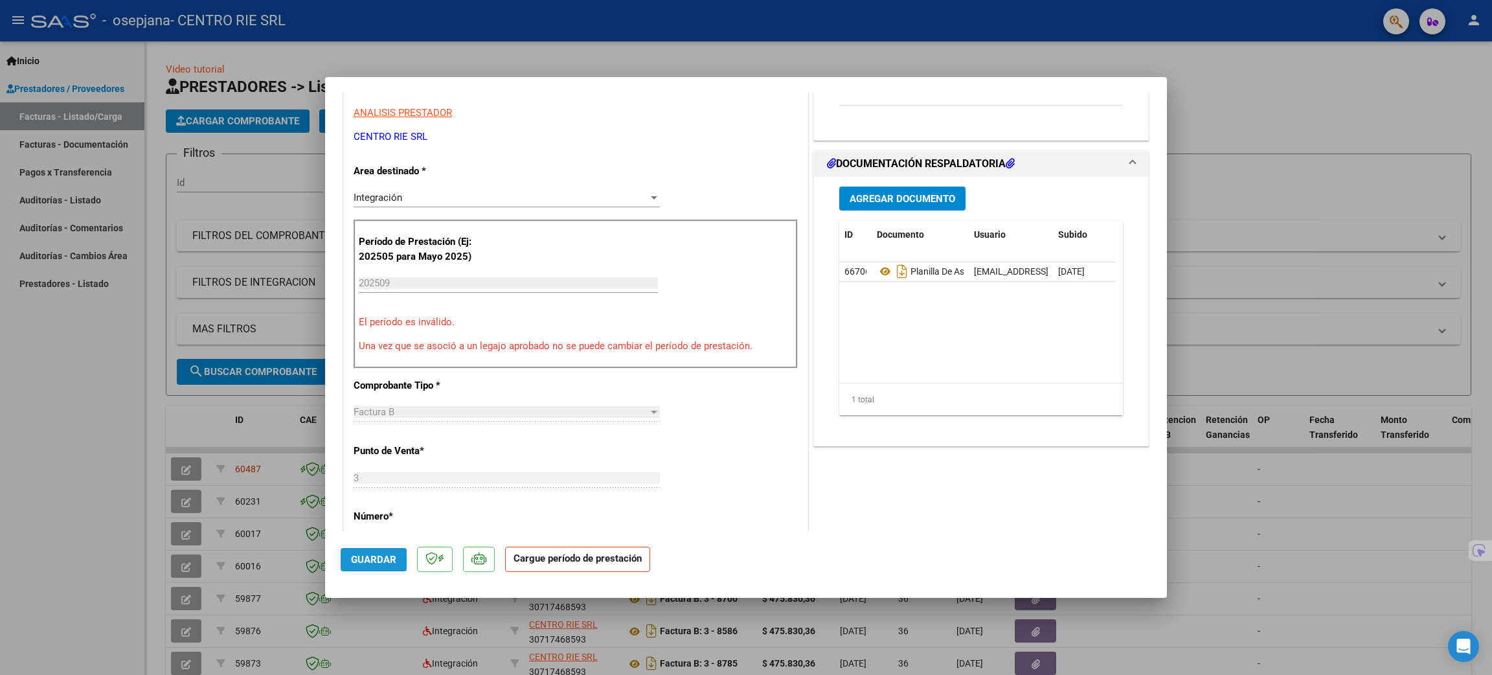
click at [360, 566] on button "Guardar" at bounding box center [374, 559] width 66 height 23
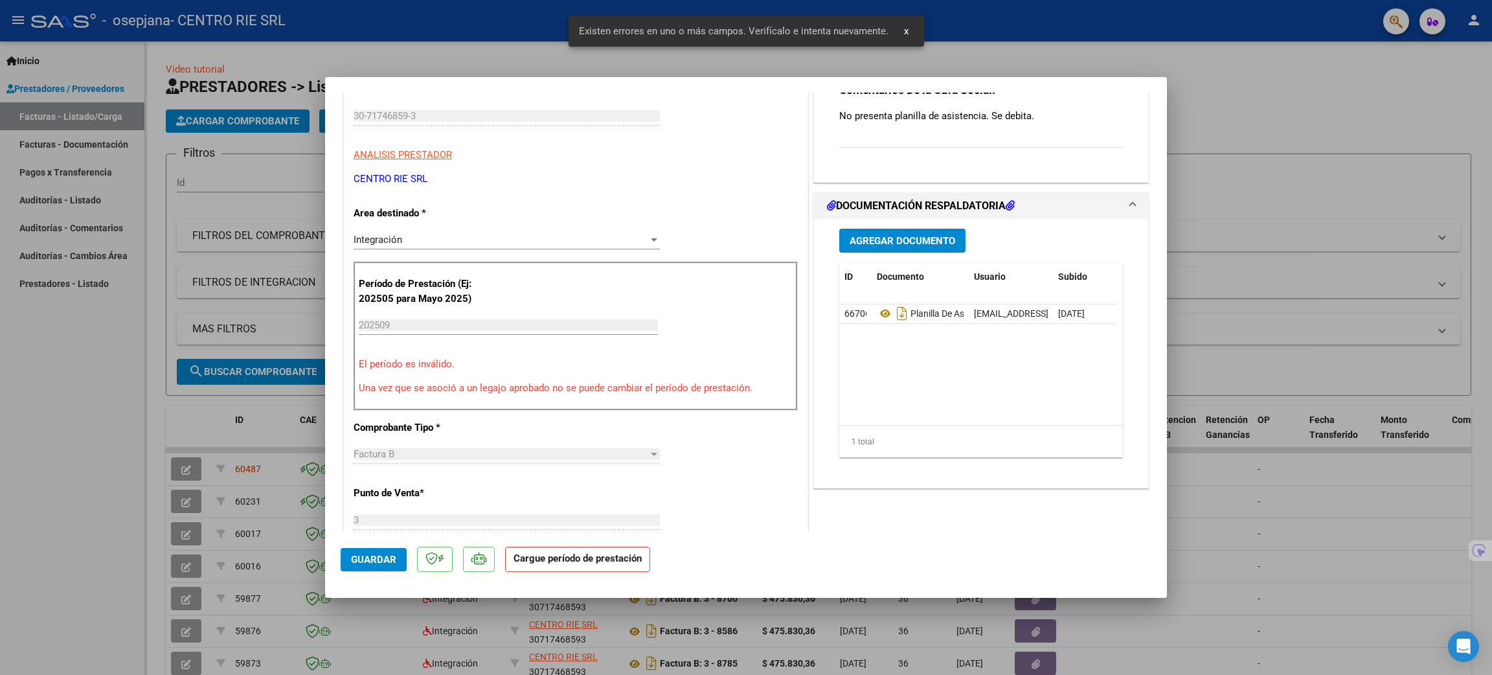
click at [360, 566] on button "Guardar" at bounding box center [374, 559] width 66 height 23
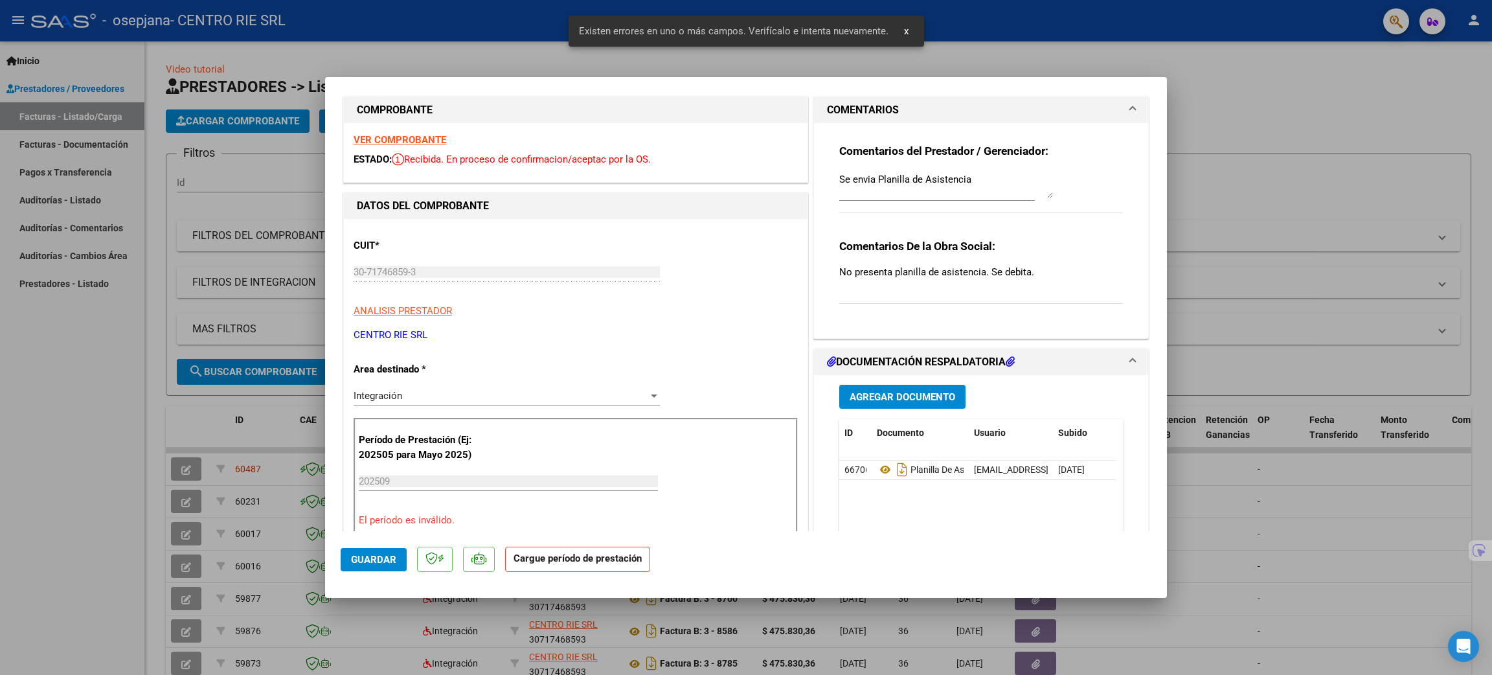
scroll to position [0, 0]
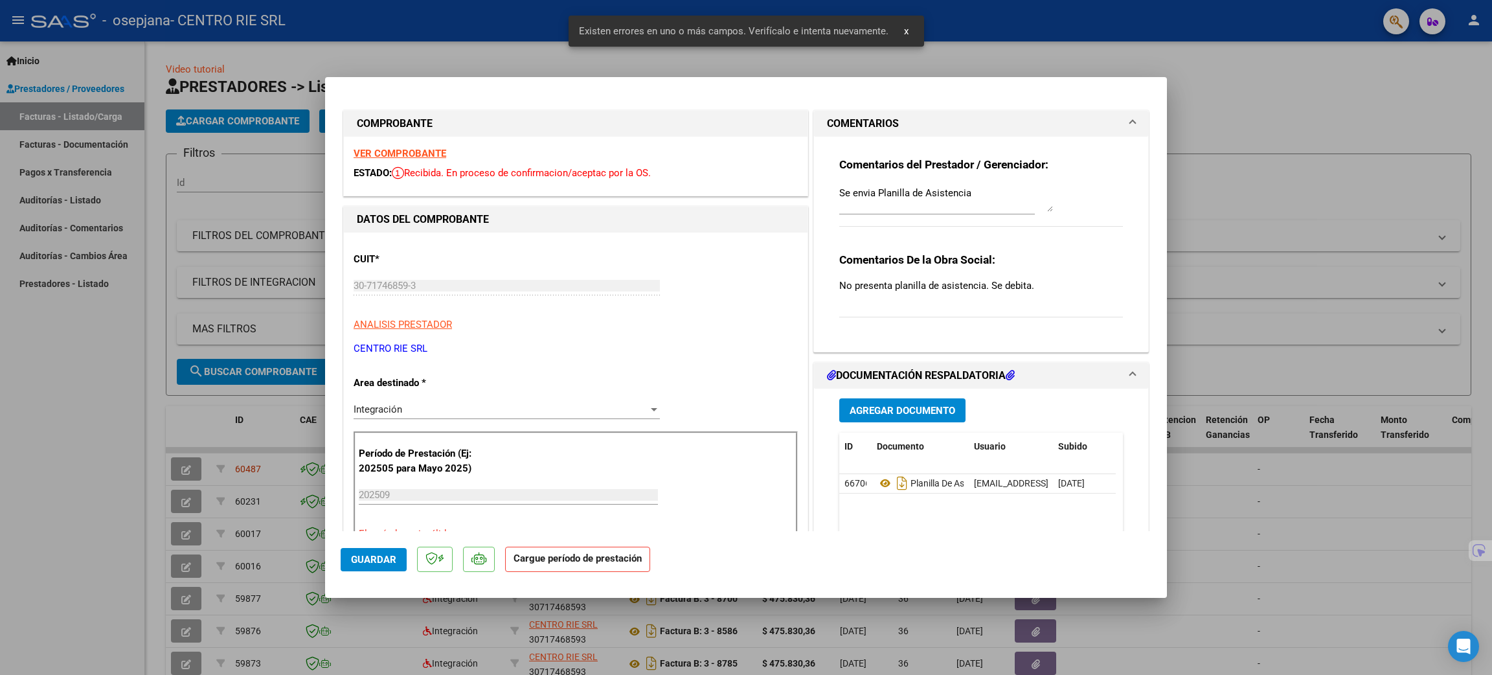
click at [541, 558] on strong "Cargue período de prestación" at bounding box center [577, 559] width 145 height 25
click at [452, 486] on div "202509 Ingrese el Período de Prestación como indica el ejemplo" at bounding box center [508, 494] width 299 height 19
click at [450, 497] on input "202509" at bounding box center [508, 495] width 299 height 12
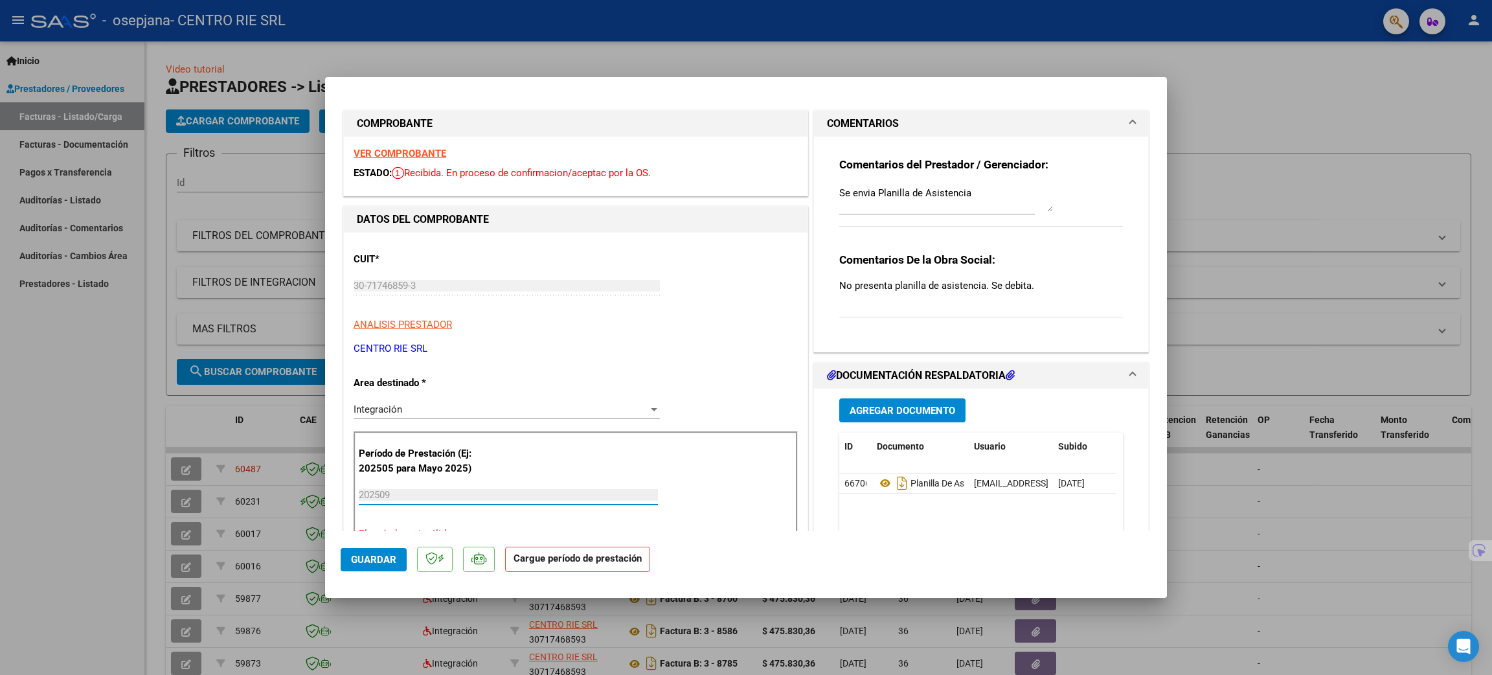
click at [450, 497] on input "202509" at bounding box center [508, 495] width 299 height 12
click at [905, 283] on p "No presenta planilla de asistencia. Se debita." at bounding box center [981, 286] width 284 height 14
click at [983, 193] on textarea "Se envia Planilla de Asistencia" at bounding box center [946, 199] width 214 height 26
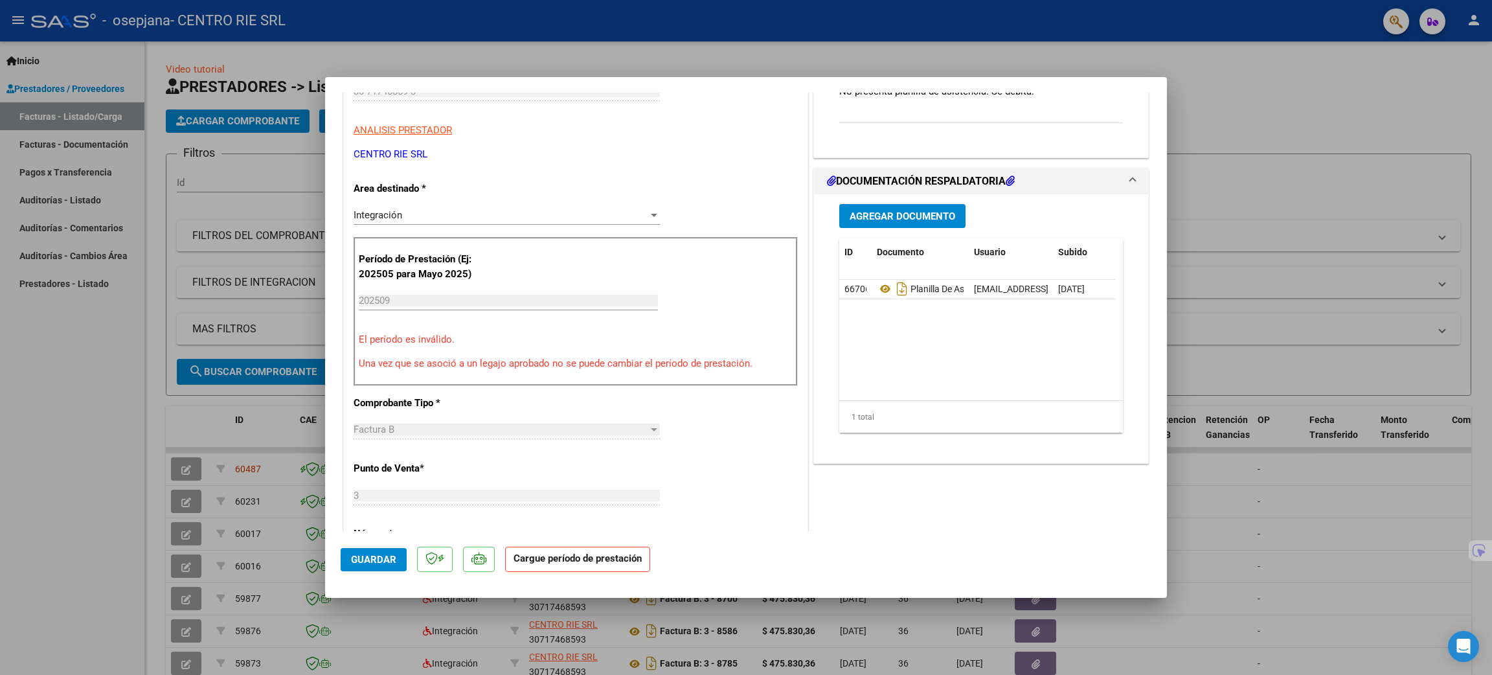
click at [347, 567] on button "Guardar" at bounding box center [374, 559] width 66 height 23
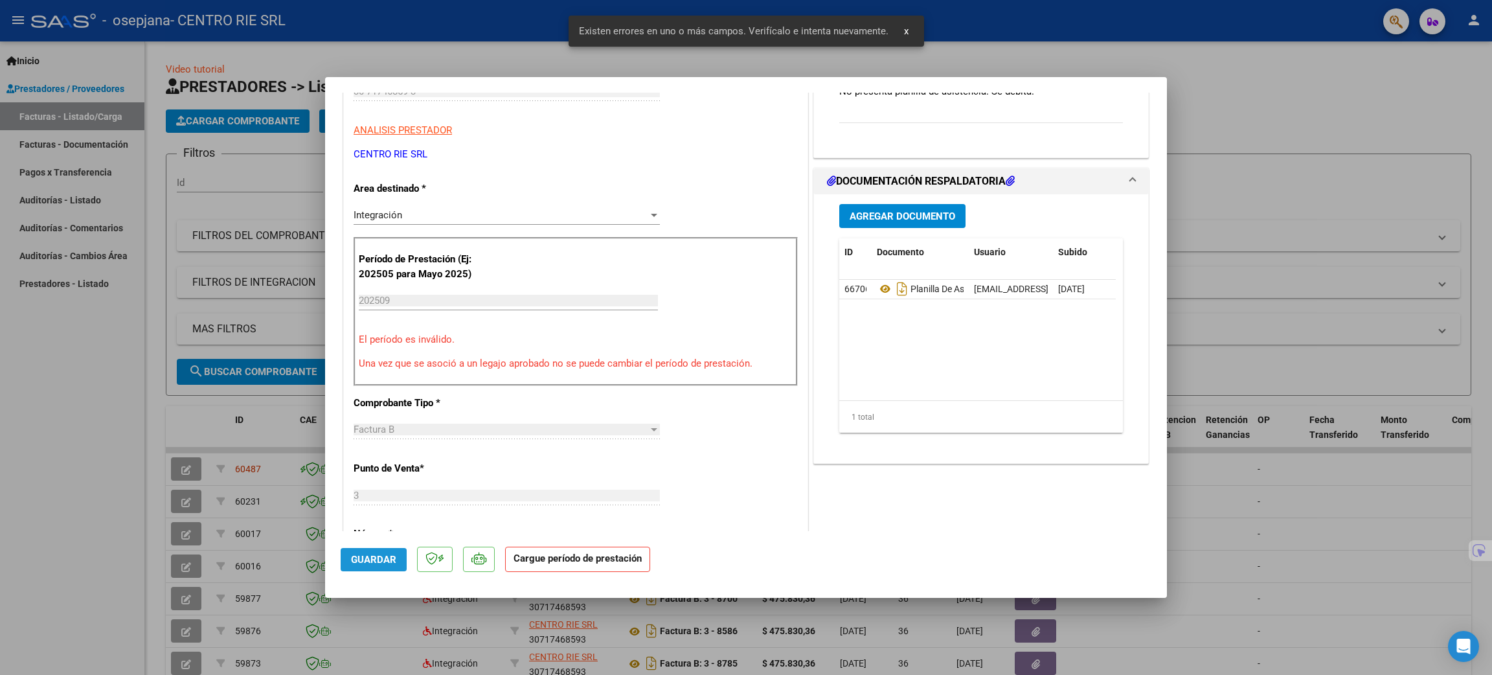
scroll to position [170, 0]
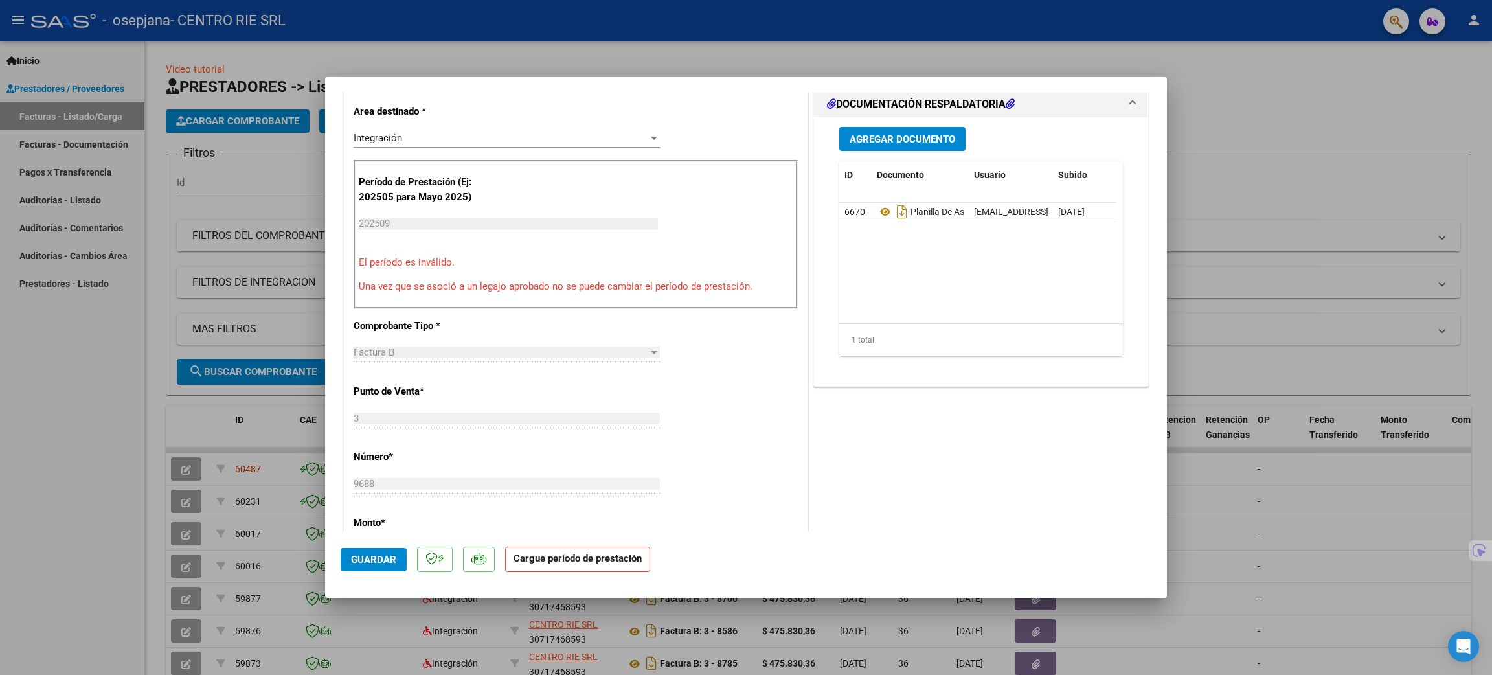
click at [1222, 203] on div at bounding box center [746, 337] width 1492 height 675
type input "$ 0,00"
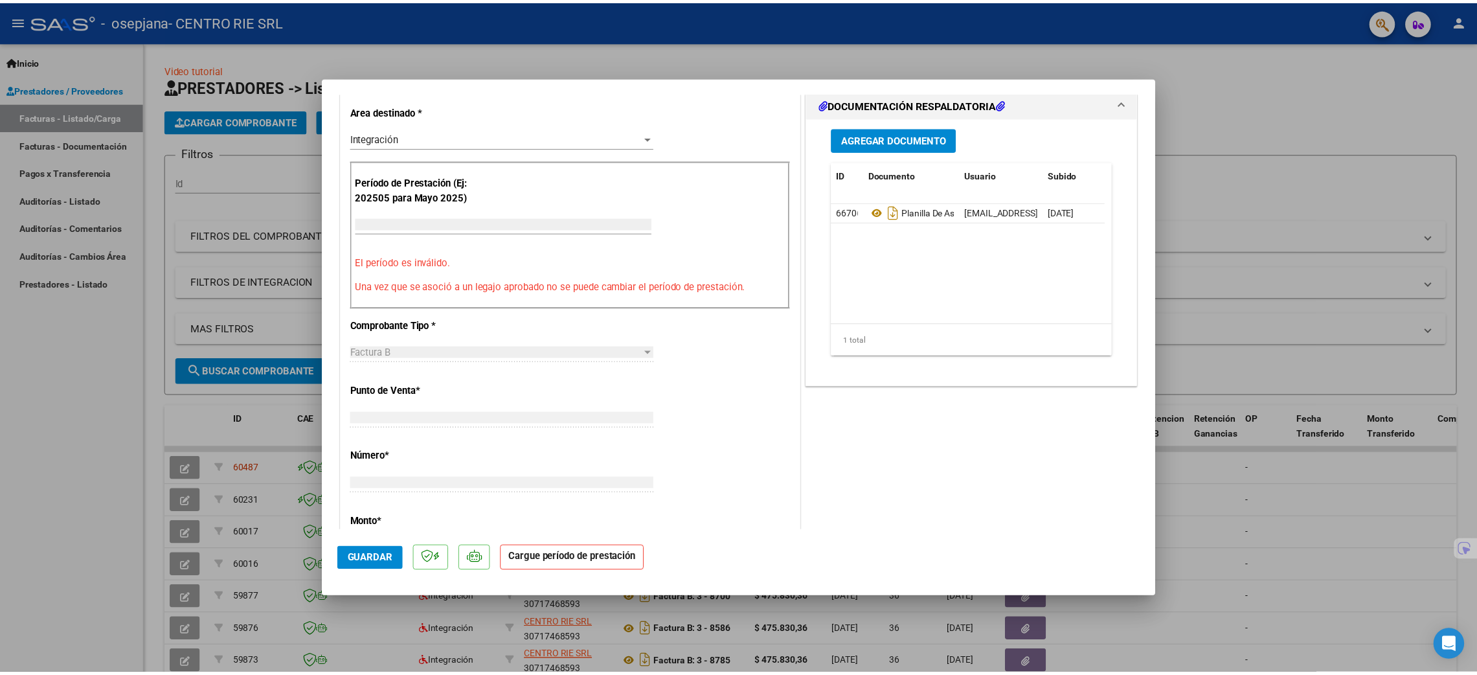
scroll to position [308, 0]
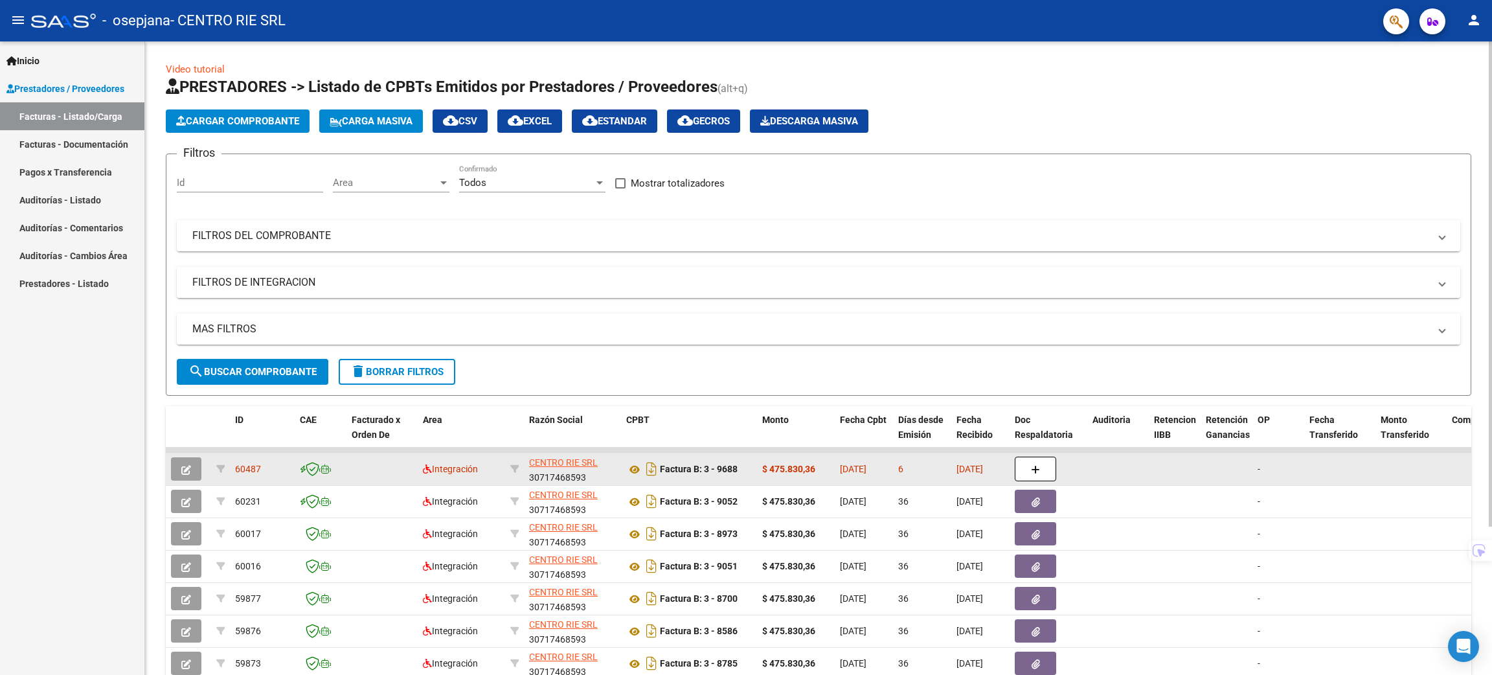
drag, startPoint x: 213, startPoint y: 466, endPoint x: 297, endPoint y: 478, distance: 84.5
click at [297, 478] on datatable-body-cell at bounding box center [321, 469] width 52 height 32
drag, startPoint x: 220, startPoint y: 470, endPoint x: 400, endPoint y: 476, distance: 179.5
drag, startPoint x: 457, startPoint y: 485, endPoint x: 891, endPoint y: 462, distance: 433.9
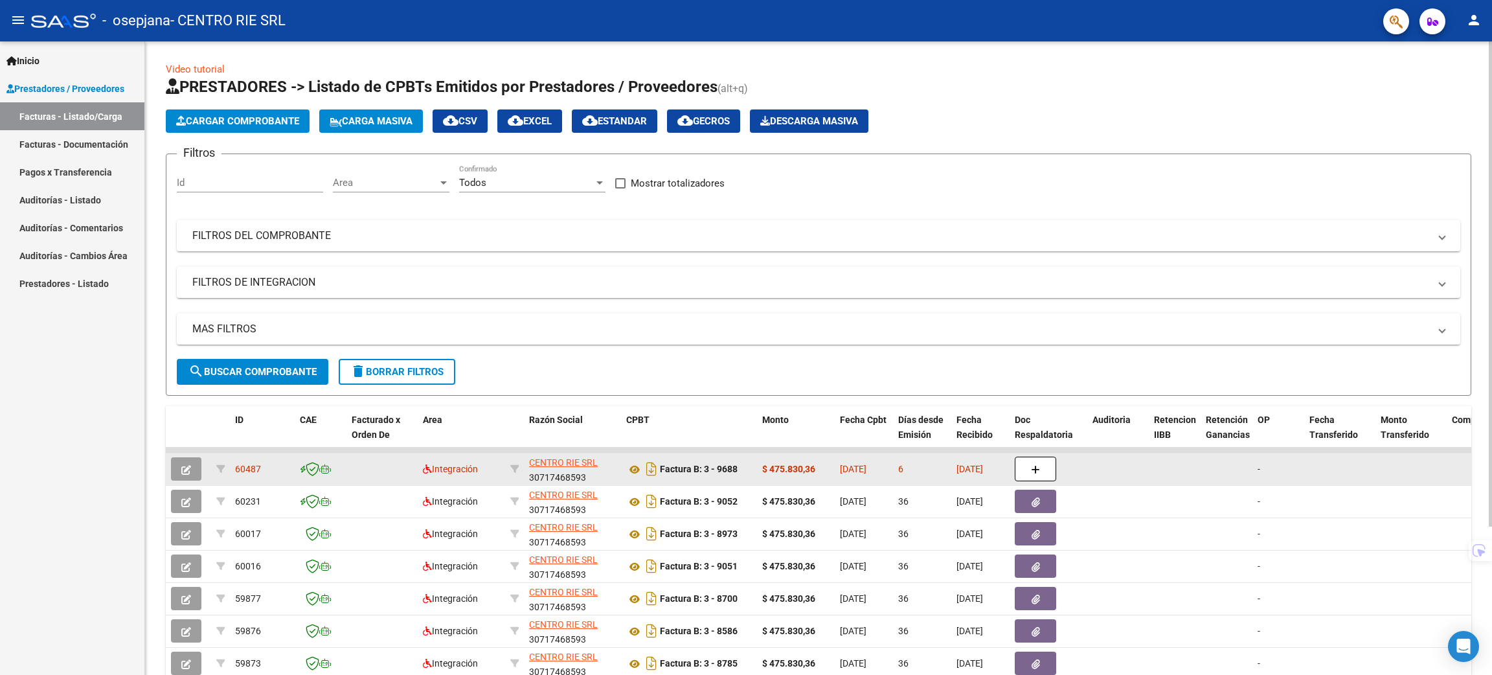
click at [1358, 462] on datatable-body-cell at bounding box center [1339, 469] width 71 height 32
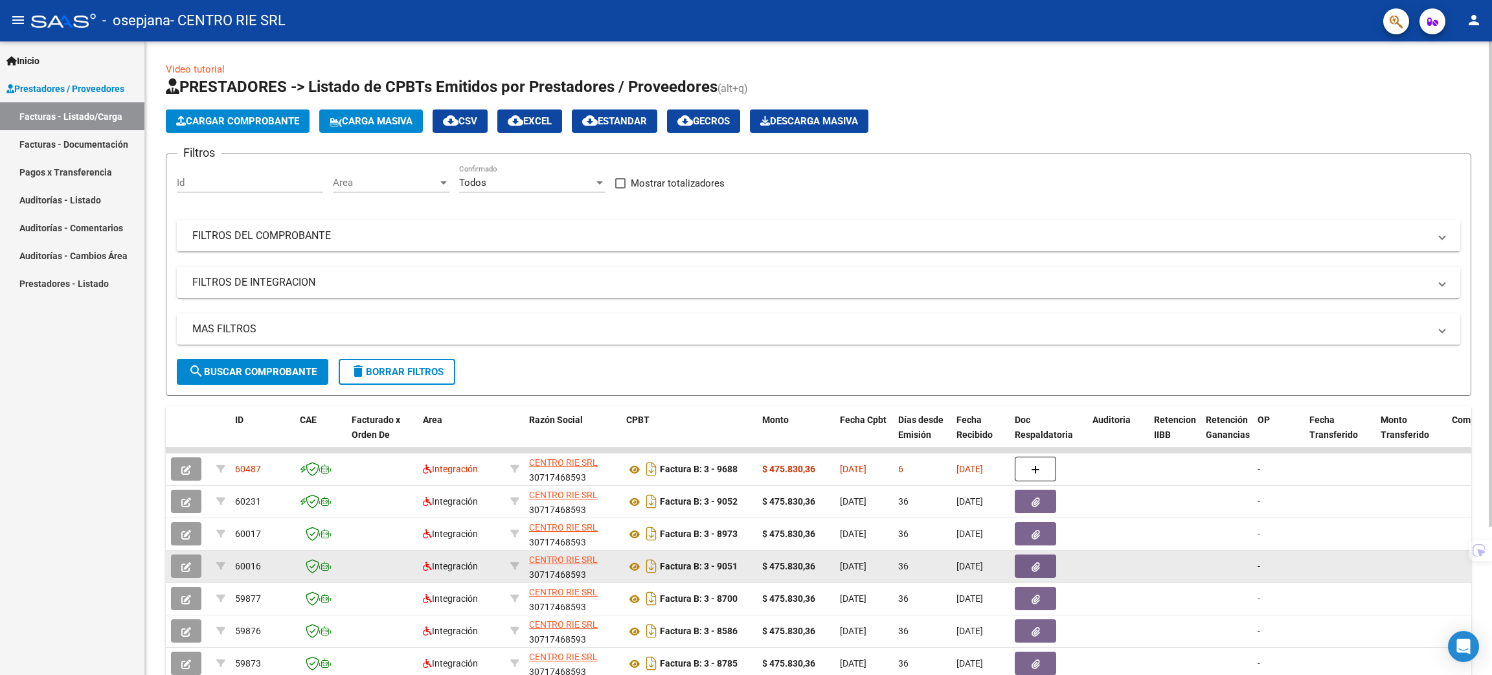
drag, startPoint x: 1194, startPoint y: 501, endPoint x: 1177, endPoint y: 571, distance: 72.1
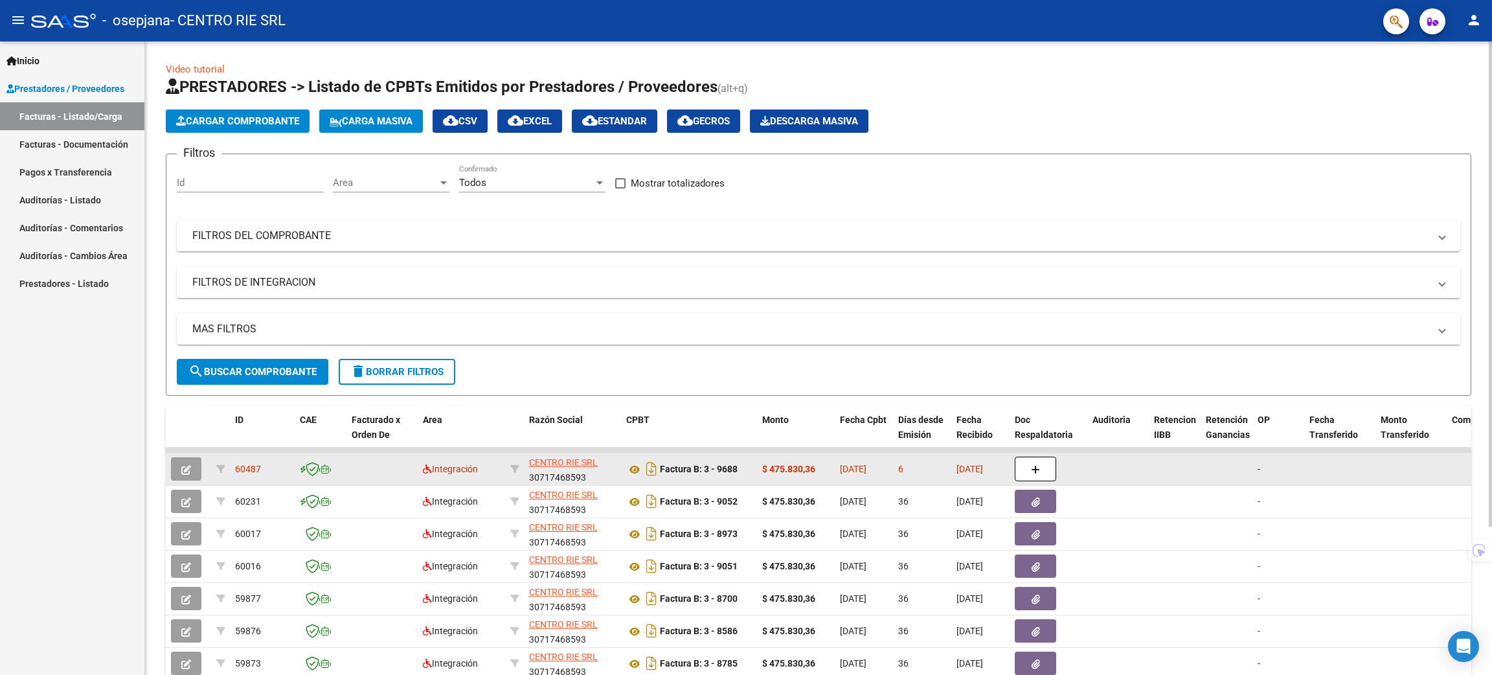
click at [183, 473] on button "button" at bounding box center [186, 468] width 30 height 23
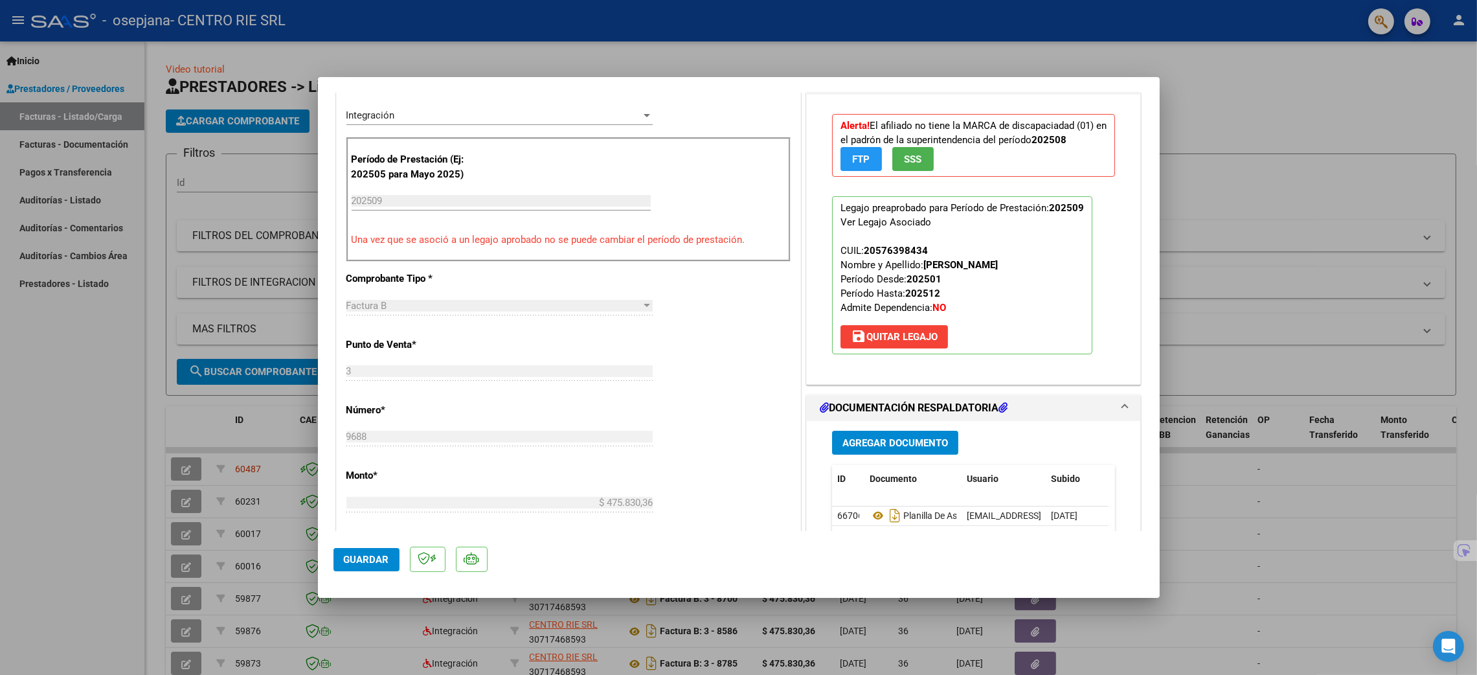
scroll to position [291, 0]
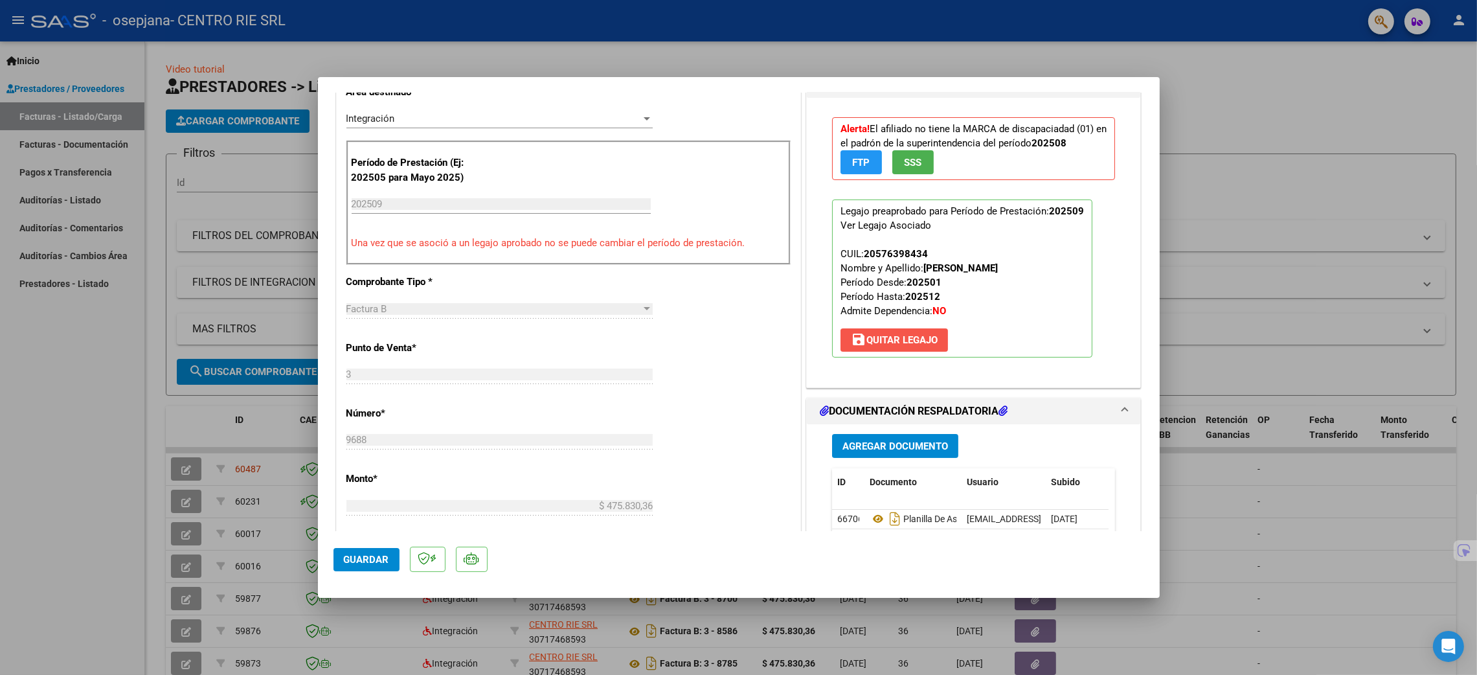
click at [870, 341] on span "save Quitar Legajo" at bounding box center [894, 340] width 87 height 12
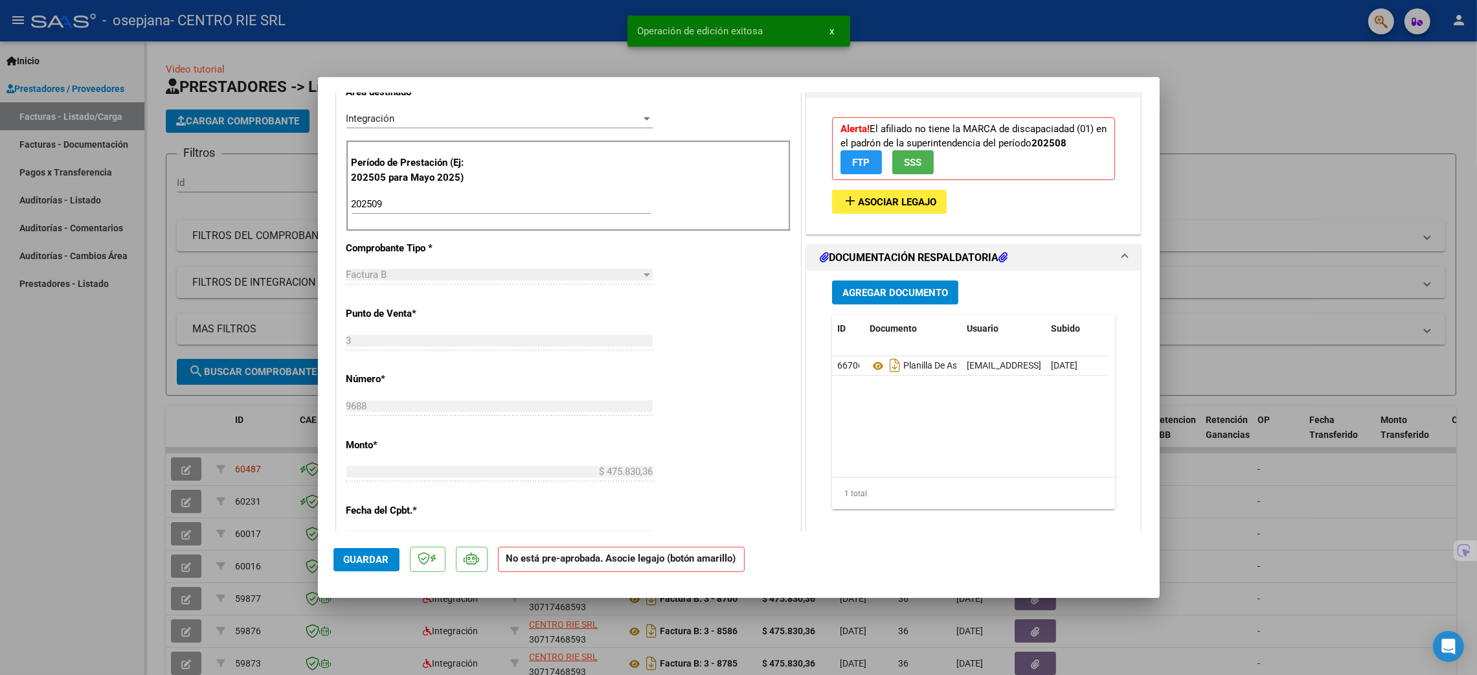
click at [457, 189] on div "Período de Prestación (Ej: 202505 para Mayo 2025) 202509 Ingrese el Período de …" at bounding box center [569, 186] width 444 height 91
click at [450, 198] on input "202509" at bounding box center [501, 204] width 299 height 12
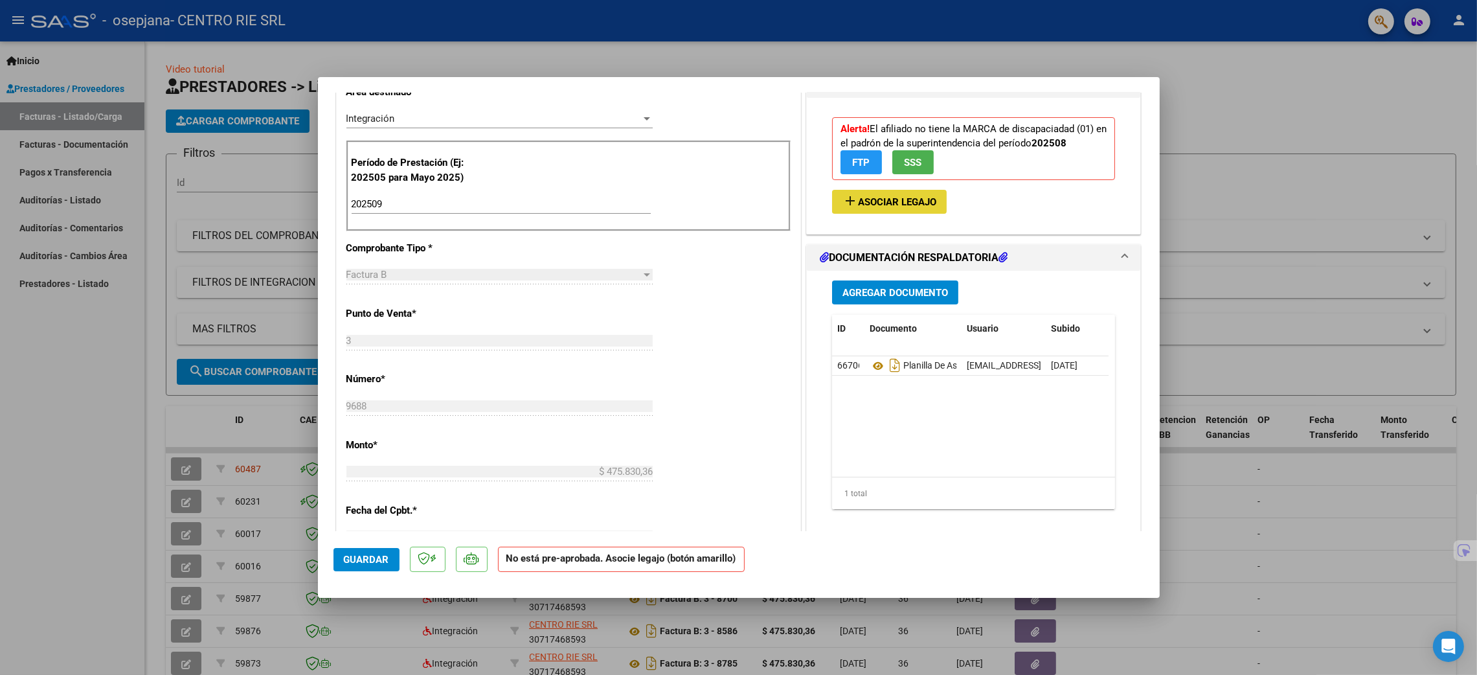
click at [918, 196] on span "Asociar Legajo" at bounding box center [897, 202] width 78 height 12
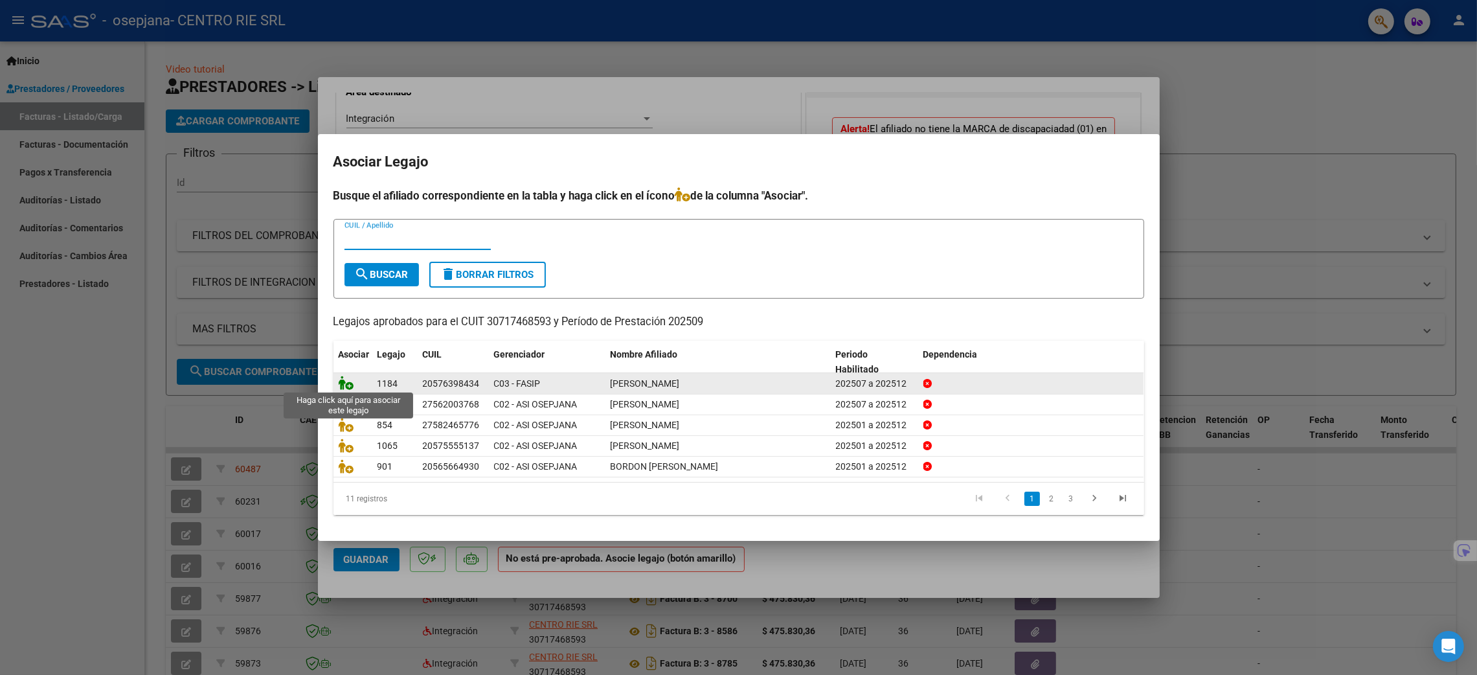
click at [347, 380] on icon at bounding box center [347, 383] width 16 height 14
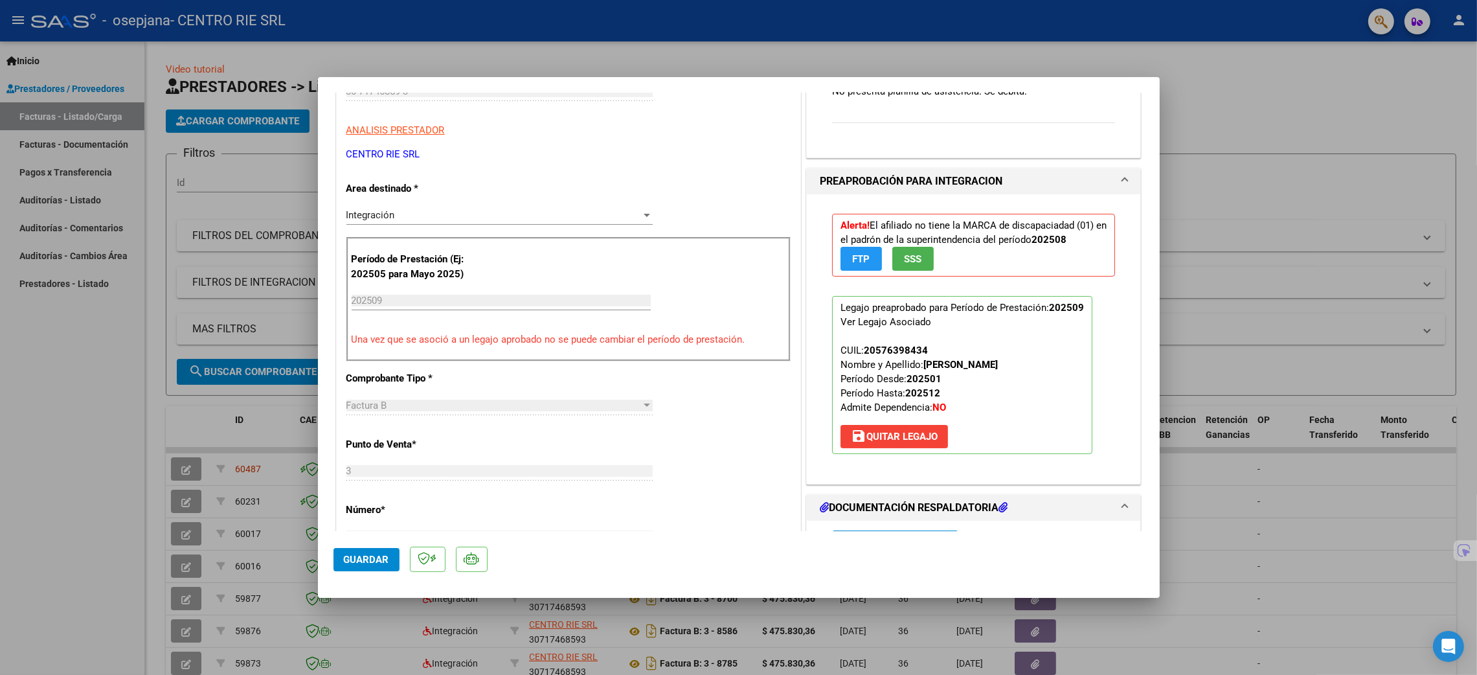
scroll to position [674, 0]
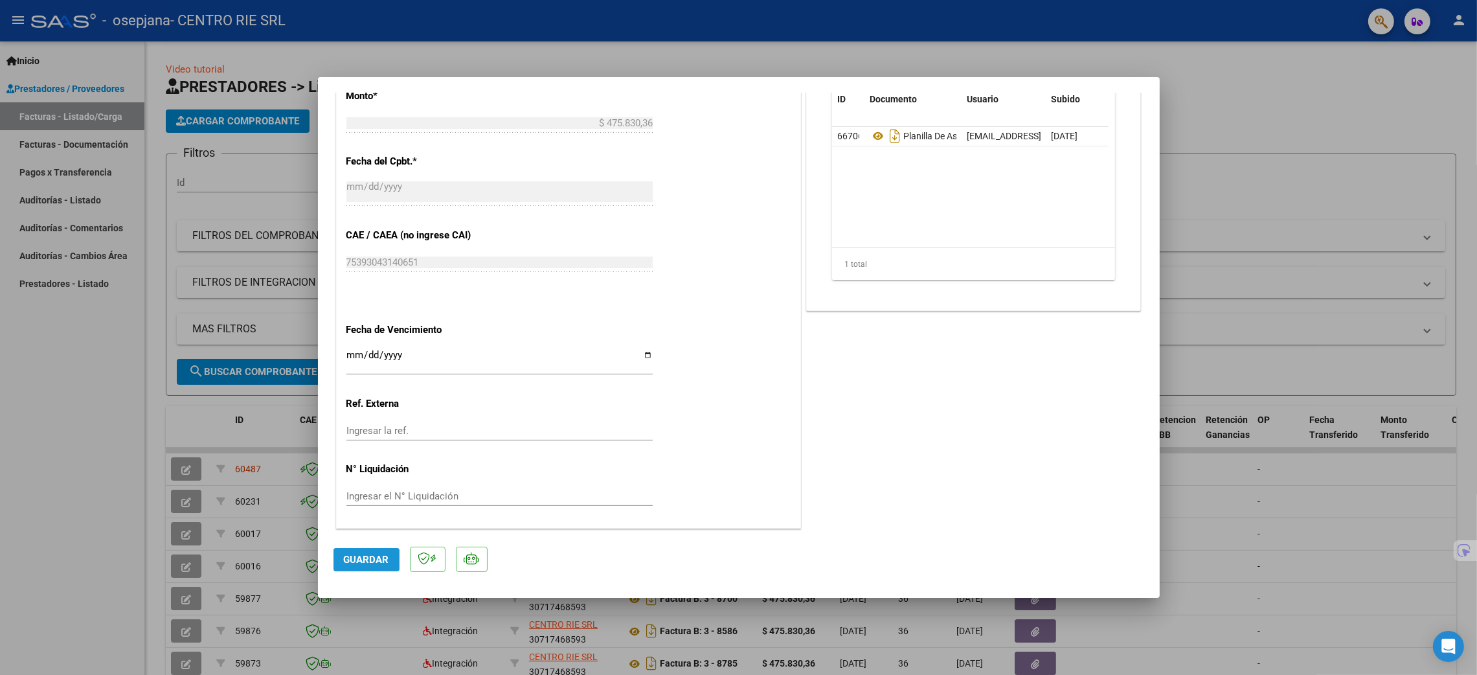
click at [363, 557] on span "Guardar" at bounding box center [366, 560] width 45 height 12
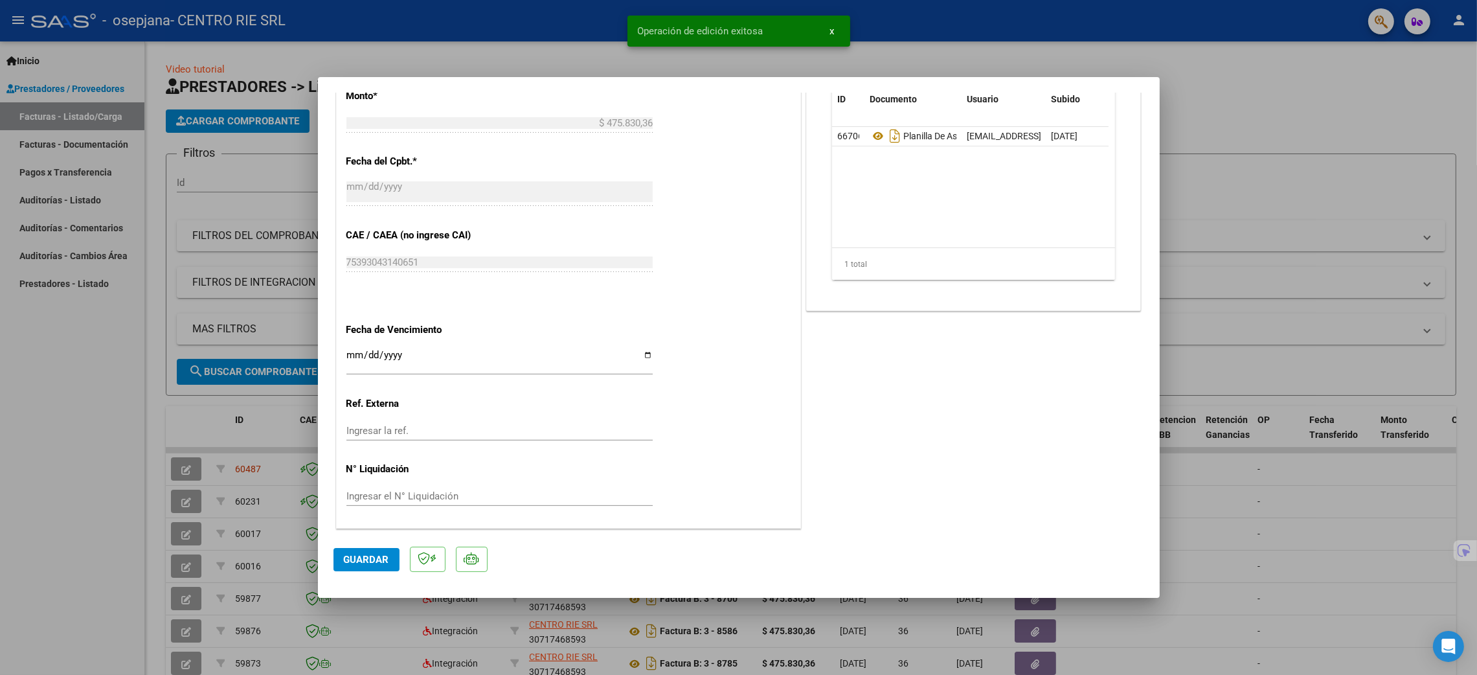
click at [11, 500] on div at bounding box center [738, 337] width 1477 height 675
type input "$ 0,00"
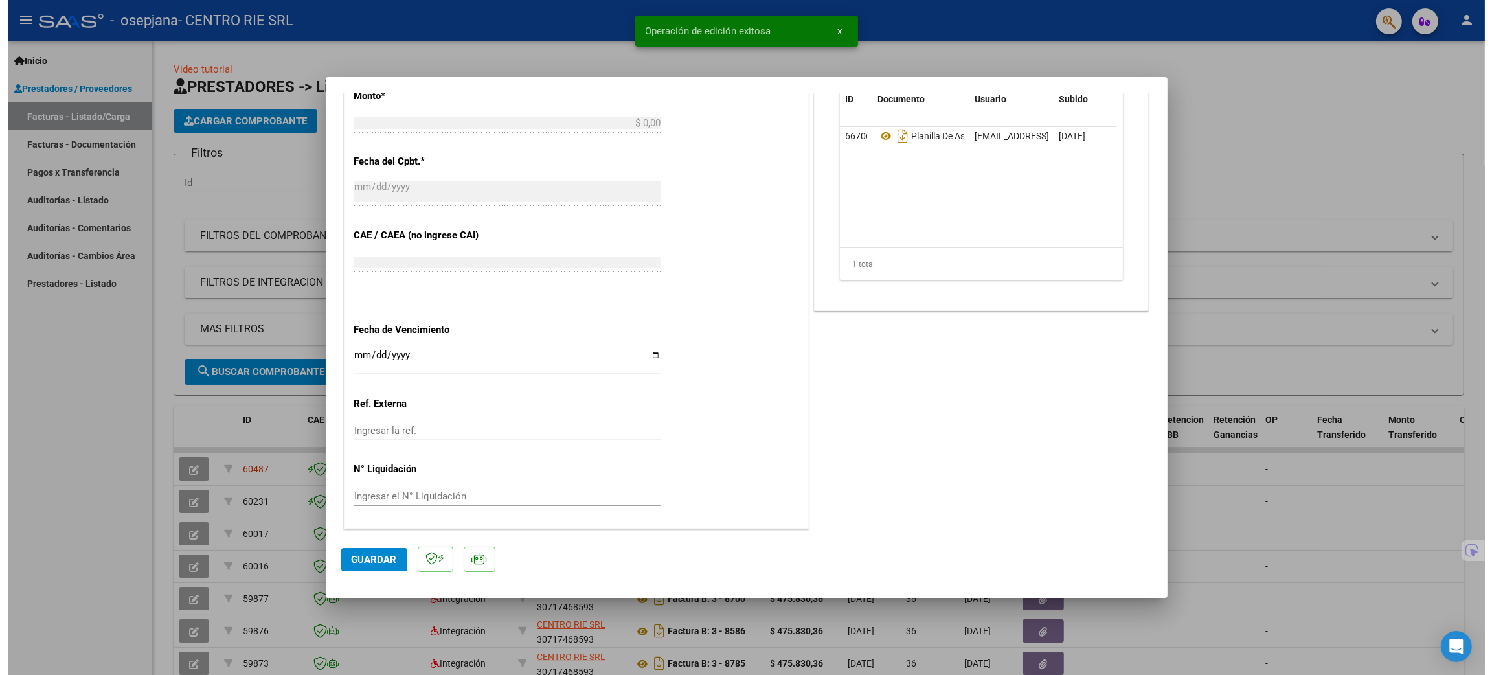
scroll to position [803, 0]
